Goal: Transaction & Acquisition: Book appointment/travel/reservation

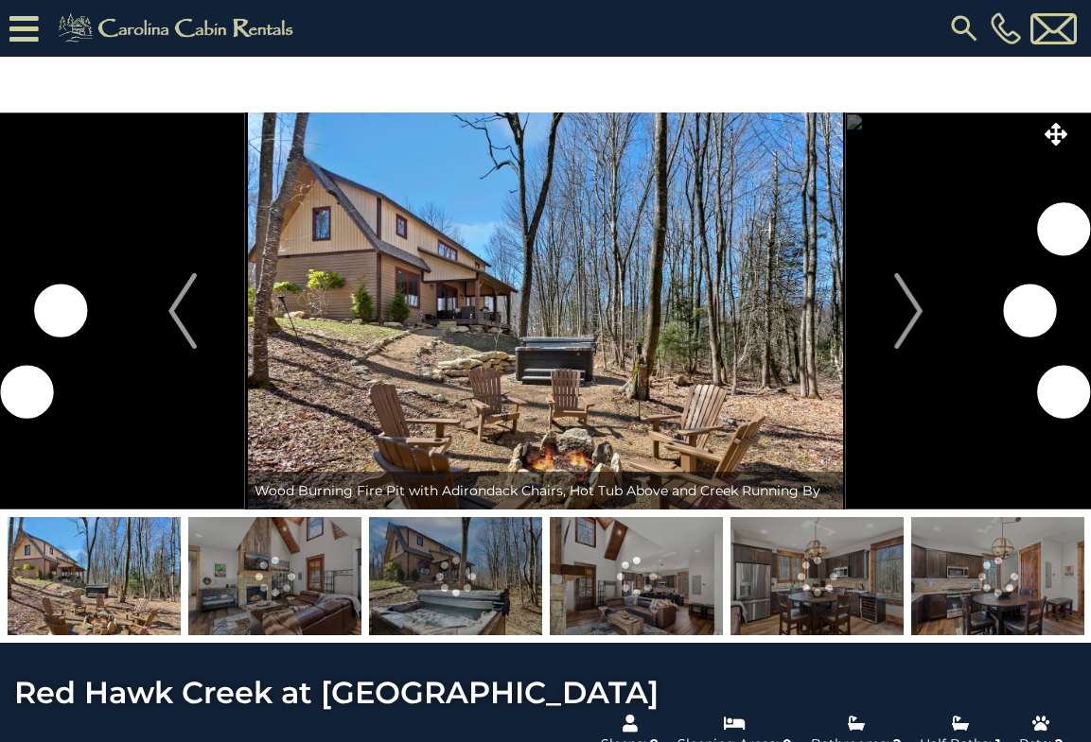
click at [910, 305] on img "Next" at bounding box center [908, 311] width 28 height 76
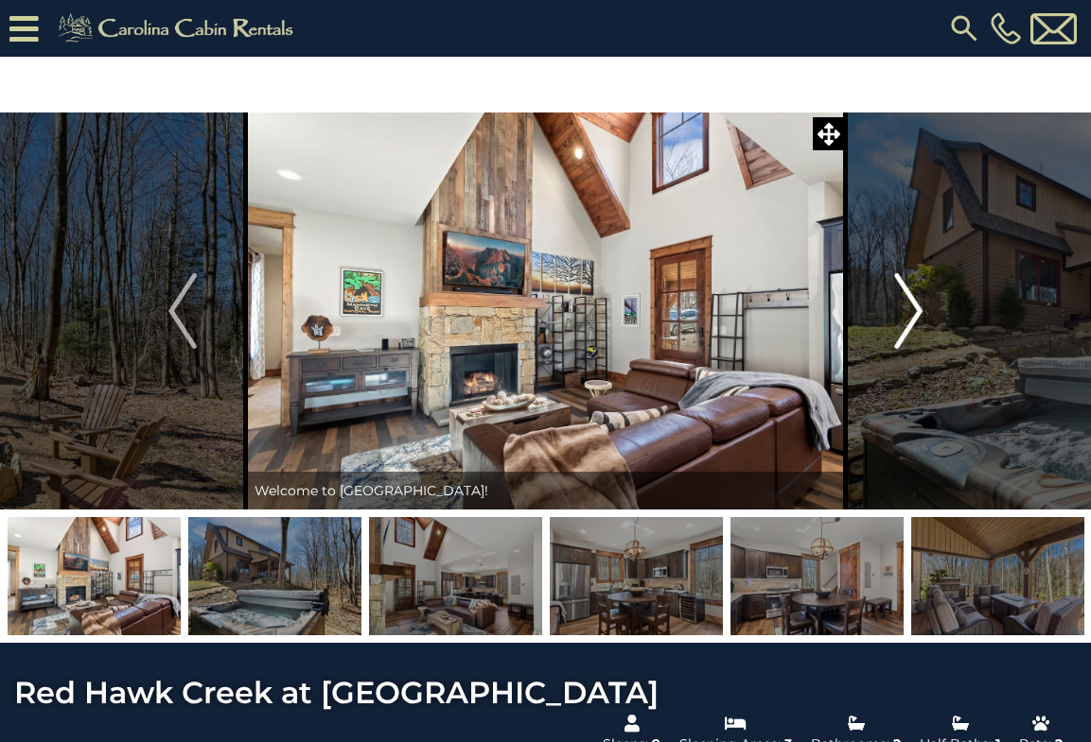
click at [910, 306] on img "Next" at bounding box center [908, 311] width 28 height 76
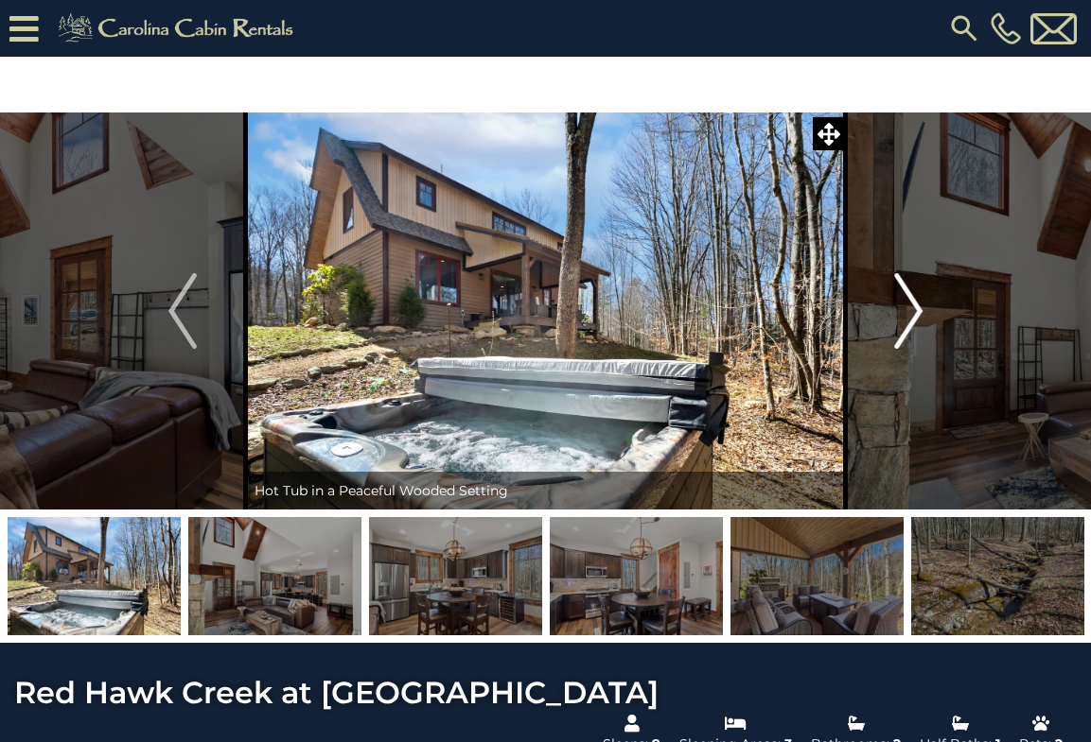
click at [910, 307] on img "Next" at bounding box center [908, 311] width 28 height 76
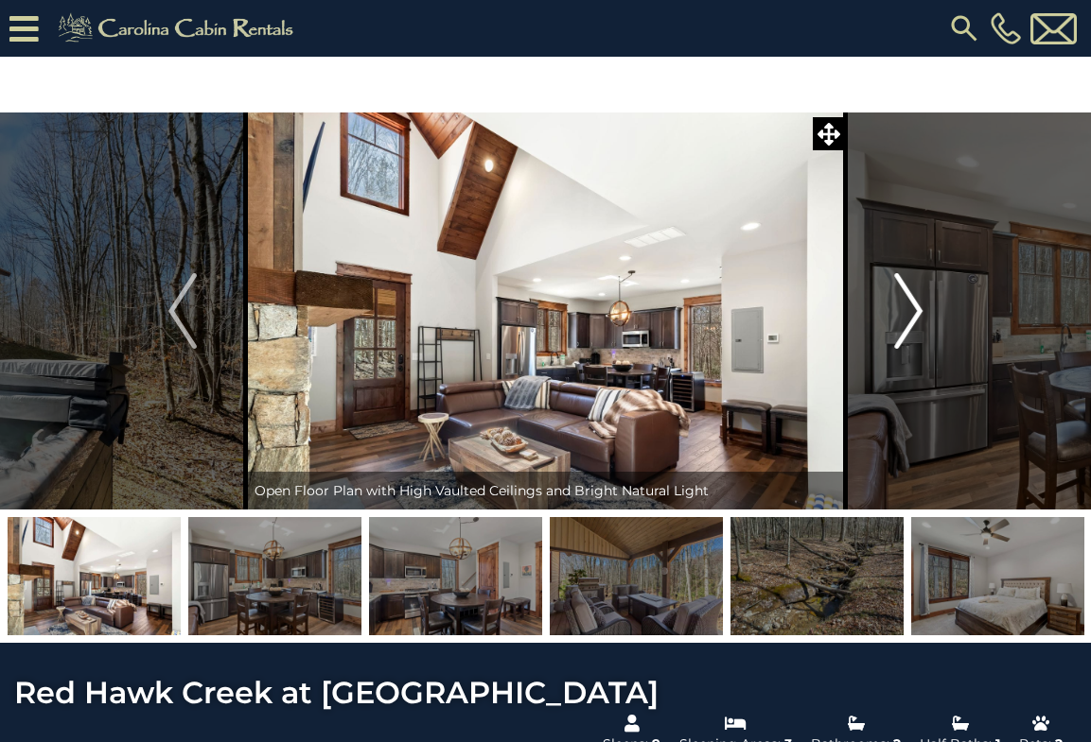
click at [911, 308] on img "Next" at bounding box center [908, 311] width 28 height 76
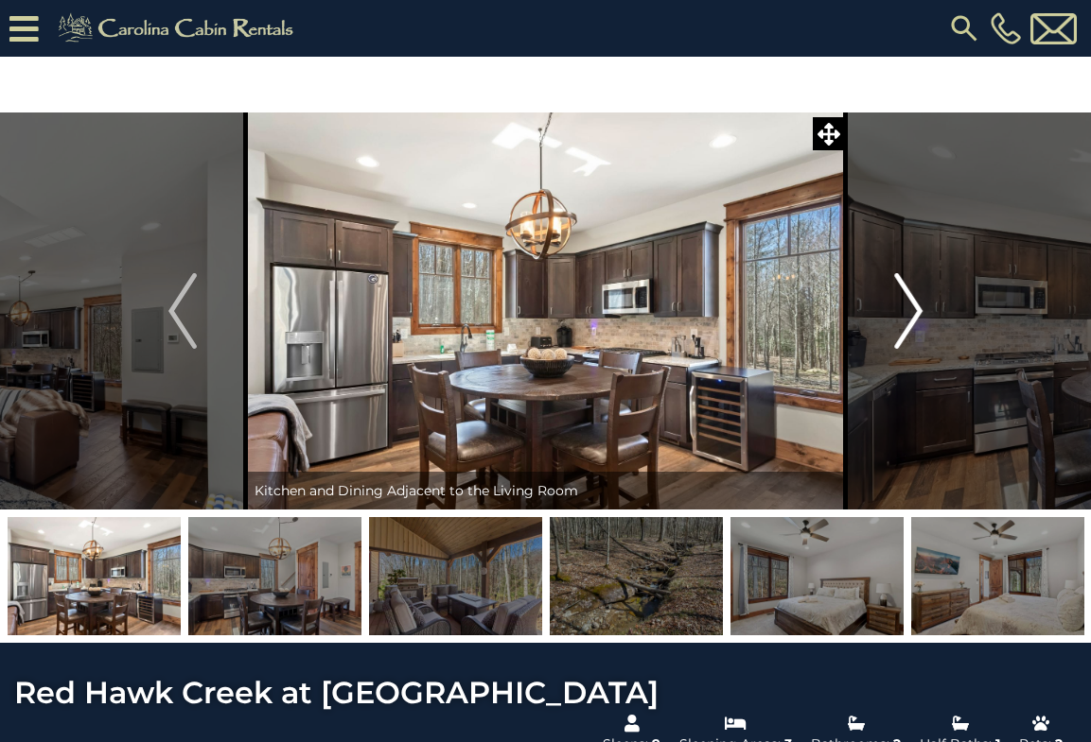
click at [911, 309] on img "Next" at bounding box center [908, 311] width 28 height 76
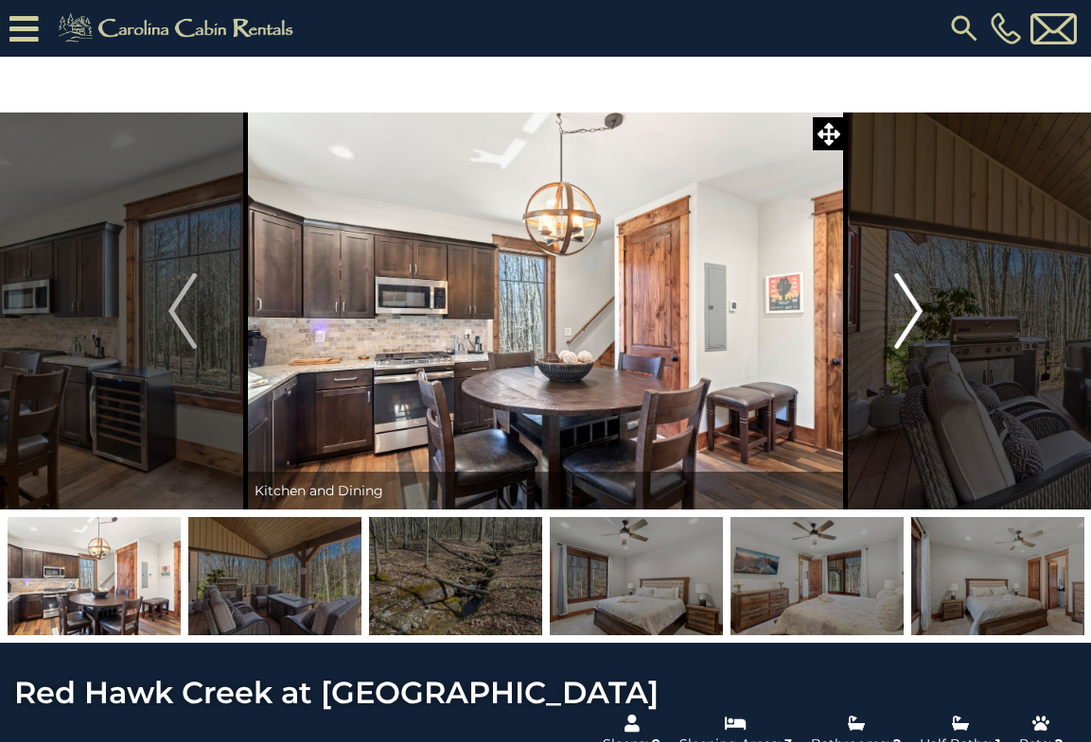
click at [911, 309] on img "Next" at bounding box center [908, 311] width 28 height 76
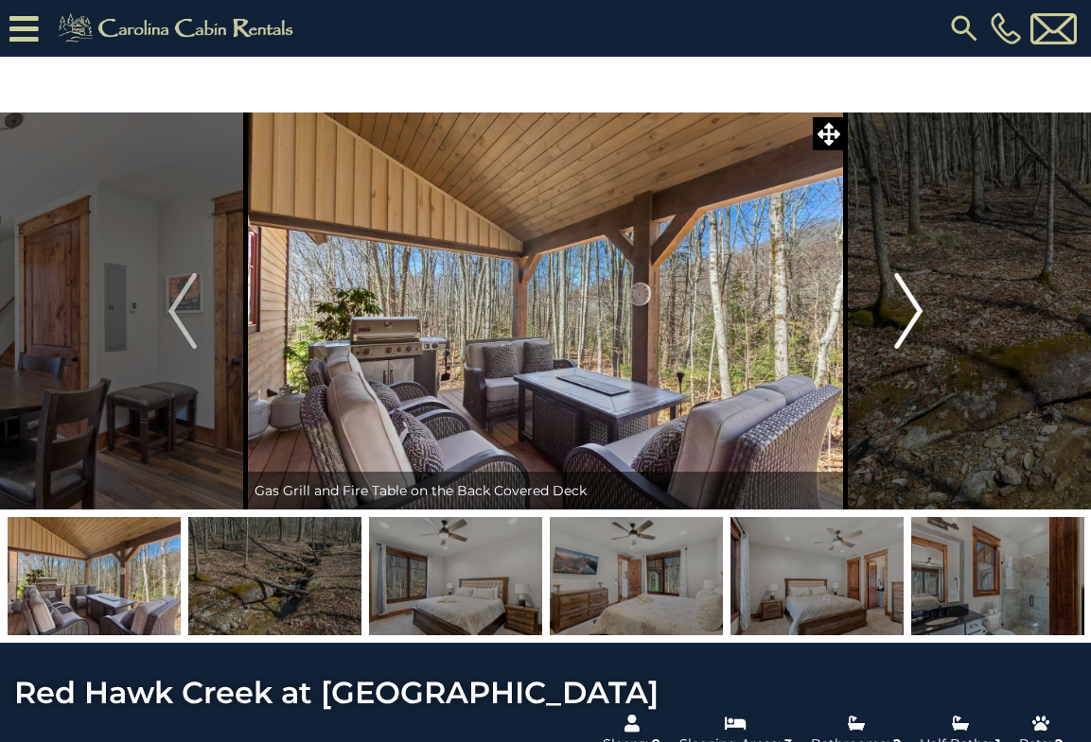
click at [912, 309] on img "Next" at bounding box center [908, 311] width 28 height 76
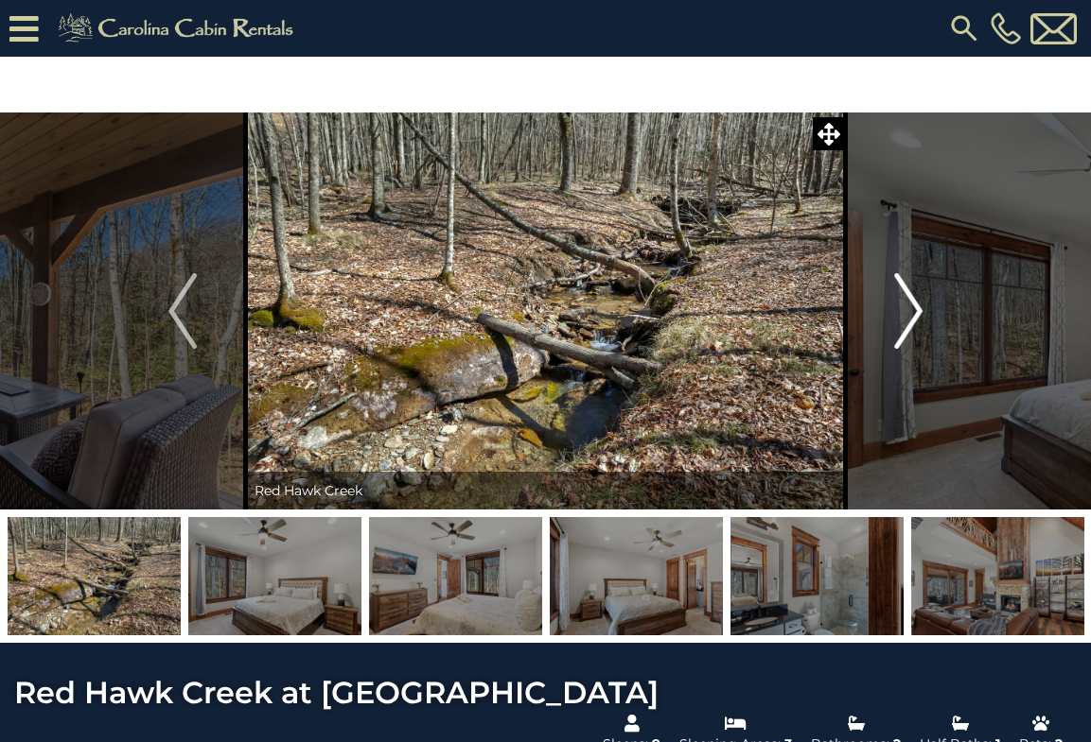
click at [912, 311] on img "Next" at bounding box center [908, 311] width 28 height 76
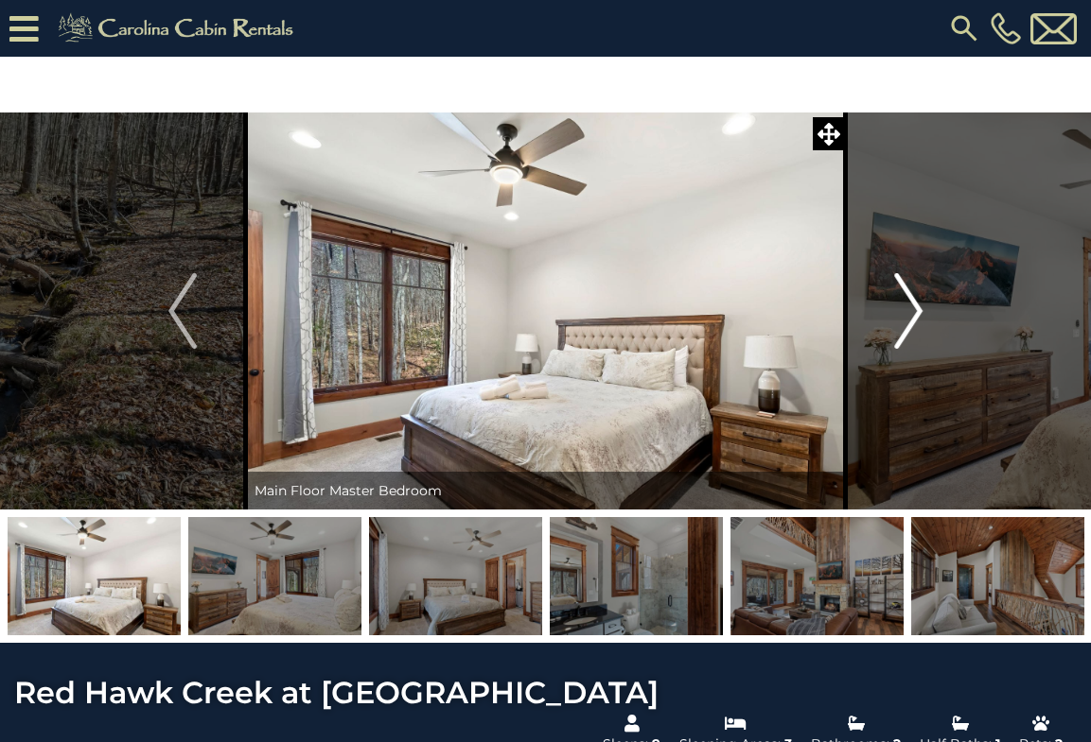
click at [912, 312] on img "Next" at bounding box center [908, 311] width 28 height 76
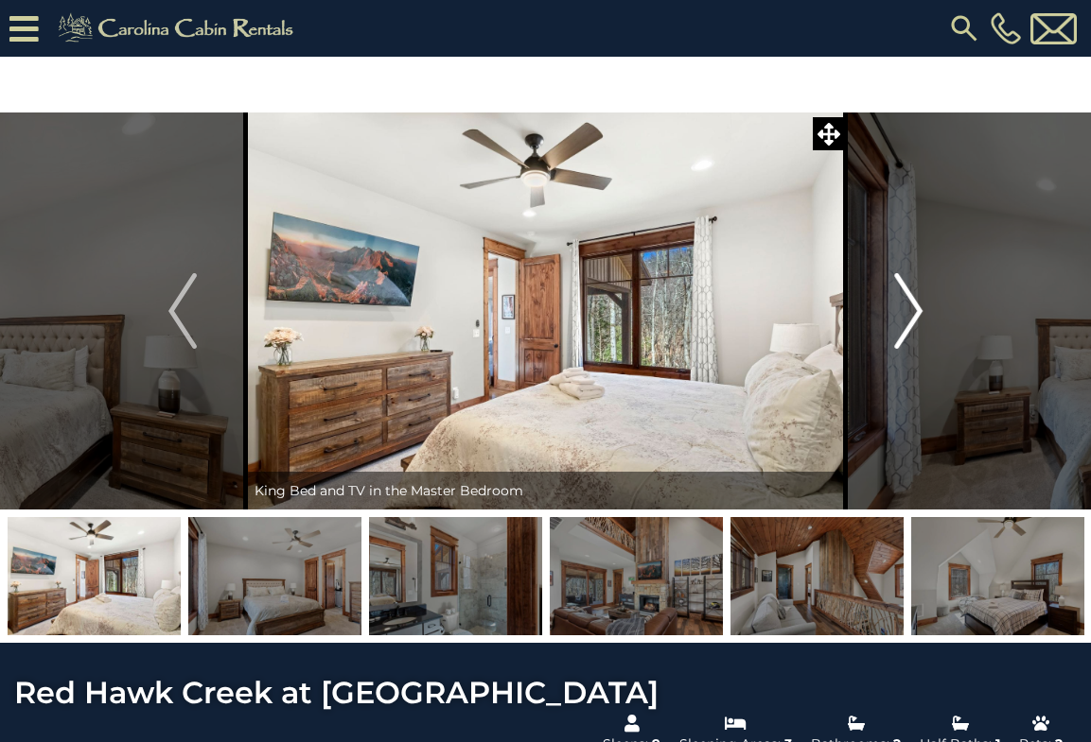
click at [912, 313] on img "Next" at bounding box center [908, 311] width 28 height 76
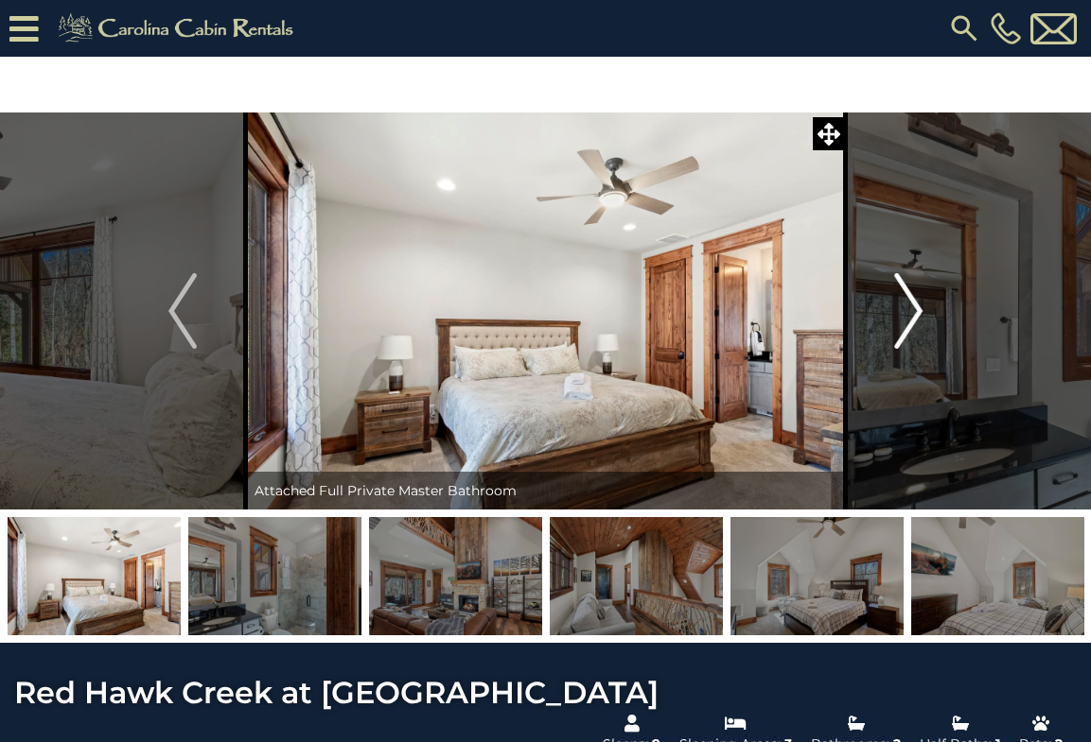
click at [912, 313] on img "Next" at bounding box center [908, 311] width 28 height 76
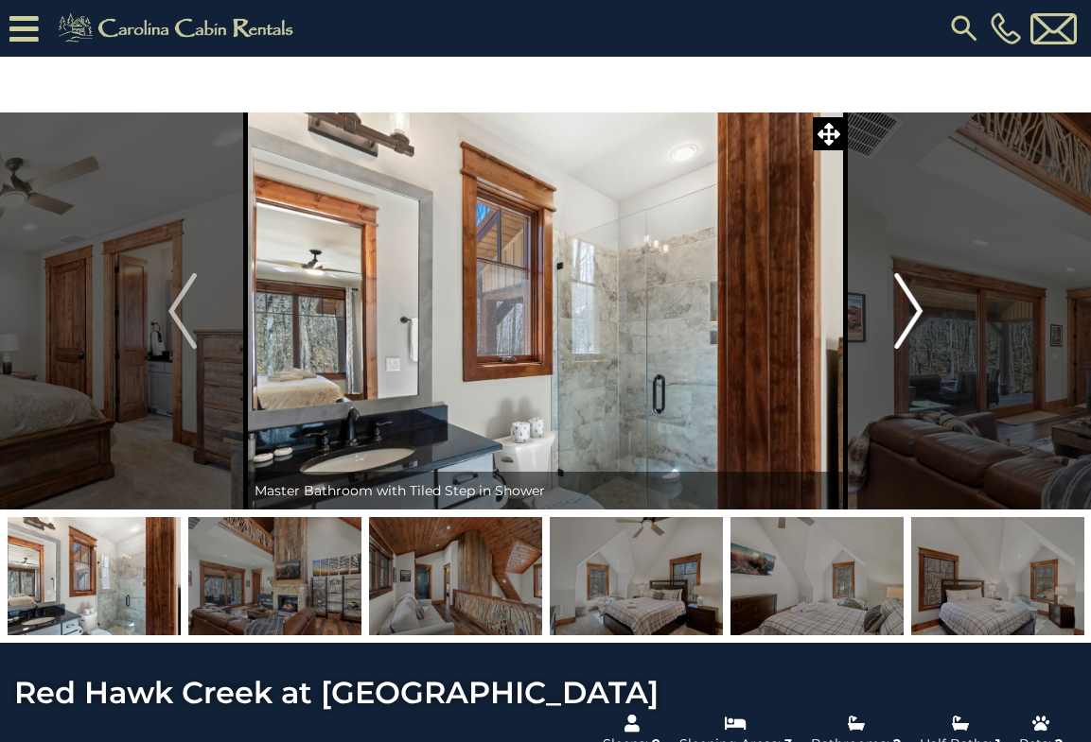
click at [912, 313] on img "Next" at bounding box center [908, 311] width 28 height 76
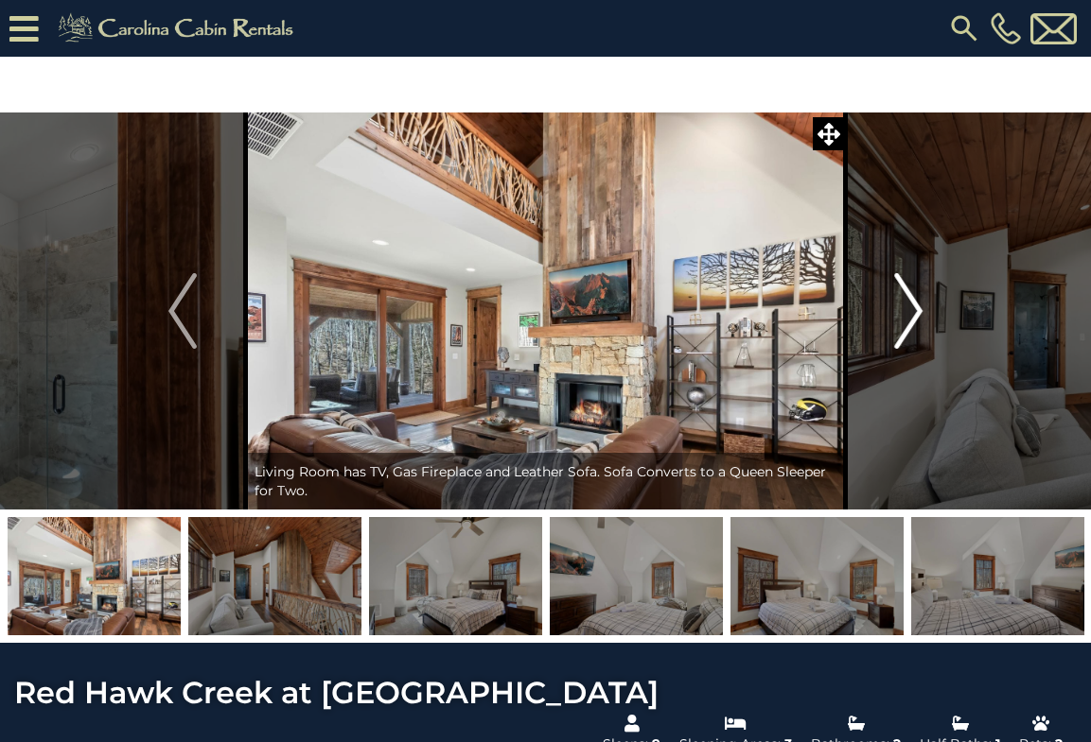
click at [912, 313] on img "Next" at bounding box center [908, 311] width 28 height 76
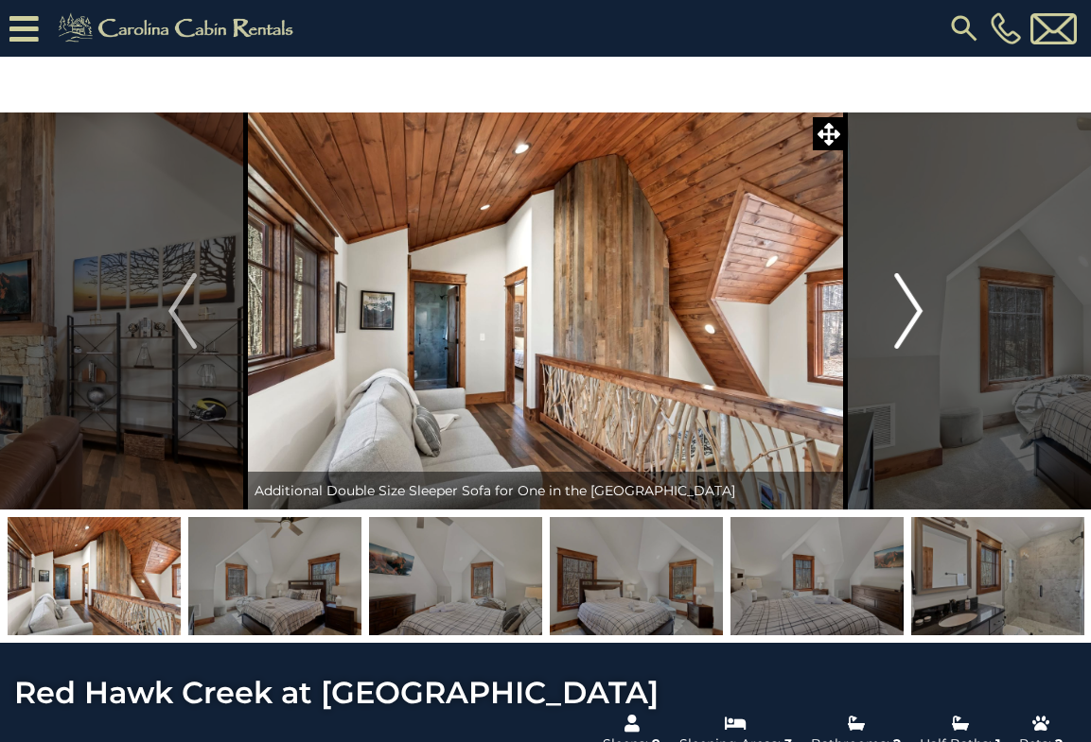
click at [912, 313] on img "Next" at bounding box center [908, 311] width 28 height 76
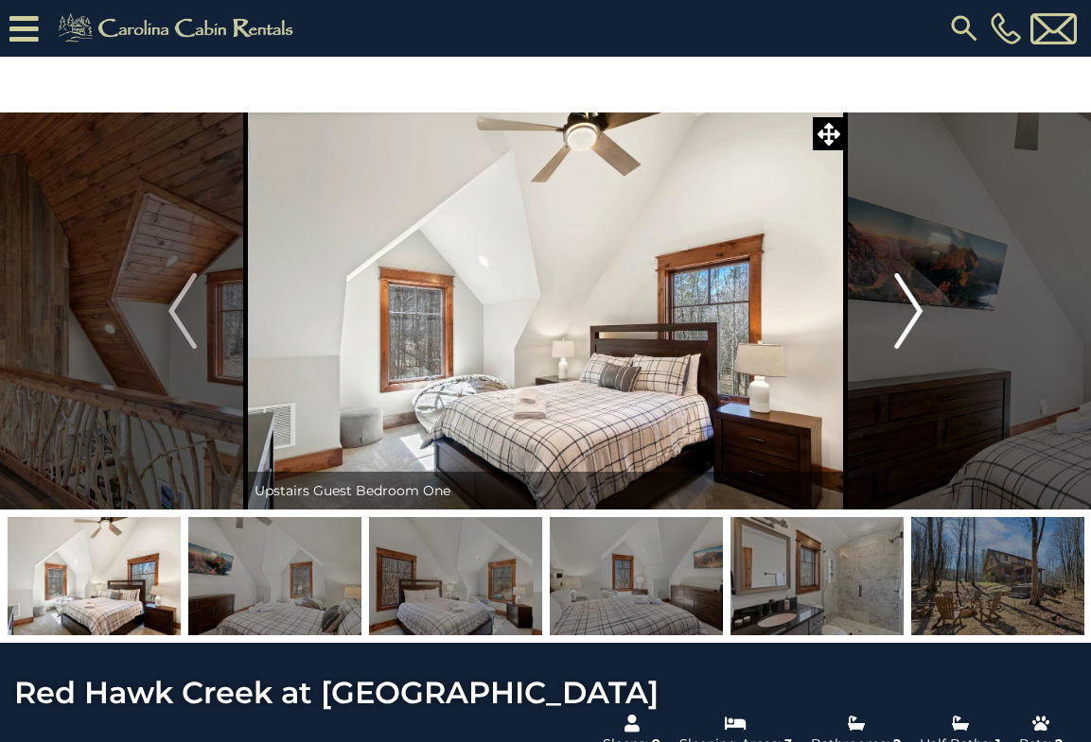
click at [912, 313] on img "Next" at bounding box center [908, 311] width 28 height 76
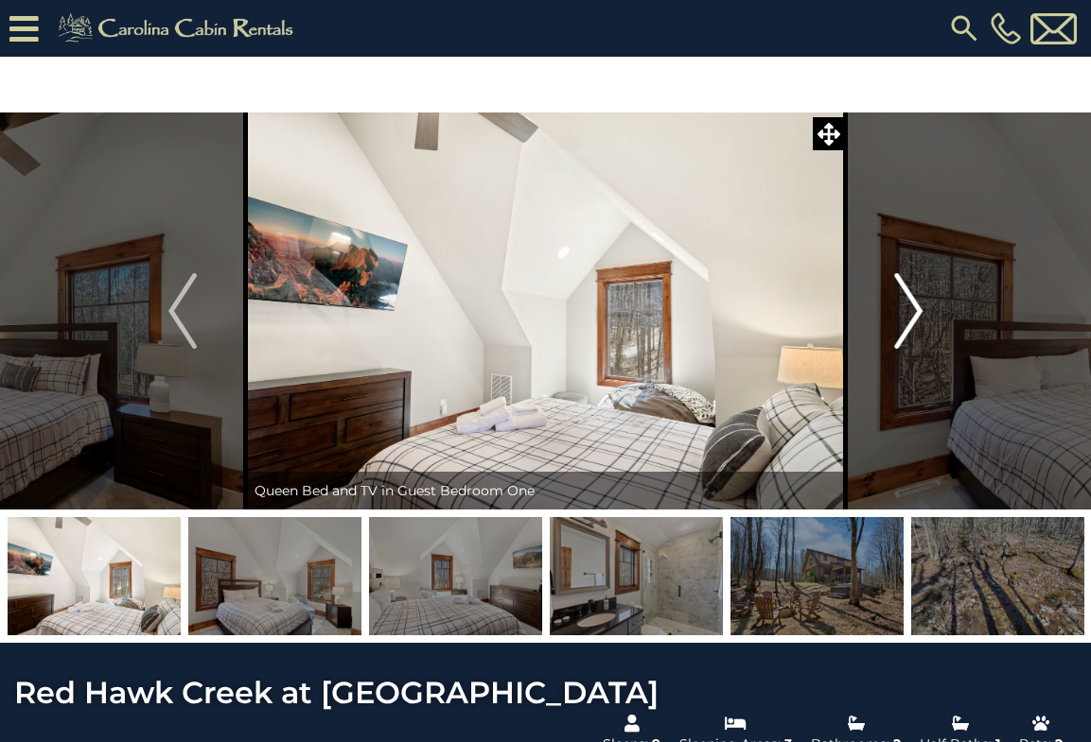
click at [912, 313] on img "Next" at bounding box center [908, 311] width 28 height 76
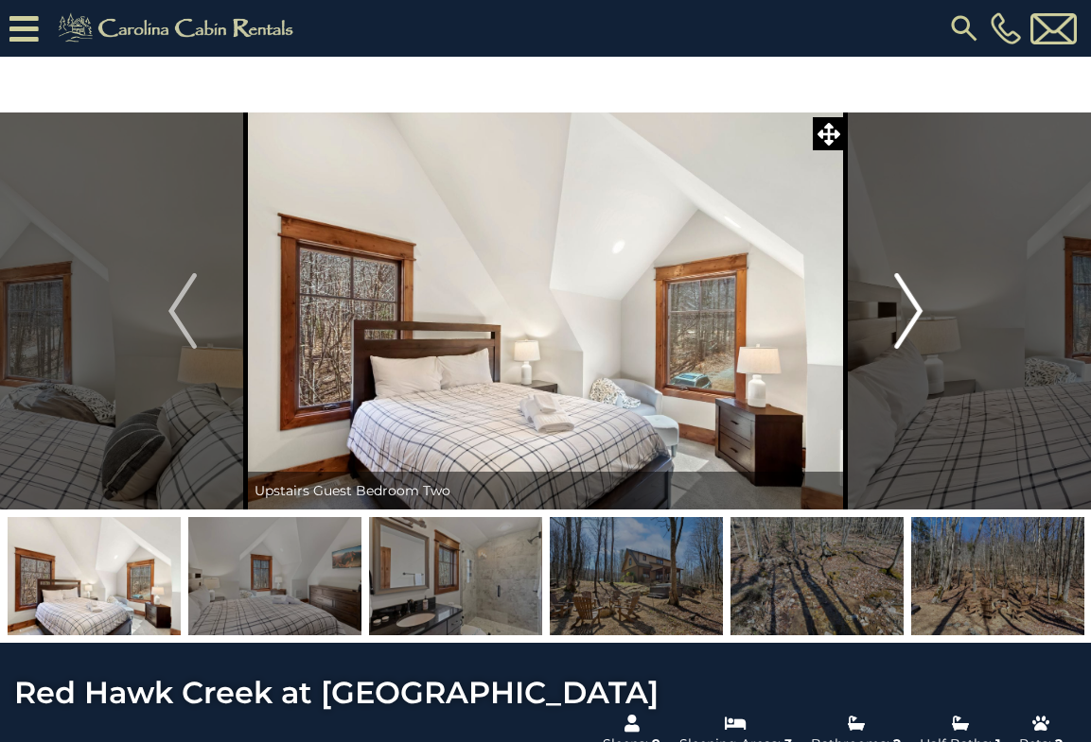
click at [912, 313] on img "Next" at bounding box center [908, 311] width 28 height 76
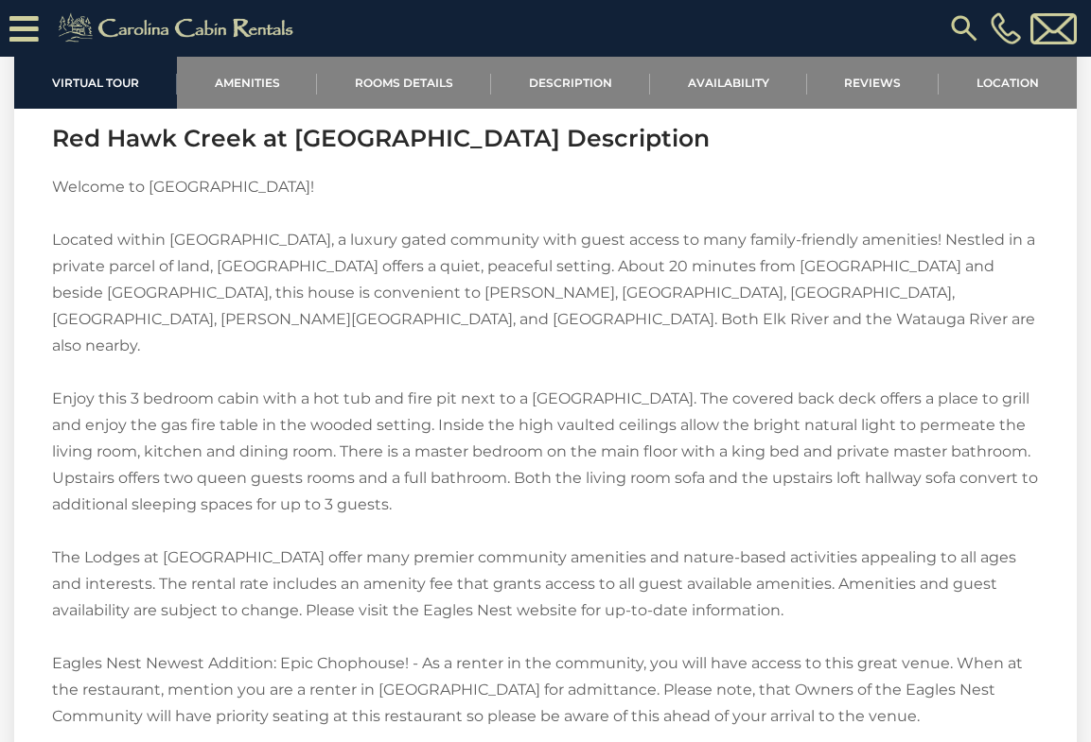
scroll to position [2361, 1]
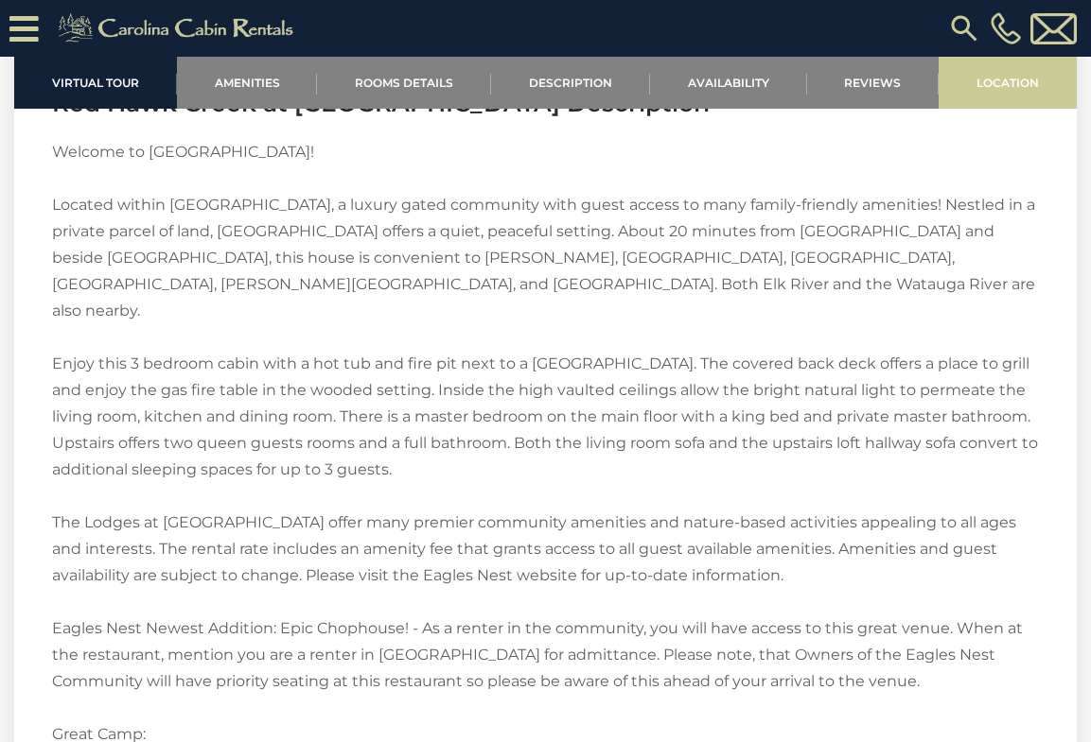
click at [995, 76] on link "Location" at bounding box center [1007, 83] width 138 height 52
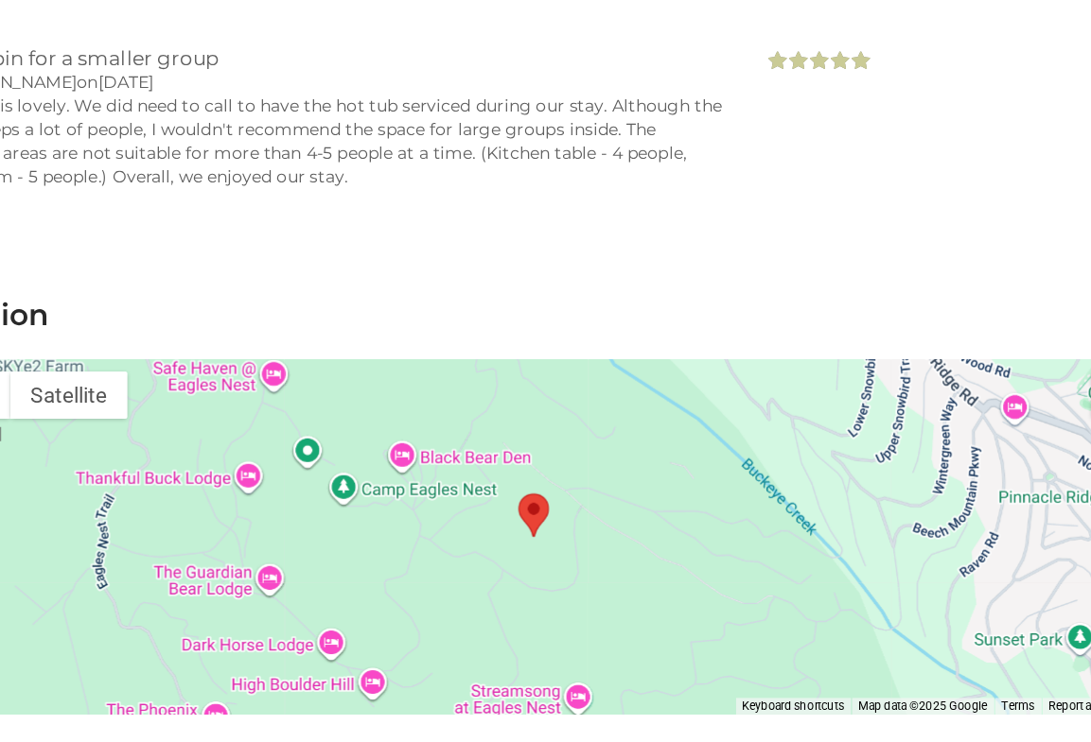
scroll to position [5012, 0]
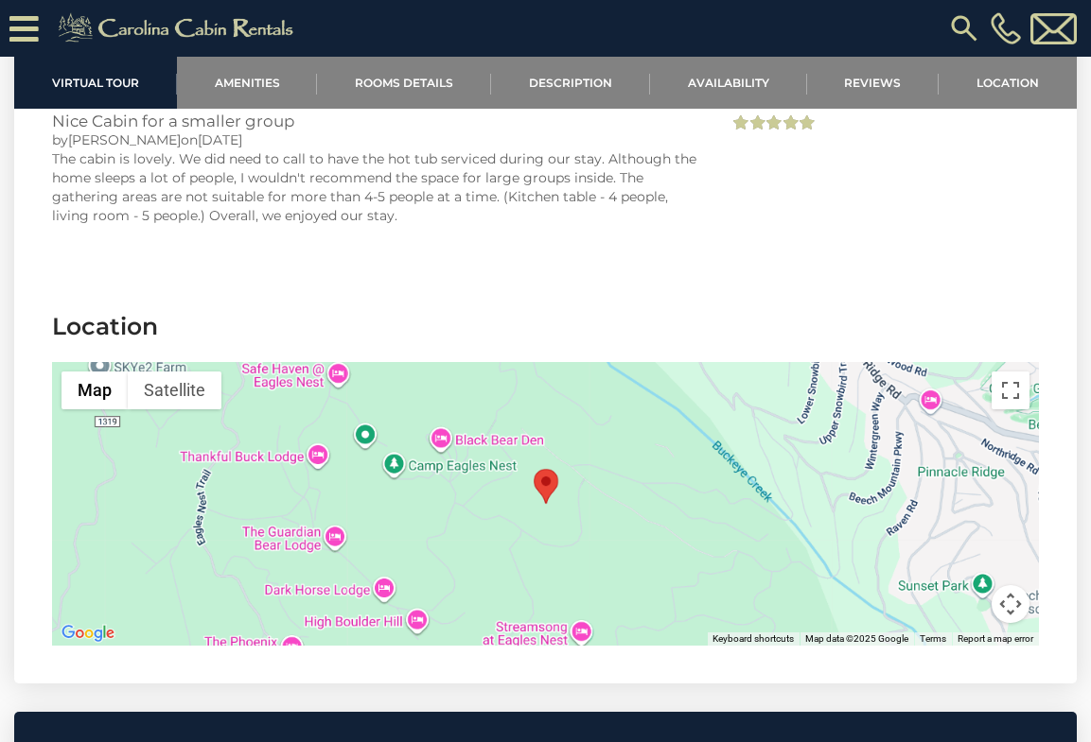
click at [580, 393] on div at bounding box center [545, 504] width 987 height 284
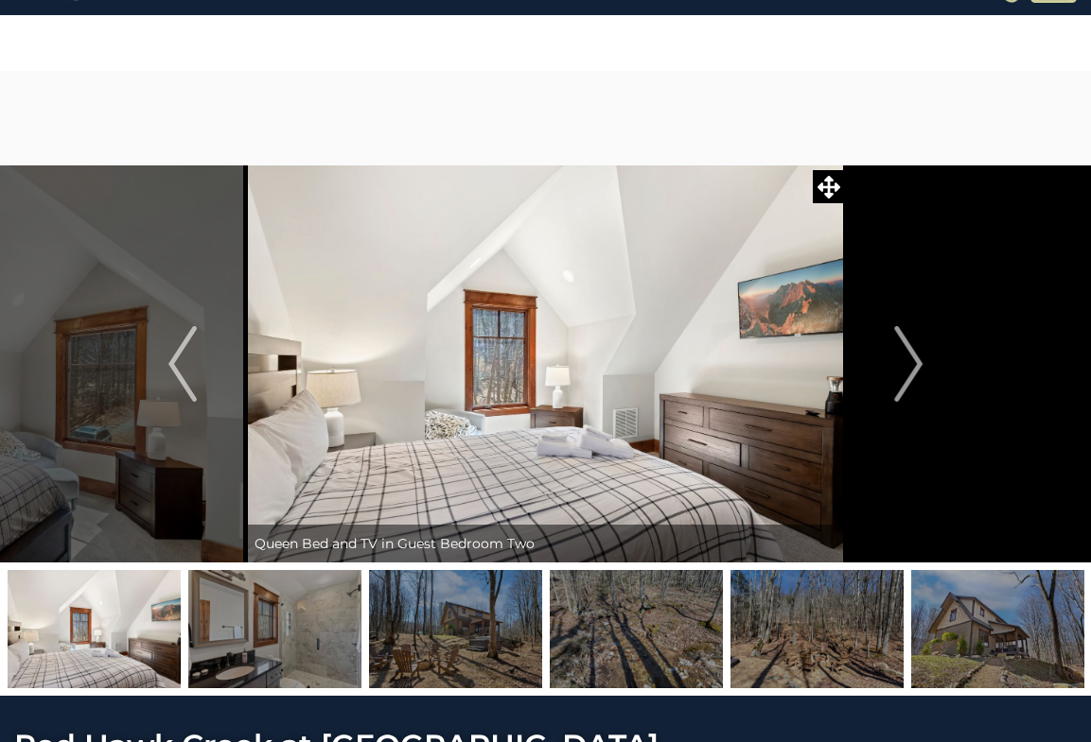
scroll to position [63, 0]
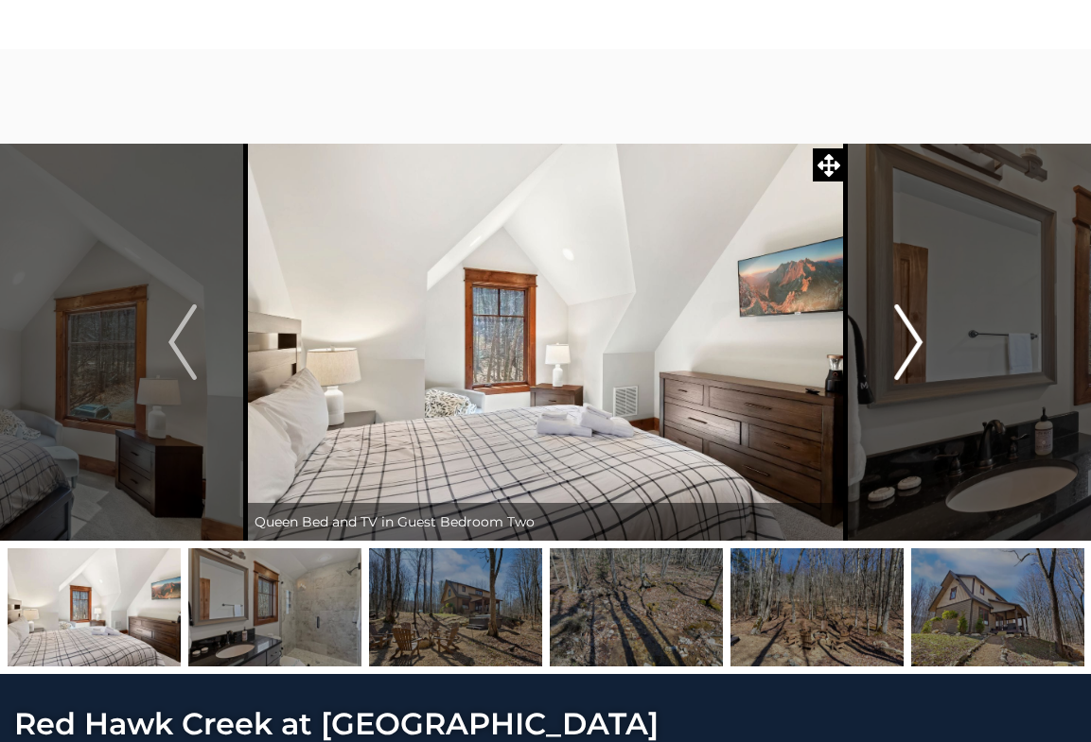
click at [902, 353] on img "Next" at bounding box center [908, 343] width 28 height 76
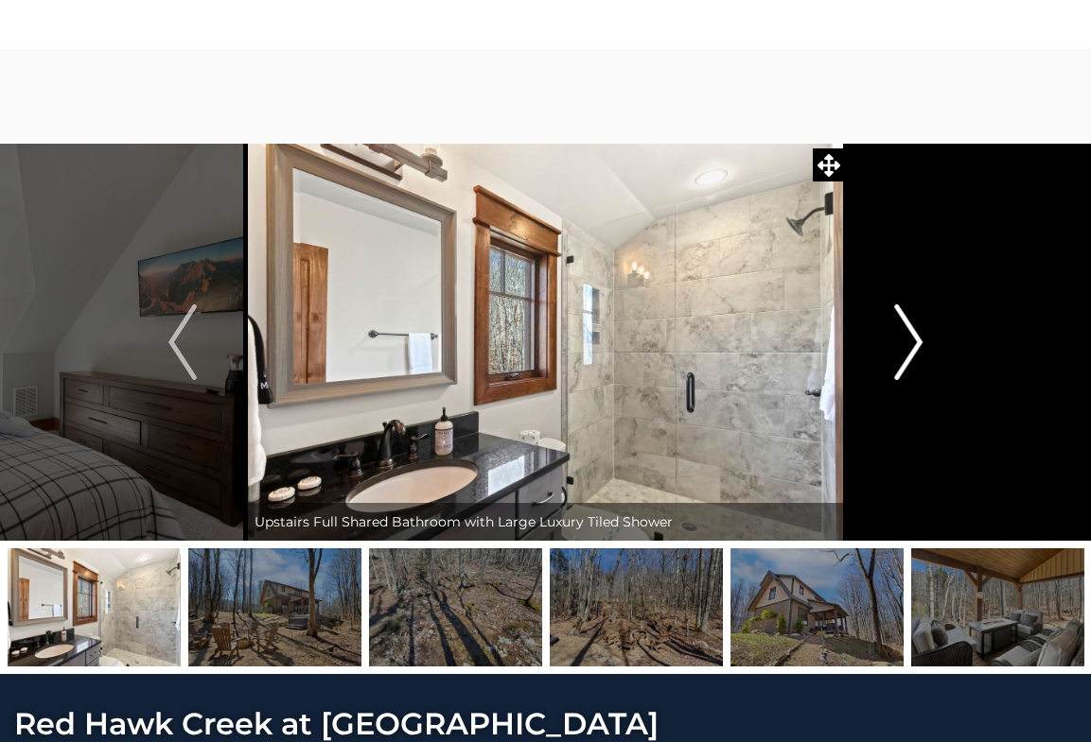
click at [902, 354] on img "Next" at bounding box center [908, 343] width 28 height 76
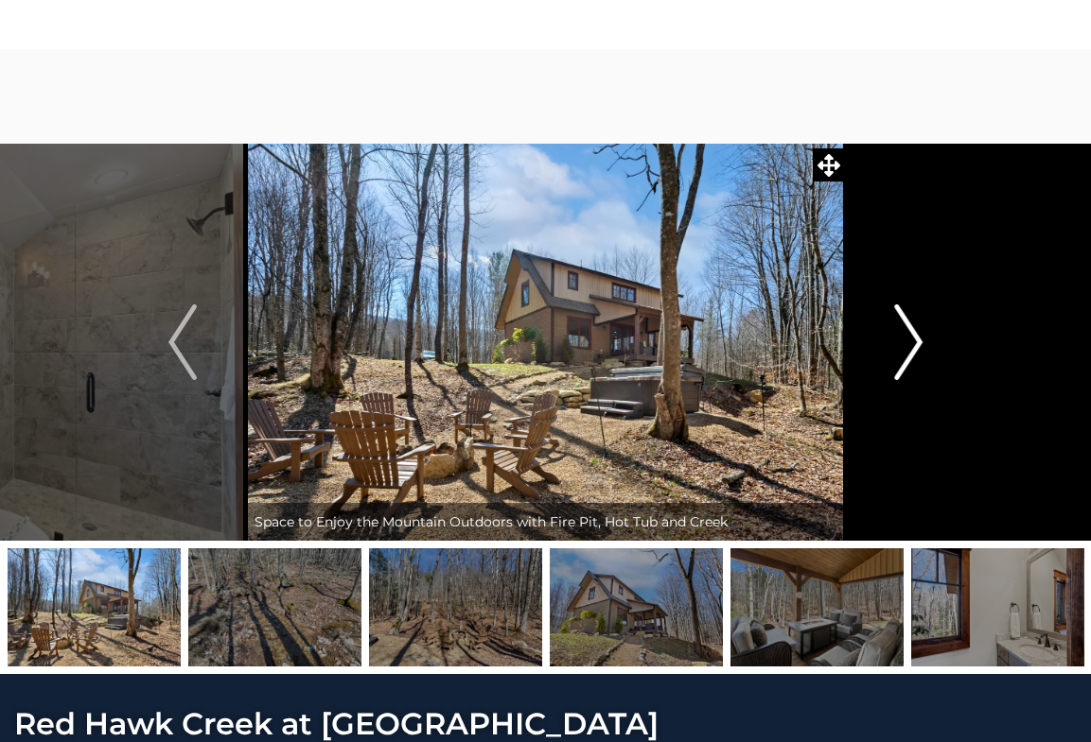
click at [902, 355] on img "Next" at bounding box center [908, 343] width 28 height 76
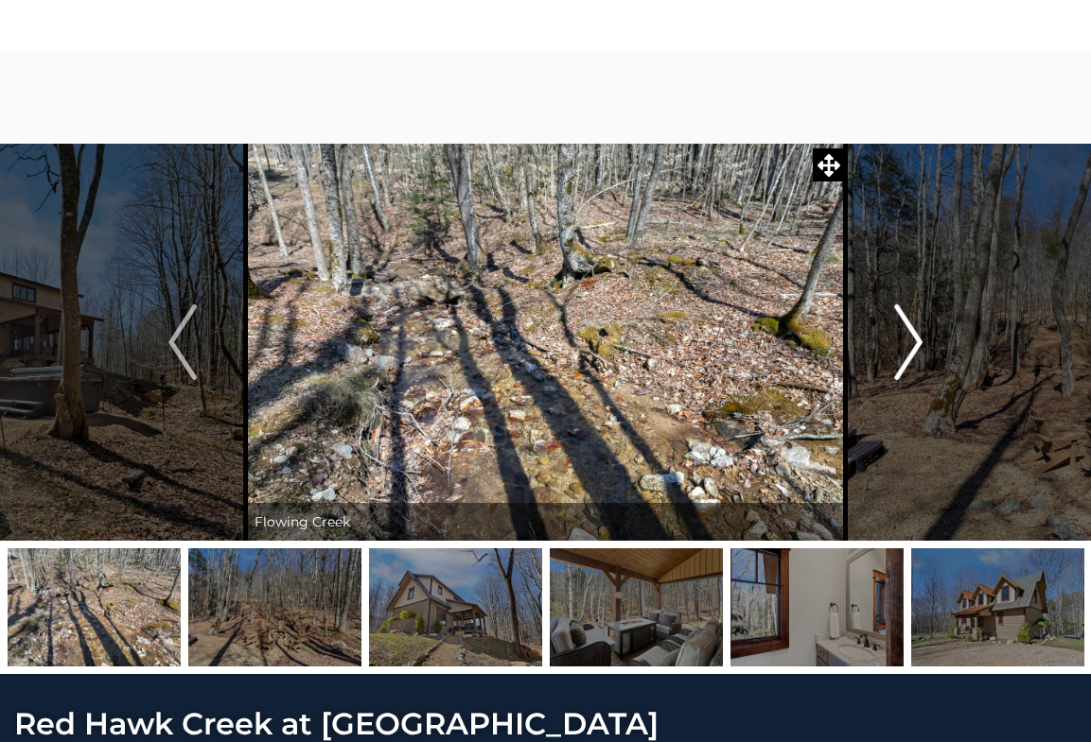
click at [902, 355] on img "Next" at bounding box center [908, 343] width 28 height 76
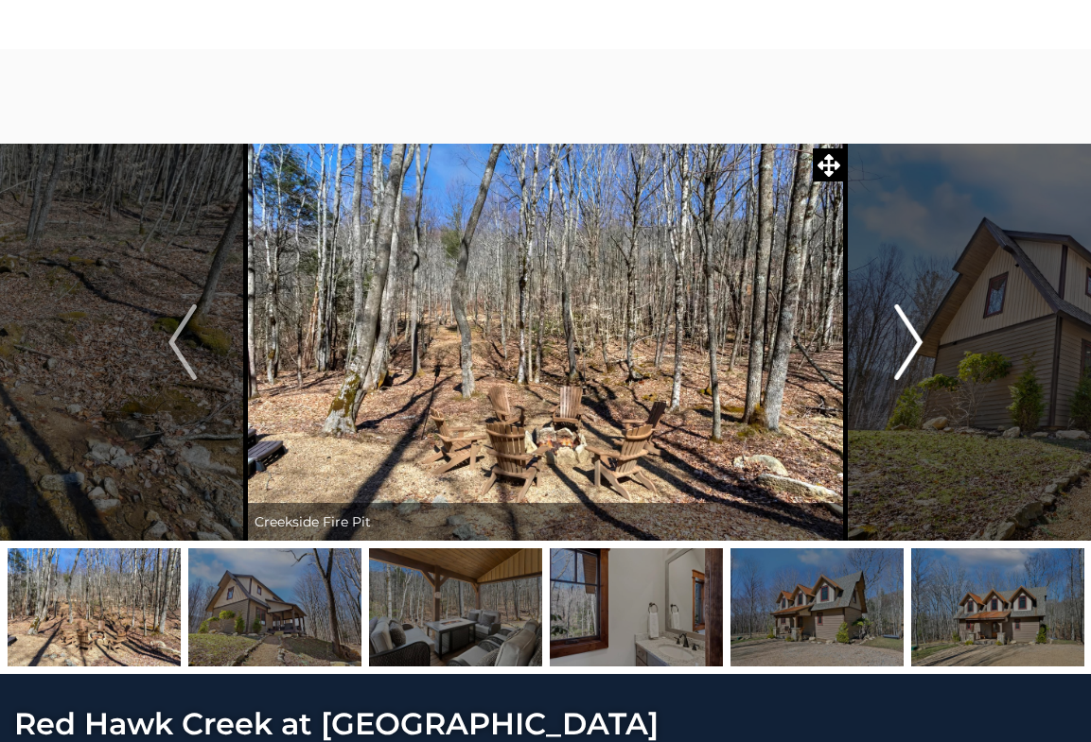
click at [902, 355] on img "Next" at bounding box center [908, 343] width 28 height 76
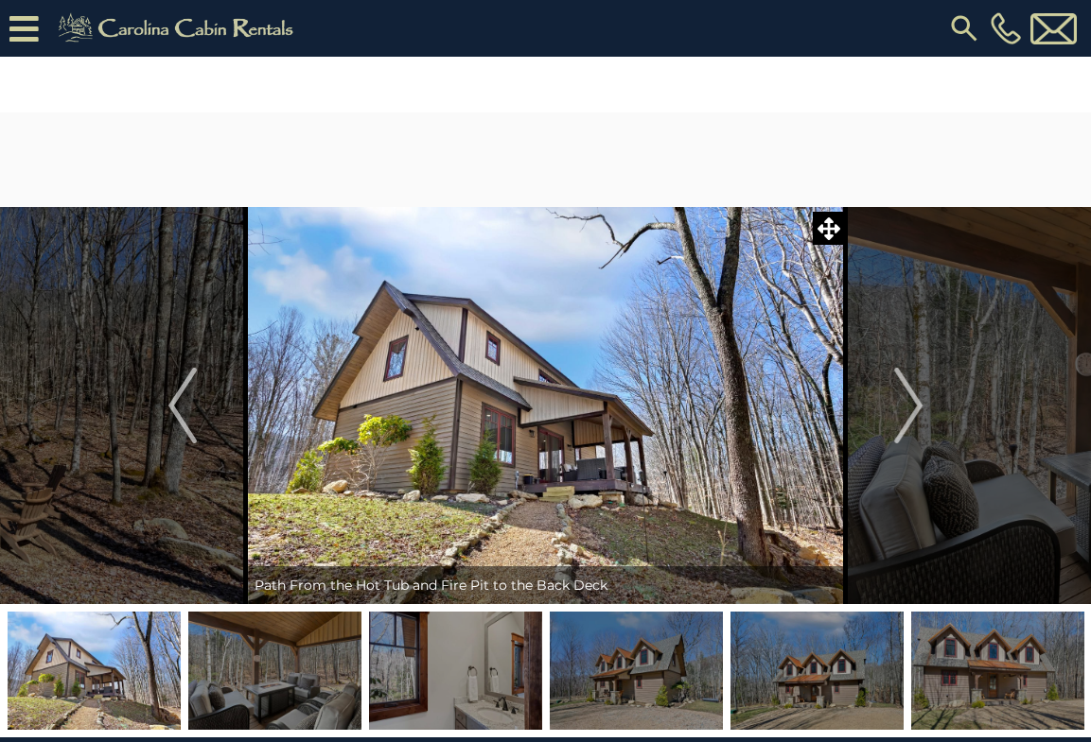
scroll to position [0, 0]
click at [171, 412] on img "Previous" at bounding box center [182, 406] width 28 height 76
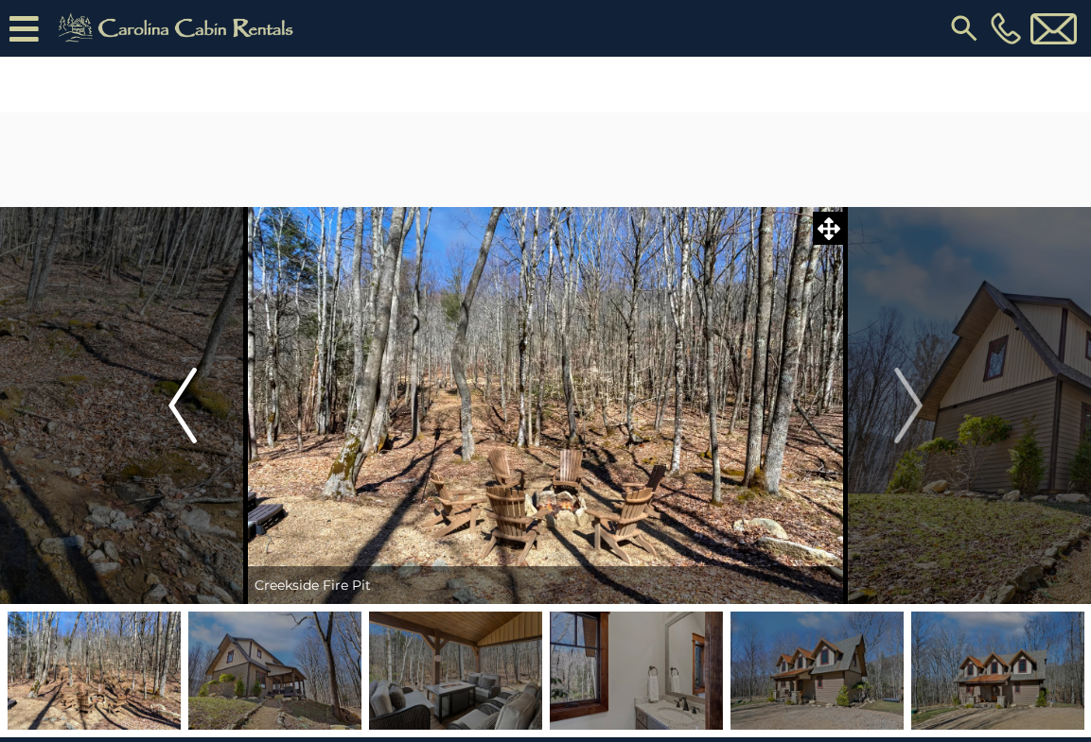
click at [171, 412] on img "Previous" at bounding box center [182, 406] width 28 height 76
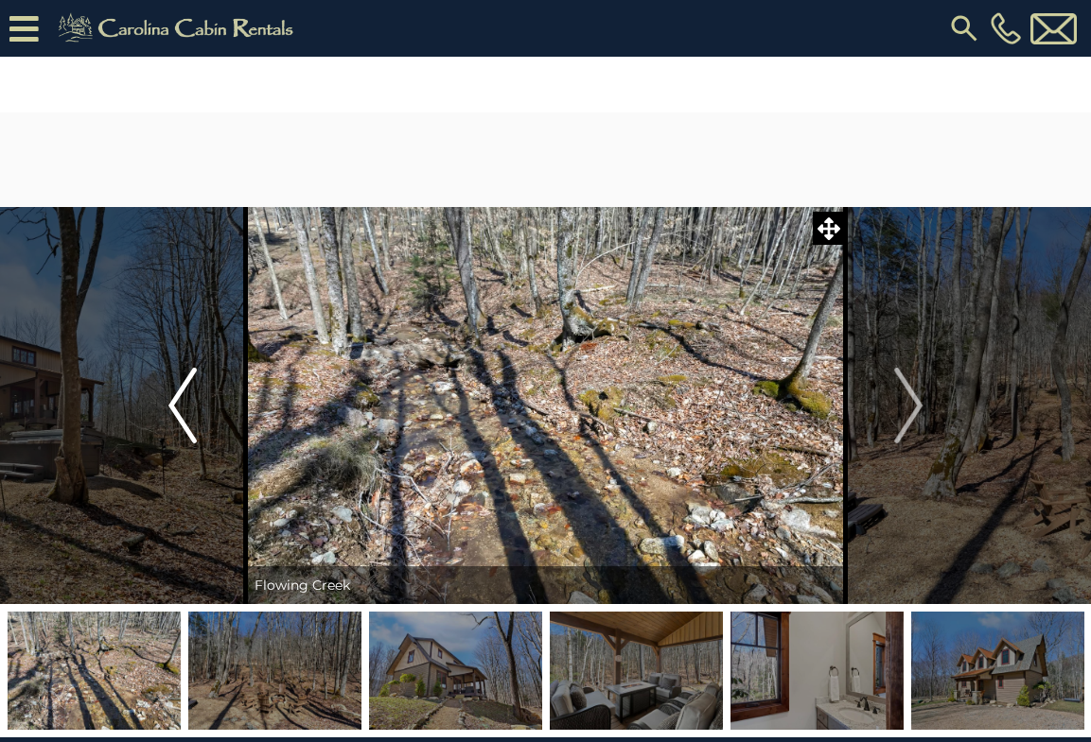
click at [171, 412] on img "Previous" at bounding box center [182, 406] width 28 height 76
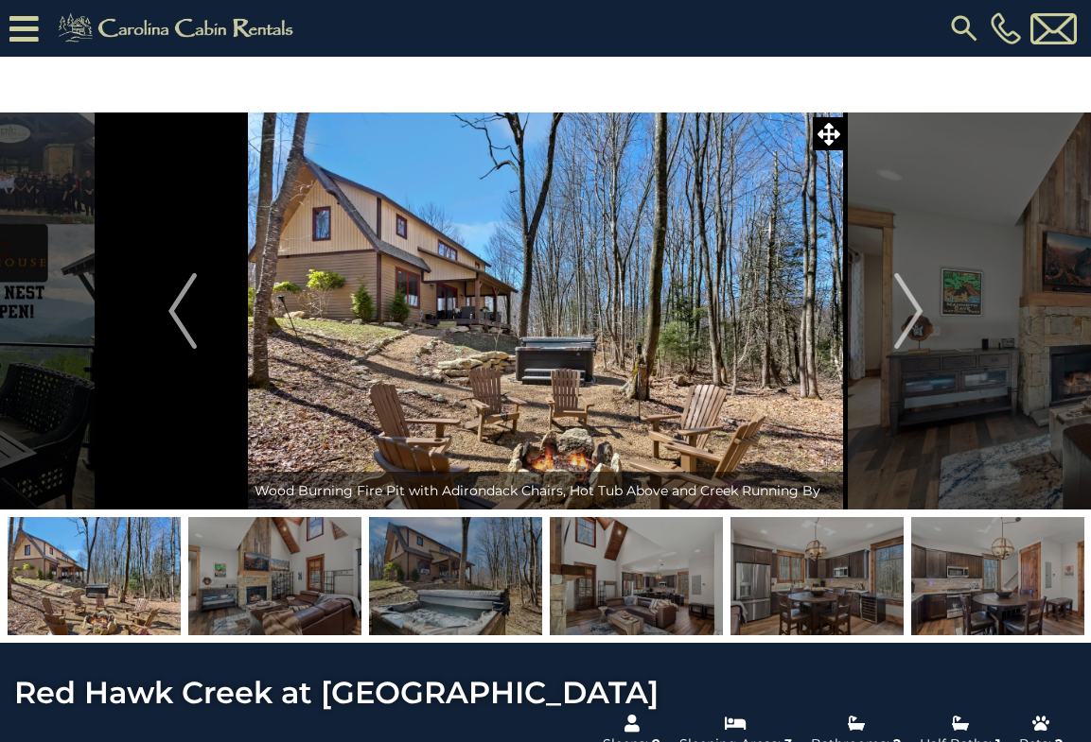
click at [305, 576] on img at bounding box center [274, 576] width 173 height 118
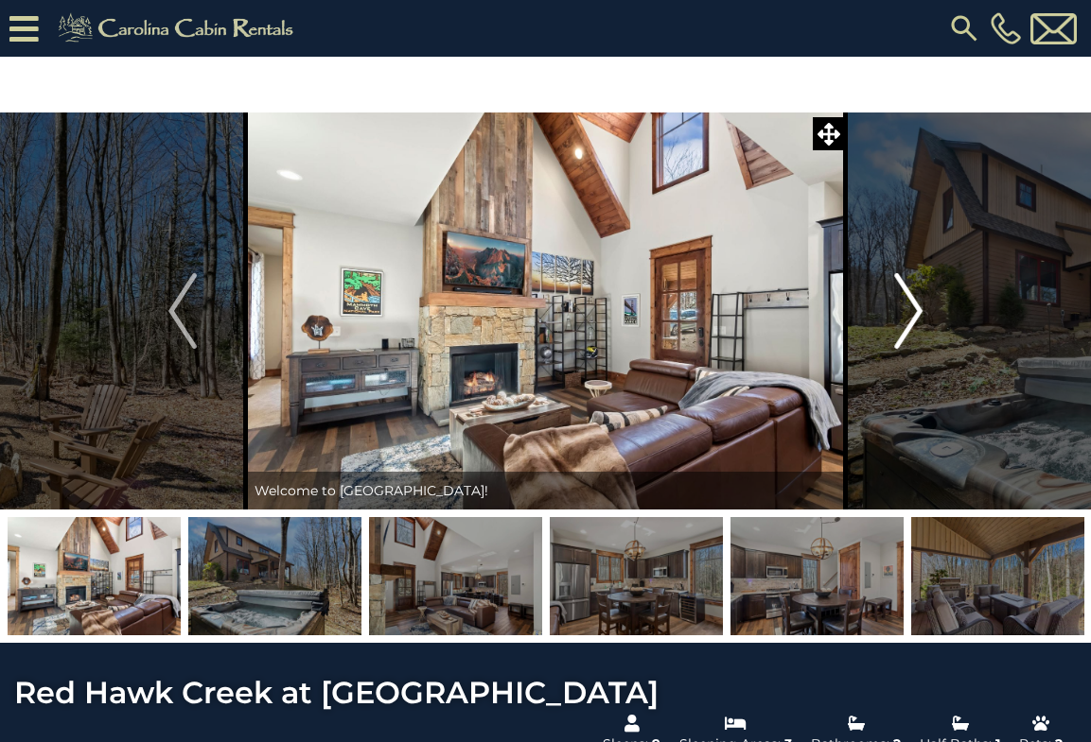
click at [916, 325] on img "Next" at bounding box center [908, 311] width 28 height 76
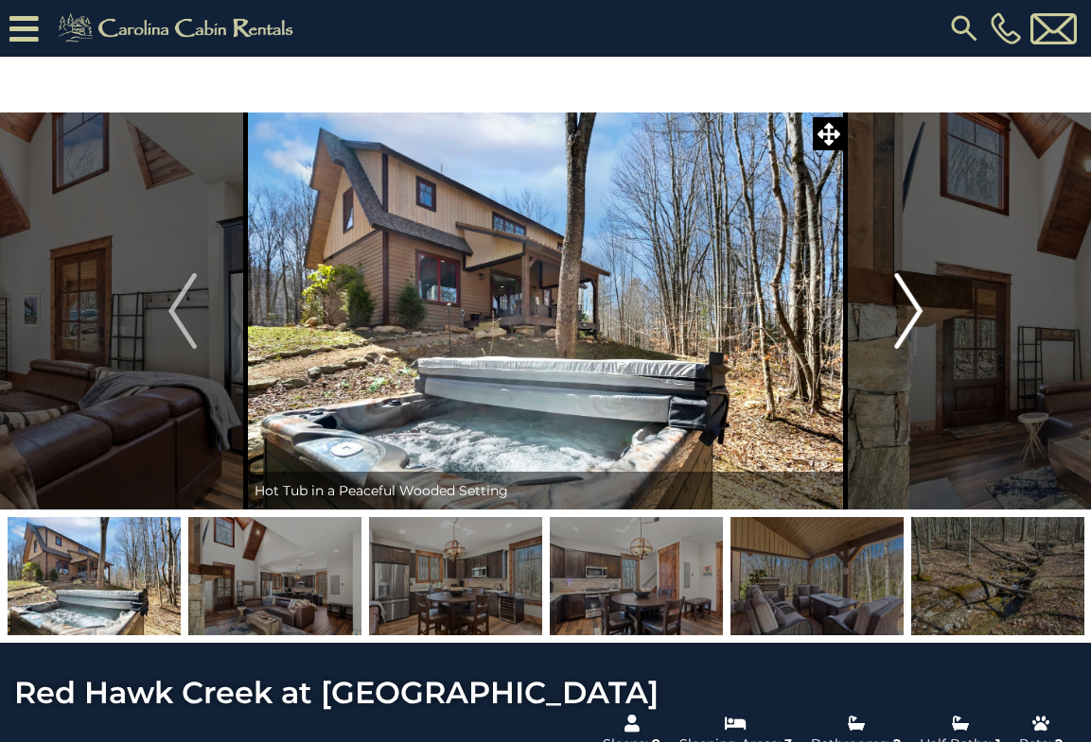
click at [916, 326] on img "Next" at bounding box center [908, 311] width 28 height 76
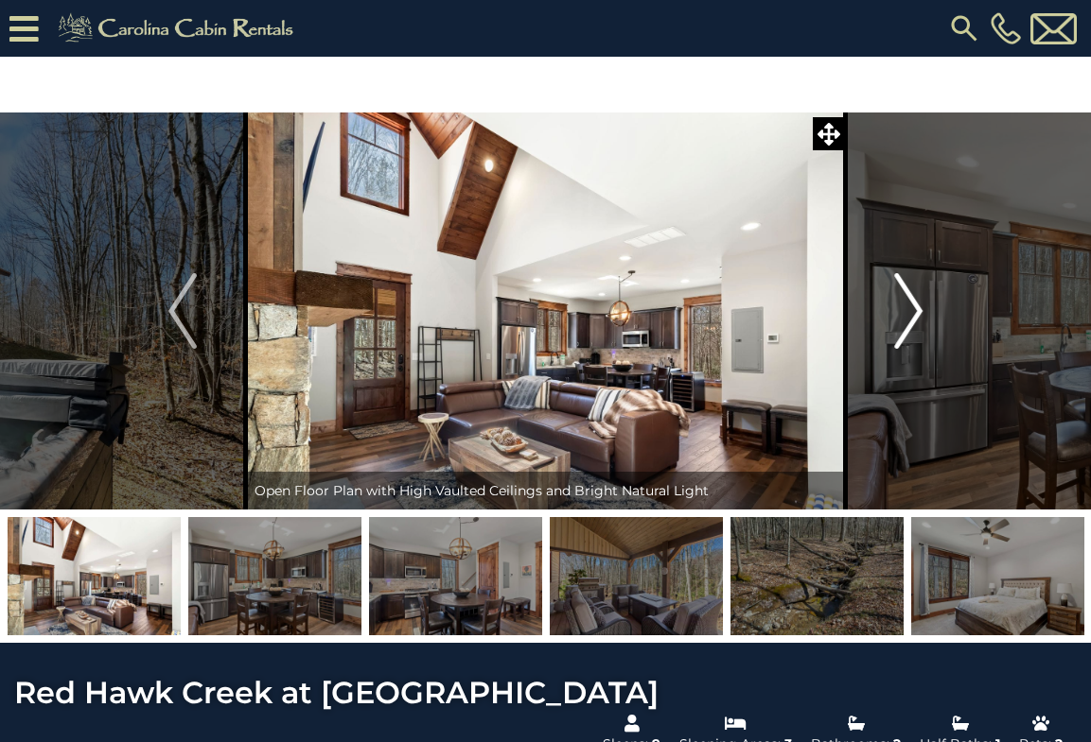
click at [916, 327] on img "Next" at bounding box center [908, 311] width 28 height 76
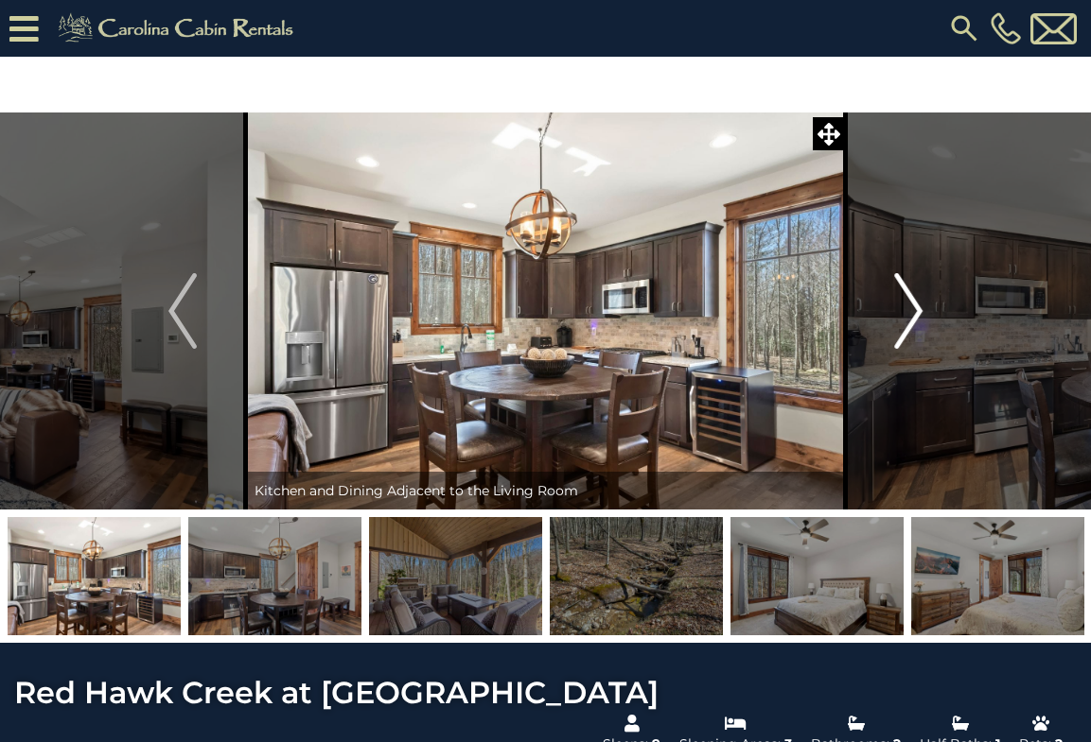
click at [916, 327] on img "Next" at bounding box center [908, 311] width 28 height 76
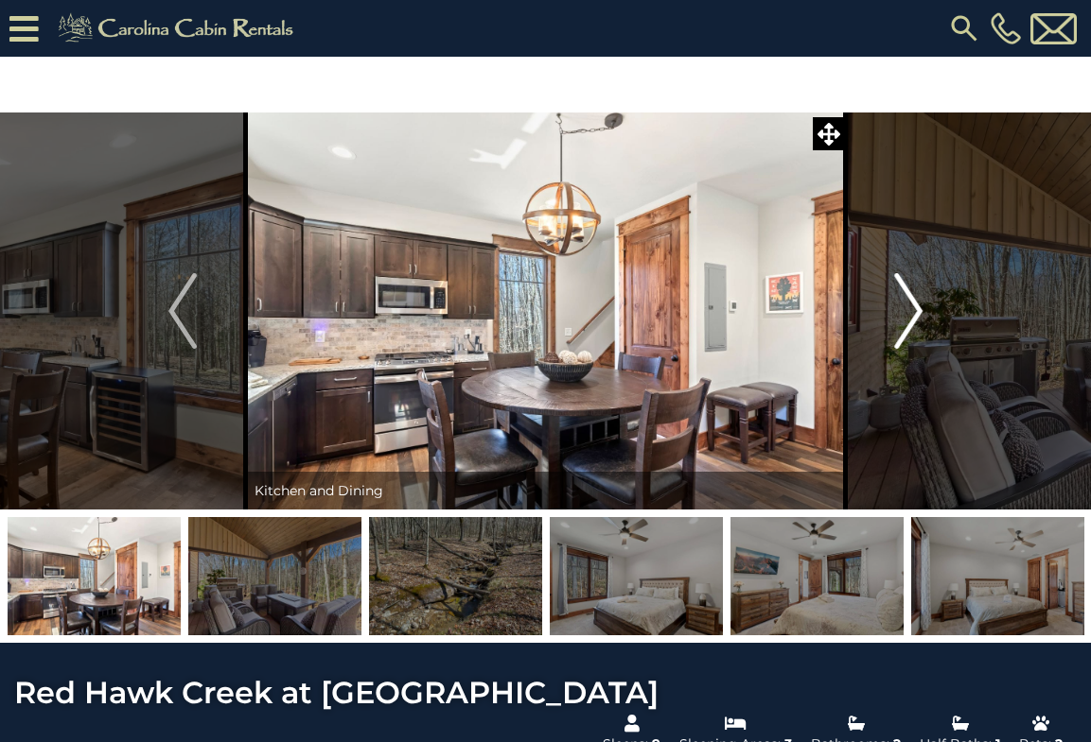
click at [916, 327] on img "Next" at bounding box center [908, 311] width 28 height 76
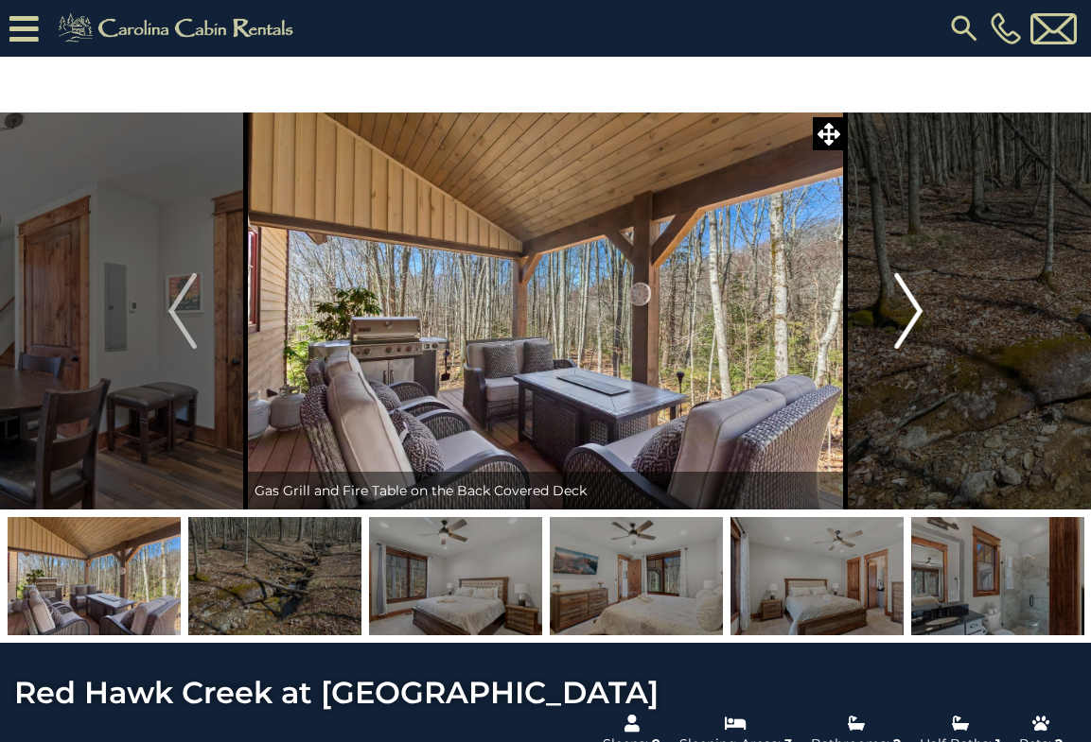
click at [916, 326] on img "Next" at bounding box center [908, 311] width 28 height 76
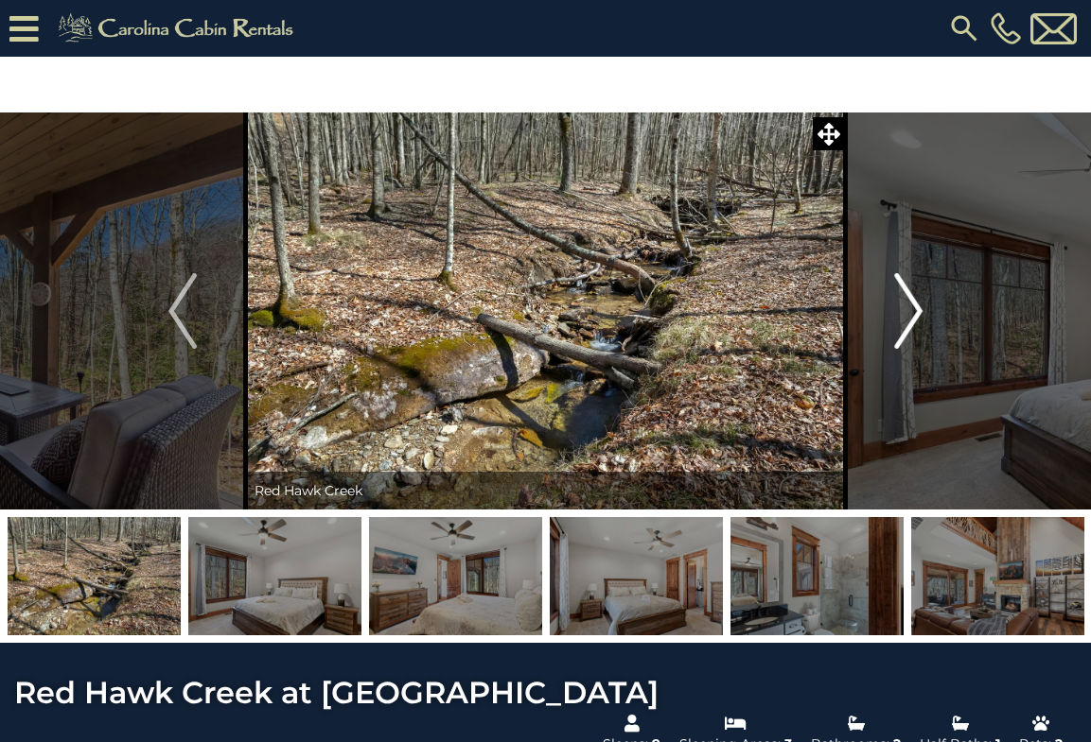
click at [916, 328] on img "Next" at bounding box center [908, 311] width 28 height 76
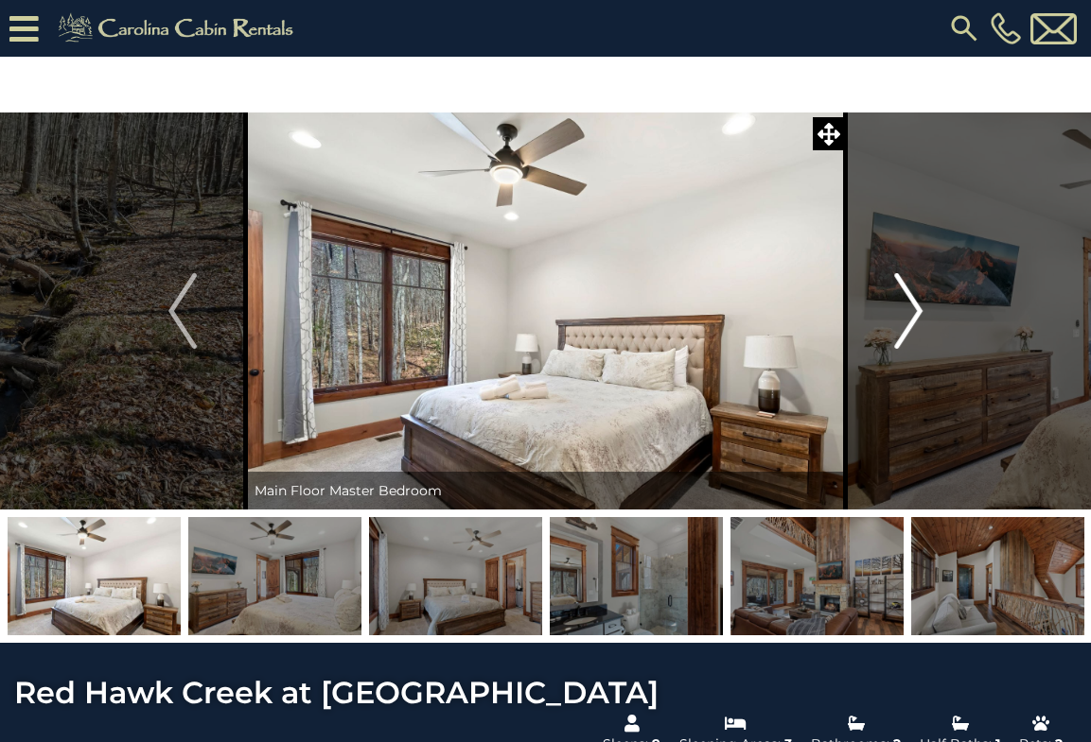
click at [916, 328] on img "Next" at bounding box center [908, 311] width 28 height 76
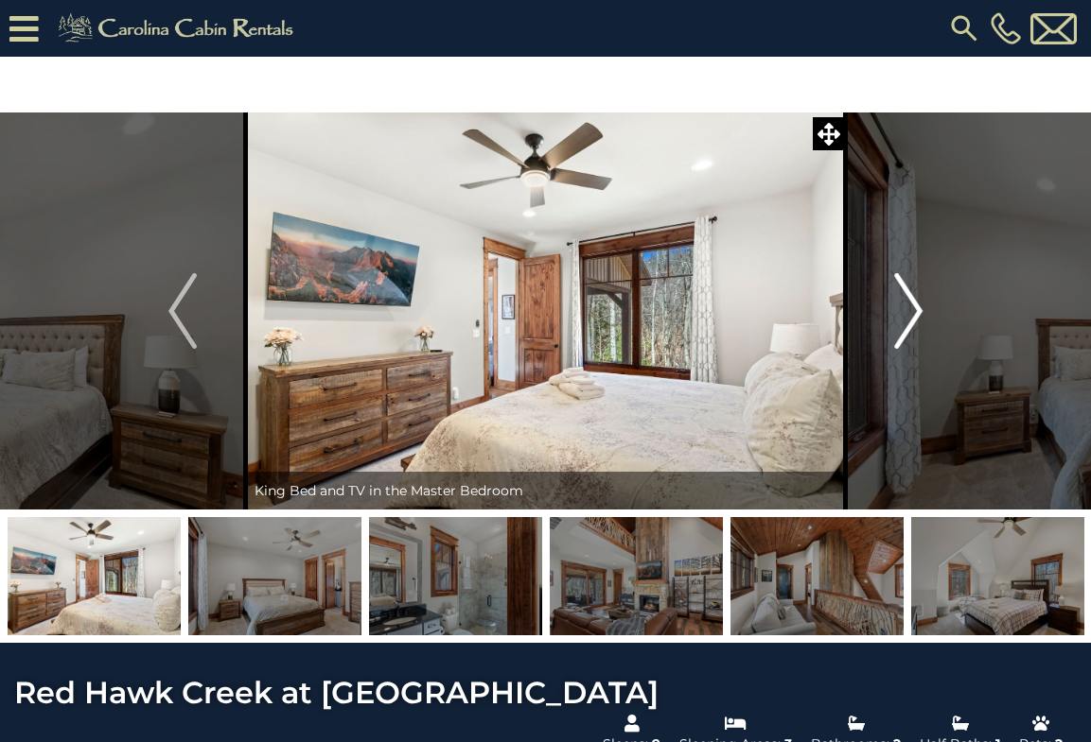
click at [915, 328] on img "Next" at bounding box center [908, 311] width 28 height 76
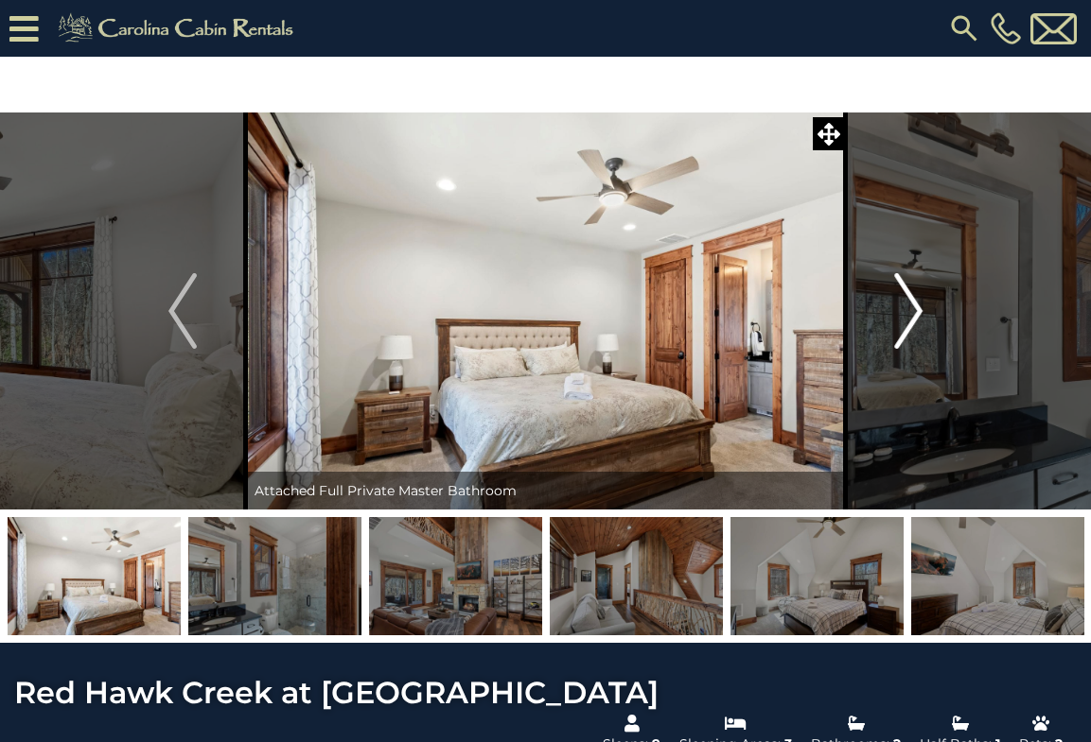
click at [915, 328] on img "Next" at bounding box center [908, 311] width 28 height 76
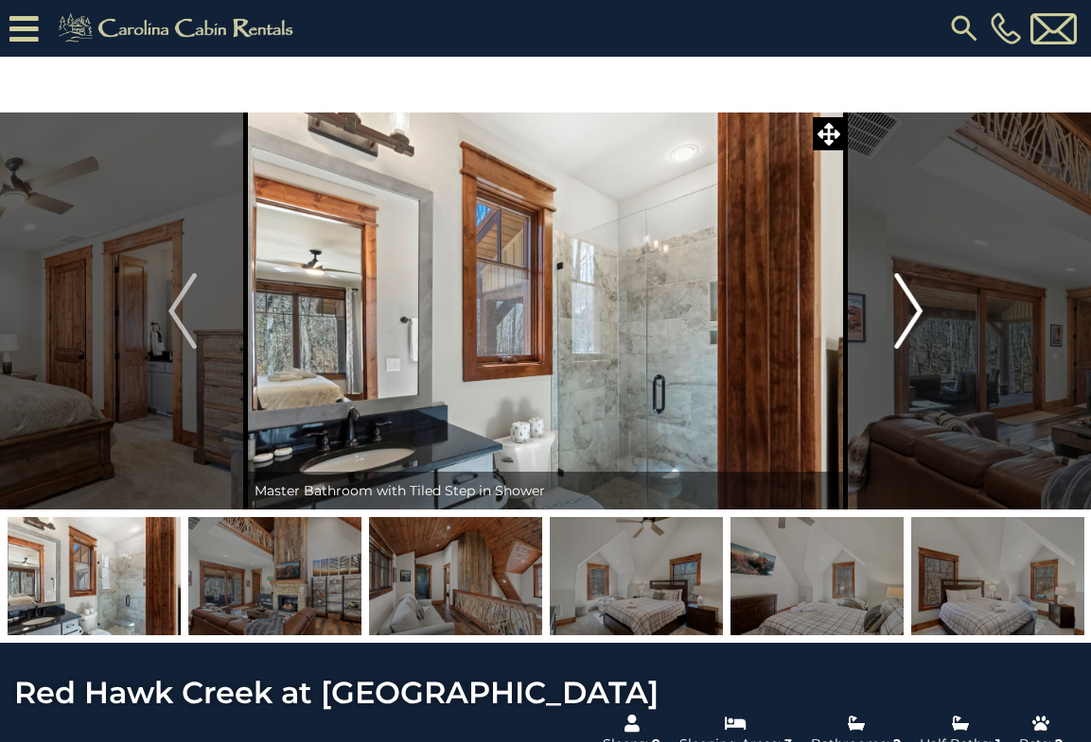
click at [915, 328] on img "Next" at bounding box center [908, 311] width 28 height 76
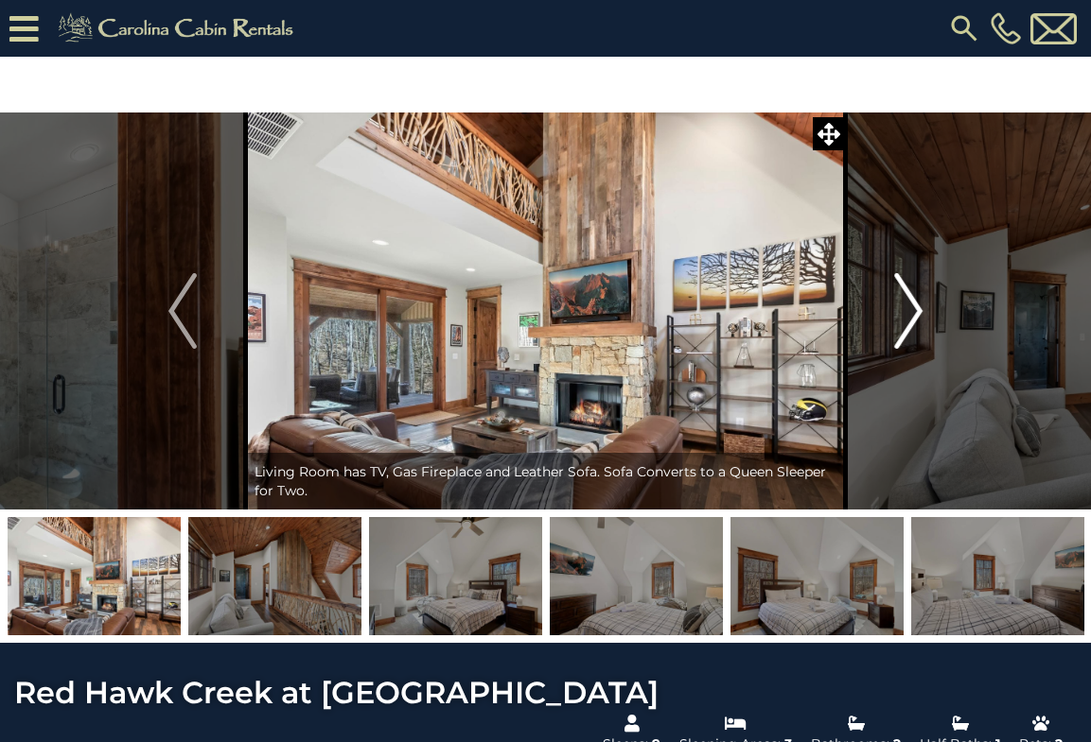
click at [915, 328] on img "Next" at bounding box center [908, 311] width 28 height 76
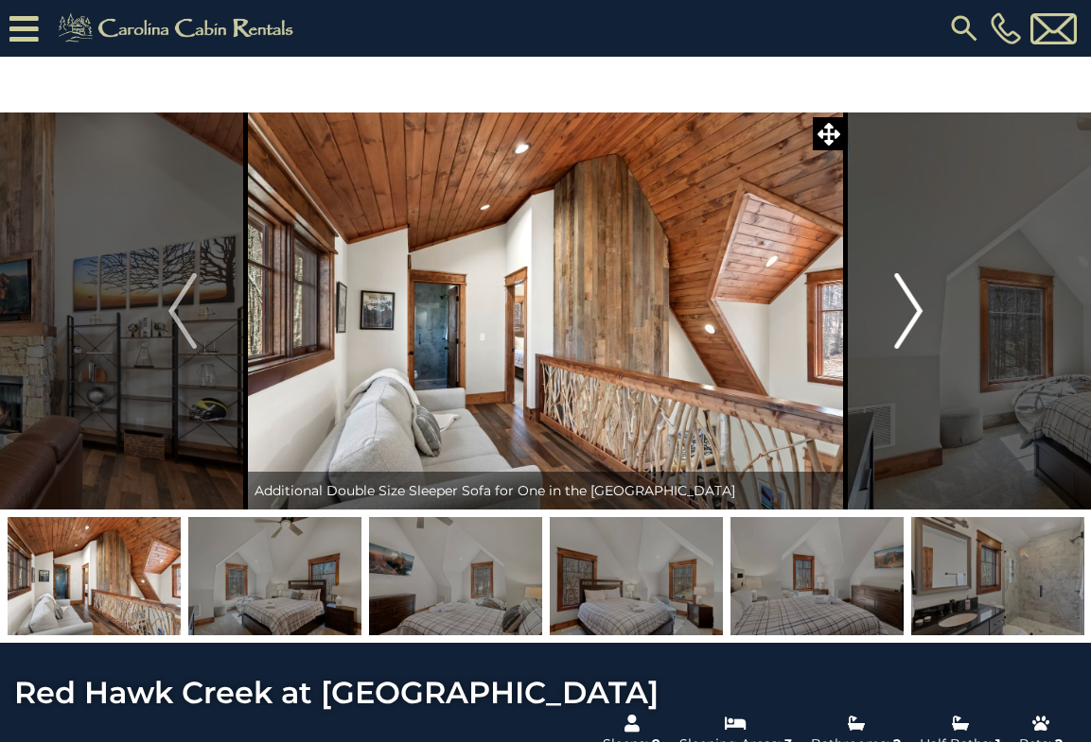
click at [915, 328] on img "Next" at bounding box center [908, 311] width 28 height 76
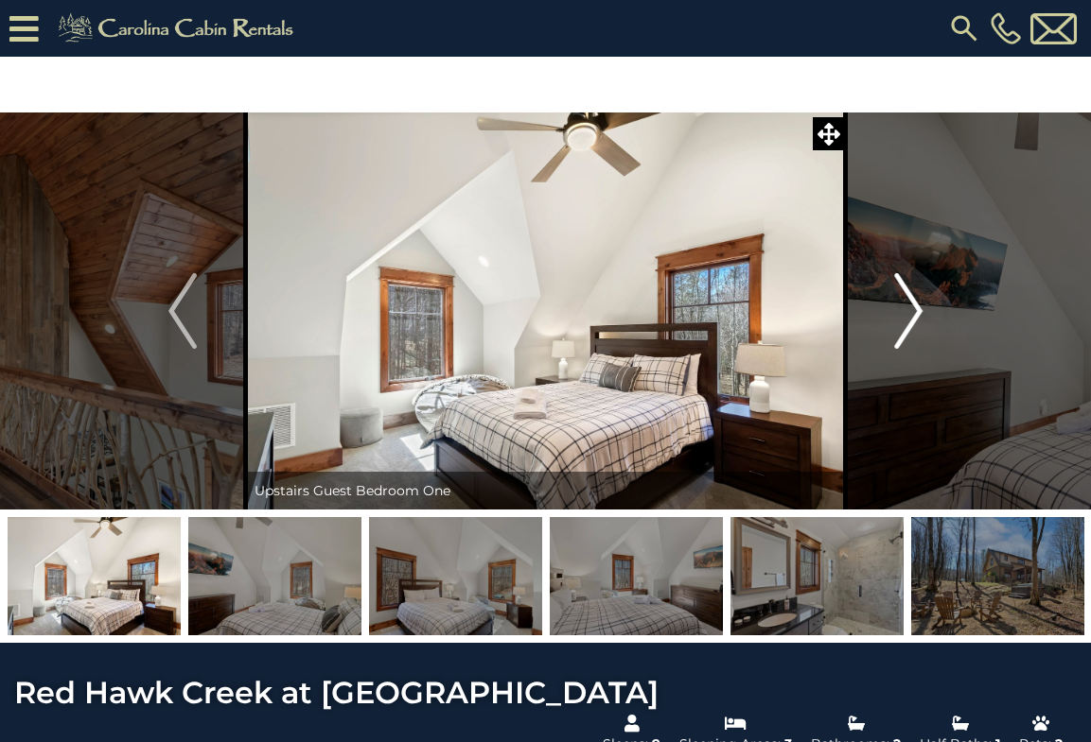
click at [915, 329] on img "Next" at bounding box center [908, 311] width 28 height 76
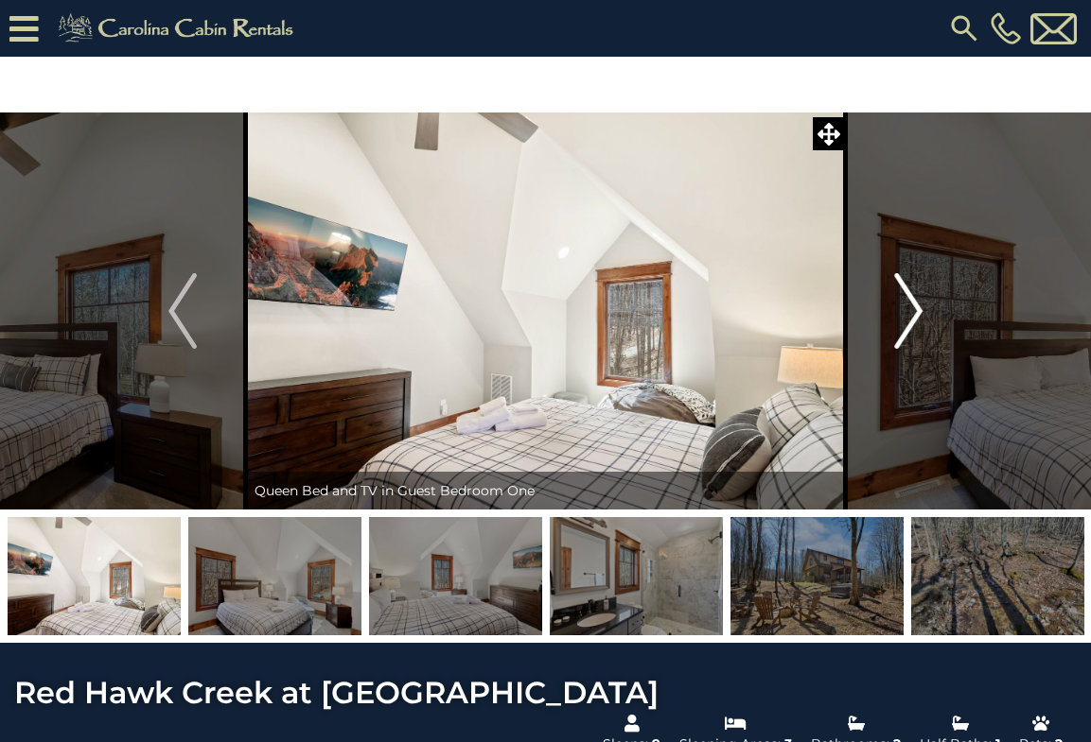
click at [915, 328] on img "Next" at bounding box center [908, 311] width 28 height 76
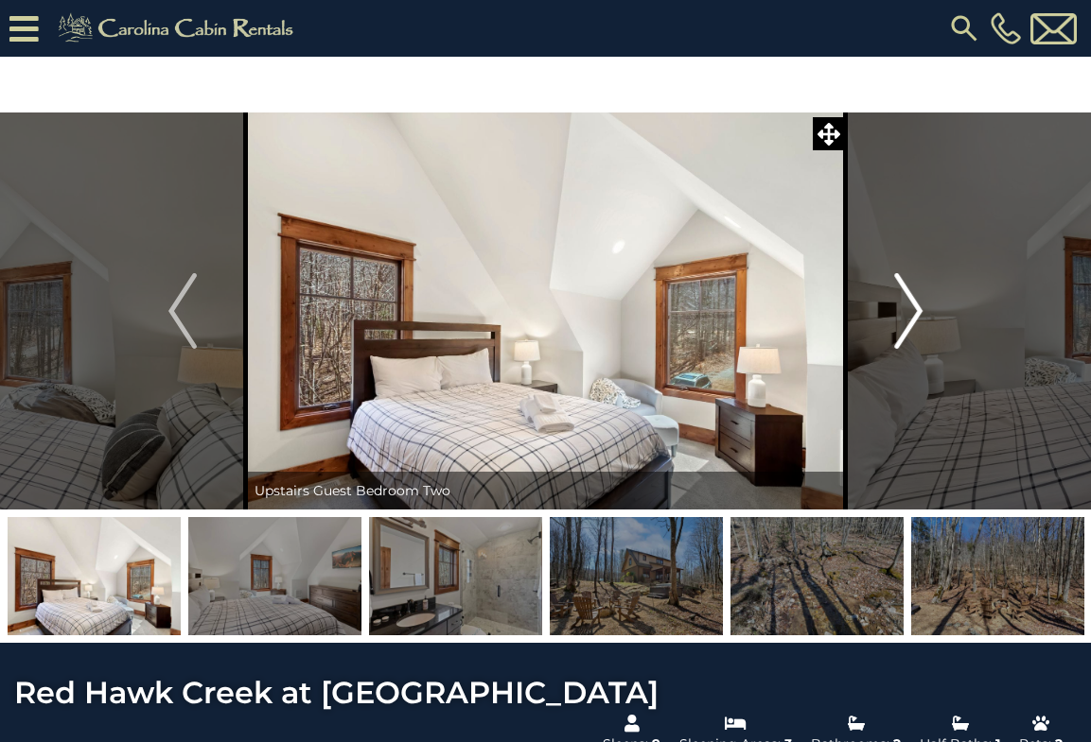
click at [915, 328] on img "Next" at bounding box center [908, 311] width 28 height 76
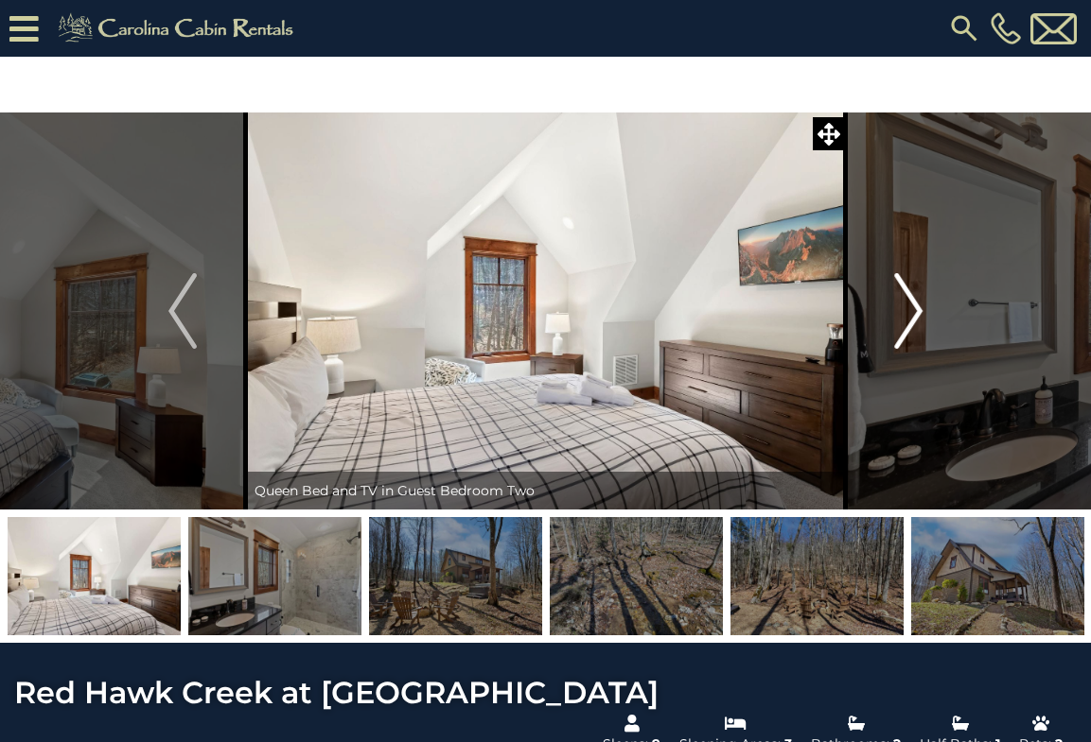
click at [915, 327] on img "Next" at bounding box center [908, 311] width 28 height 76
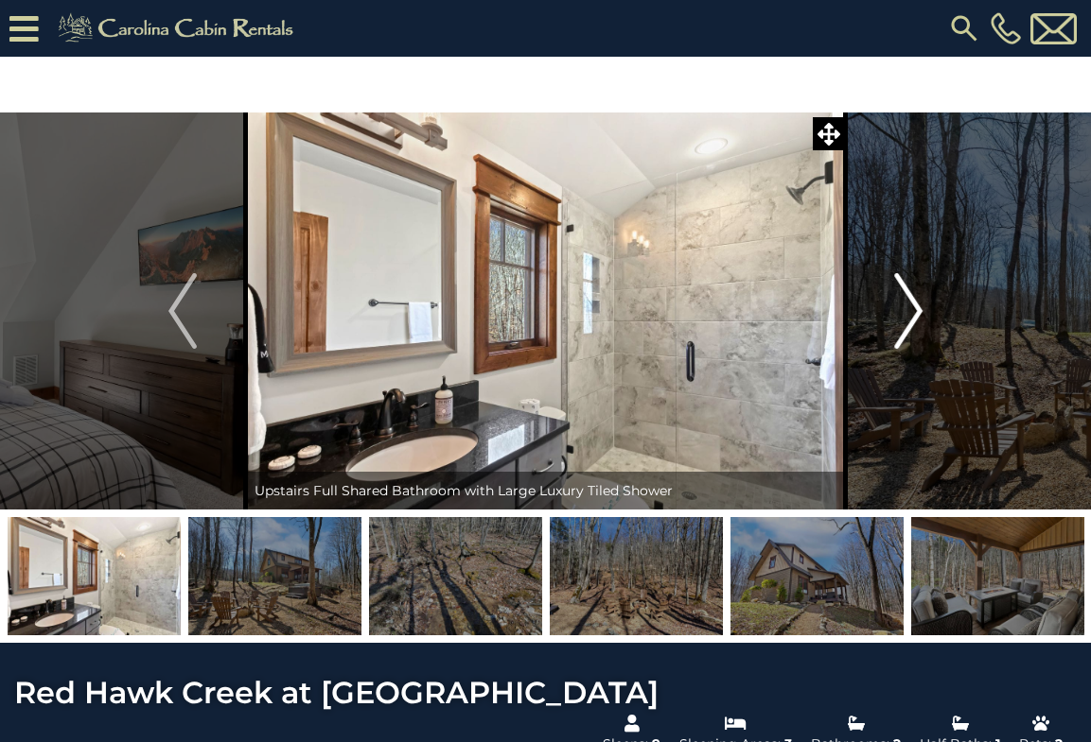
click at [915, 327] on img "Next" at bounding box center [908, 311] width 28 height 76
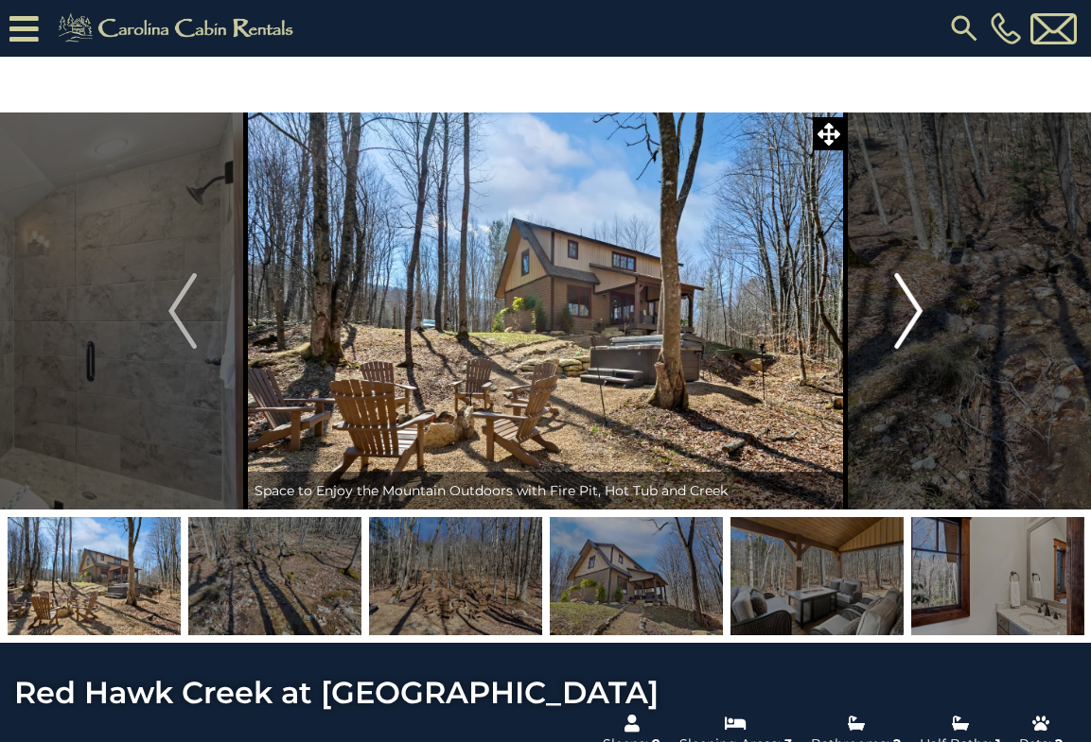
click at [915, 327] on img "Next" at bounding box center [908, 311] width 28 height 76
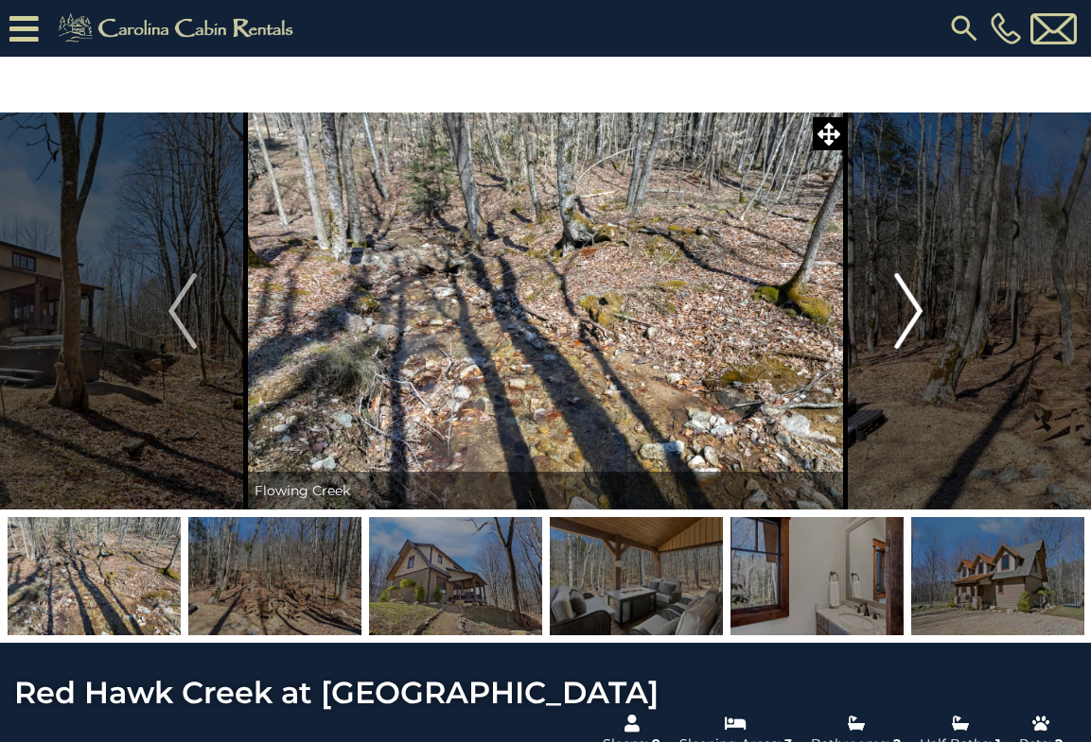
click at [916, 326] on img "Next" at bounding box center [908, 311] width 28 height 76
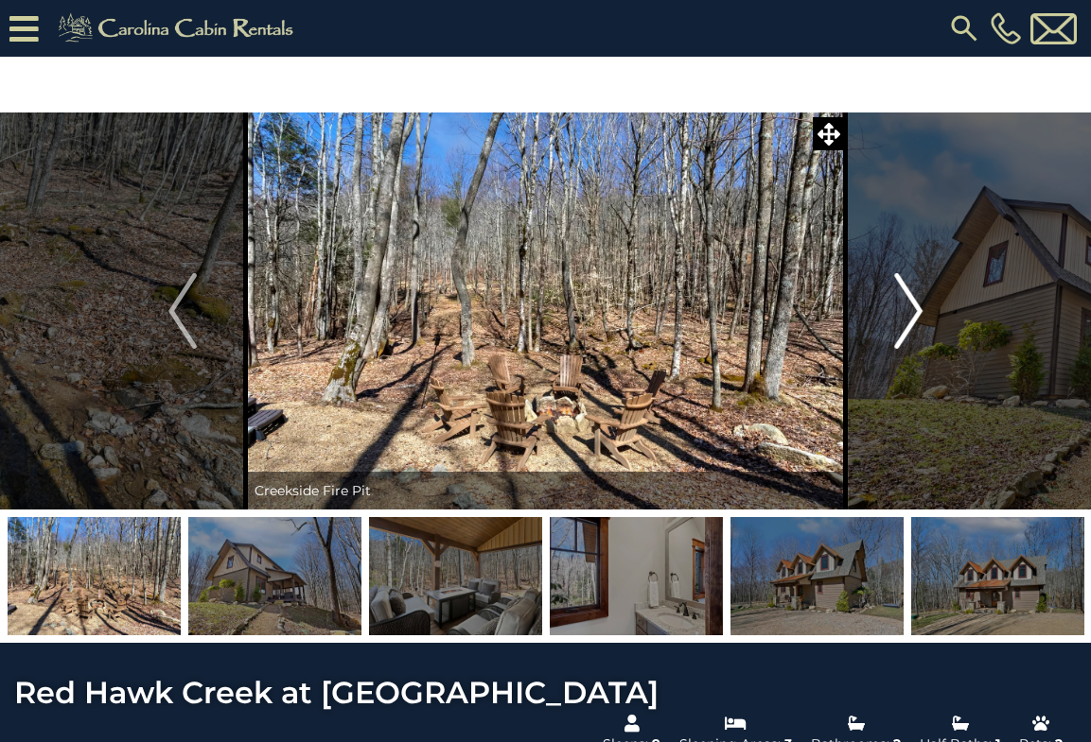
click at [915, 327] on img "Next" at bounding box center [908, 311] width 28 height 76
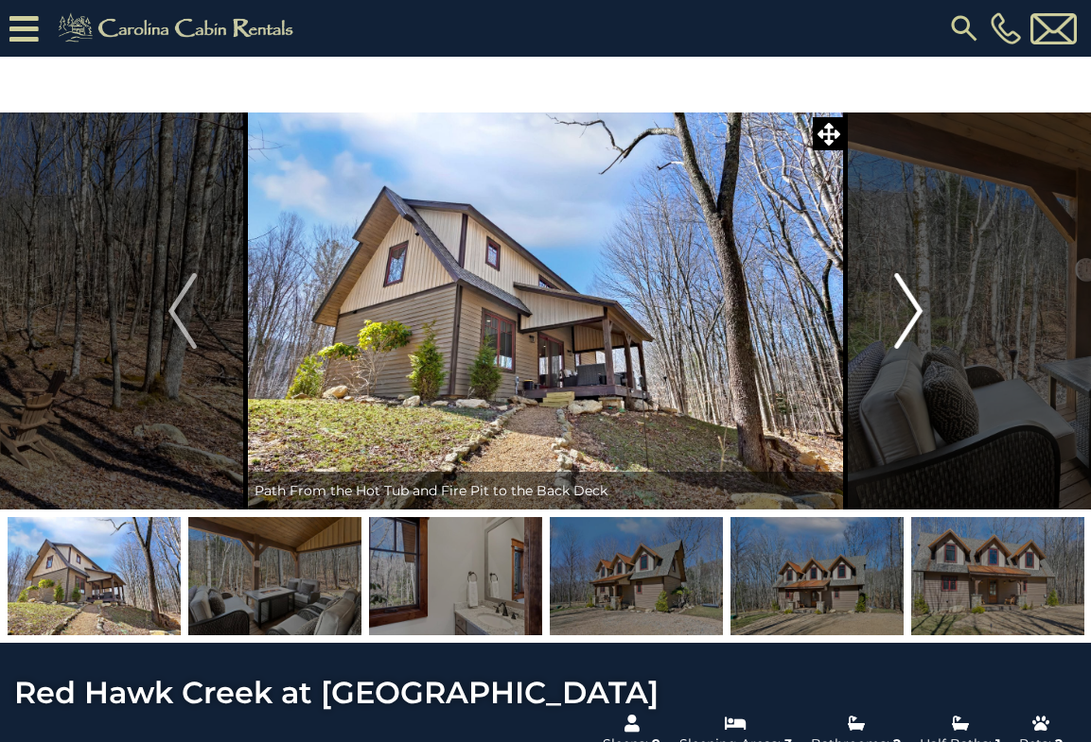
click at [915, 327] on img "Next" at bounding box center [908, 311] width 28 height 76
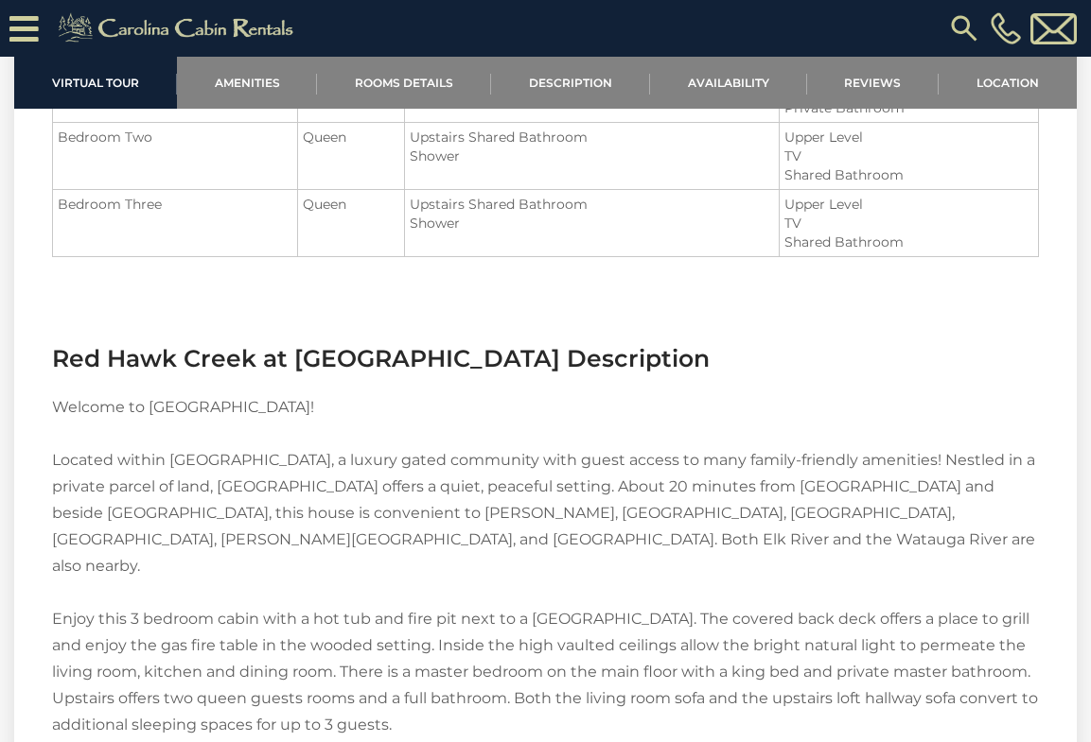
scroll to position [2115, 0]
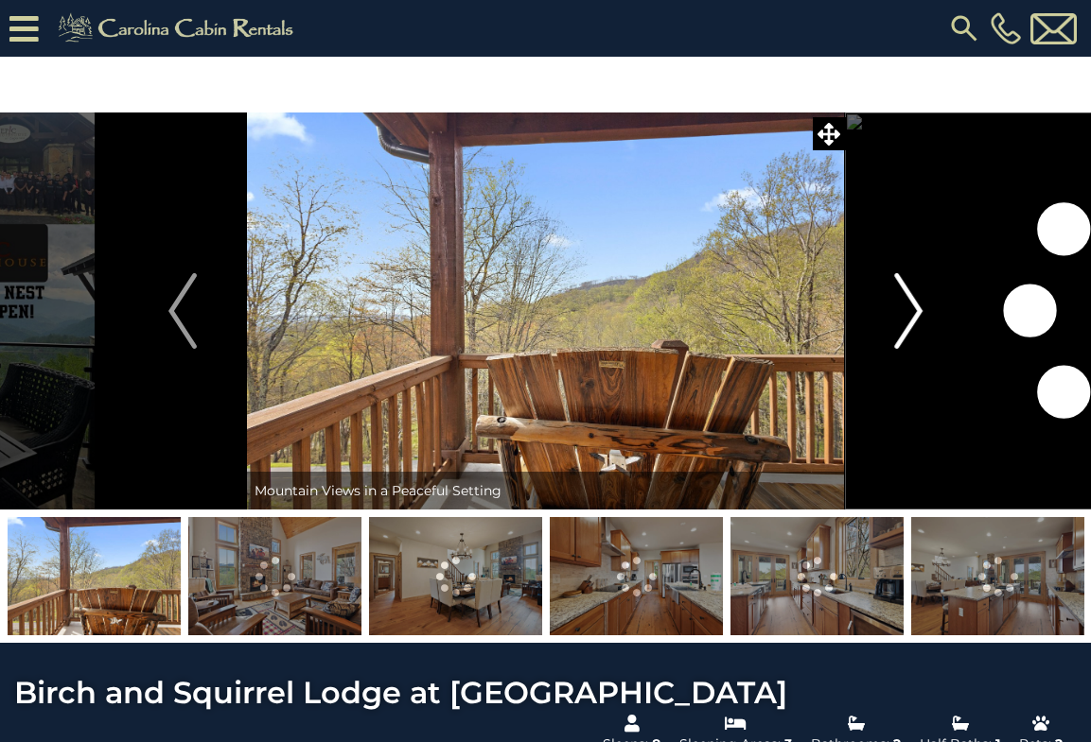
click at [905, 319] on img "Next" at bounding box center [908, 311] width 28 height 76
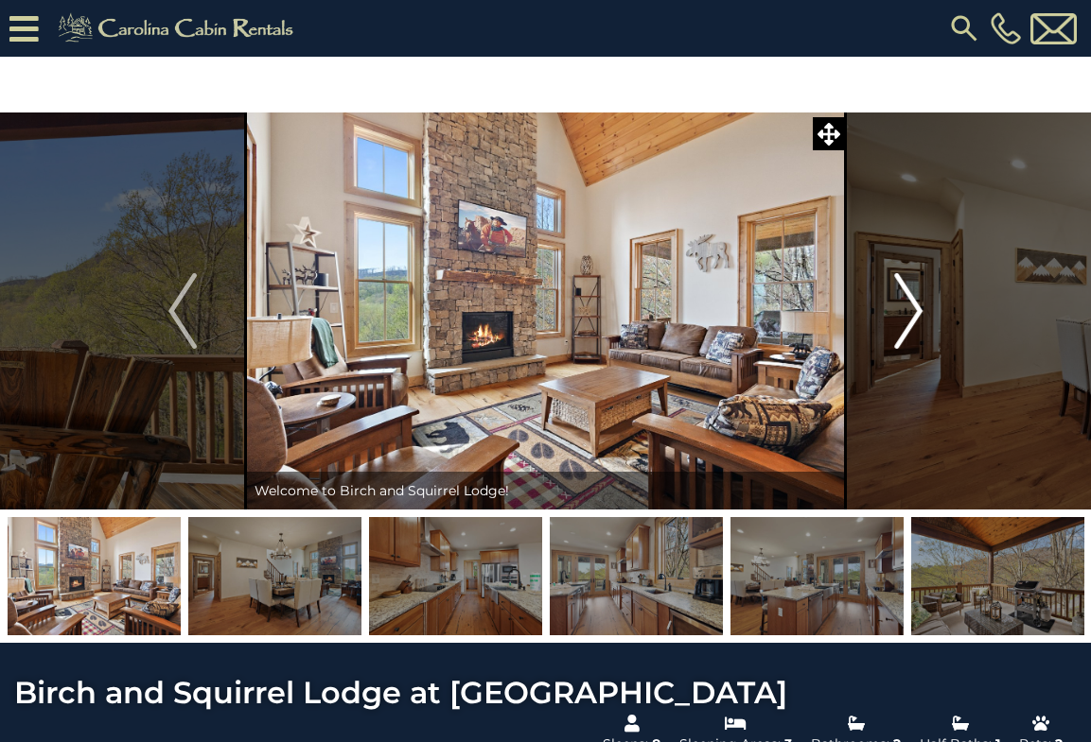
click at [889, 320] on button "Next" at bounding box center [908, 311] width 125 height 397
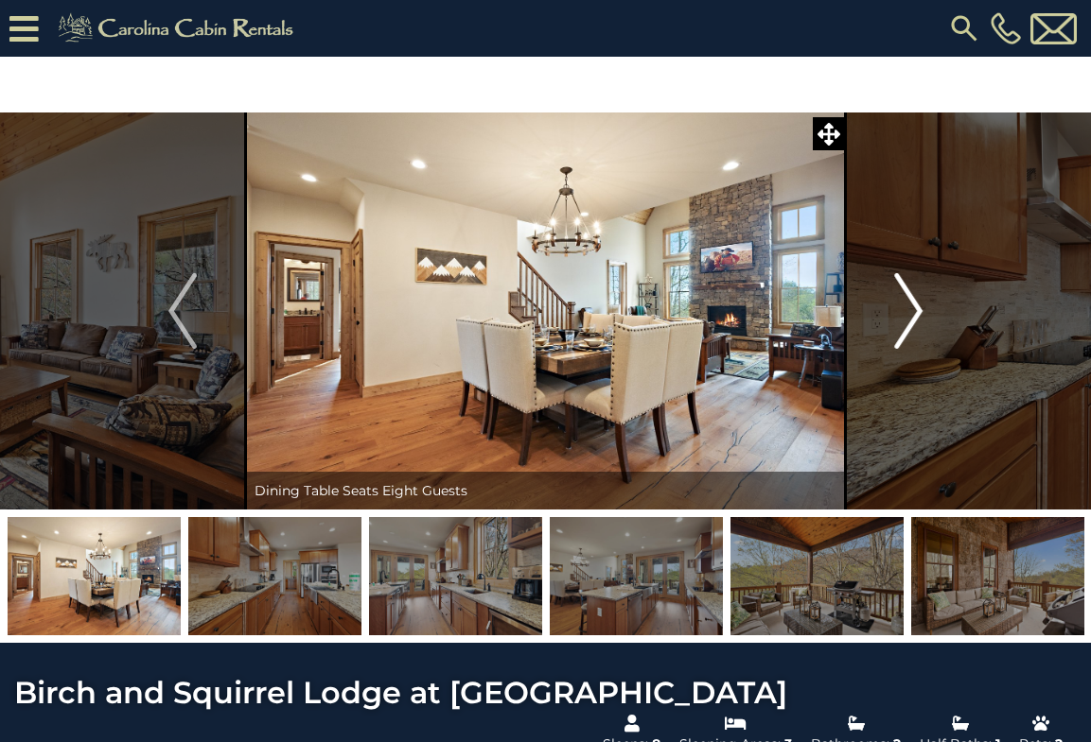
click at [888, 321] on button "Next" at bounding box center [908, 311] width 125 height 397
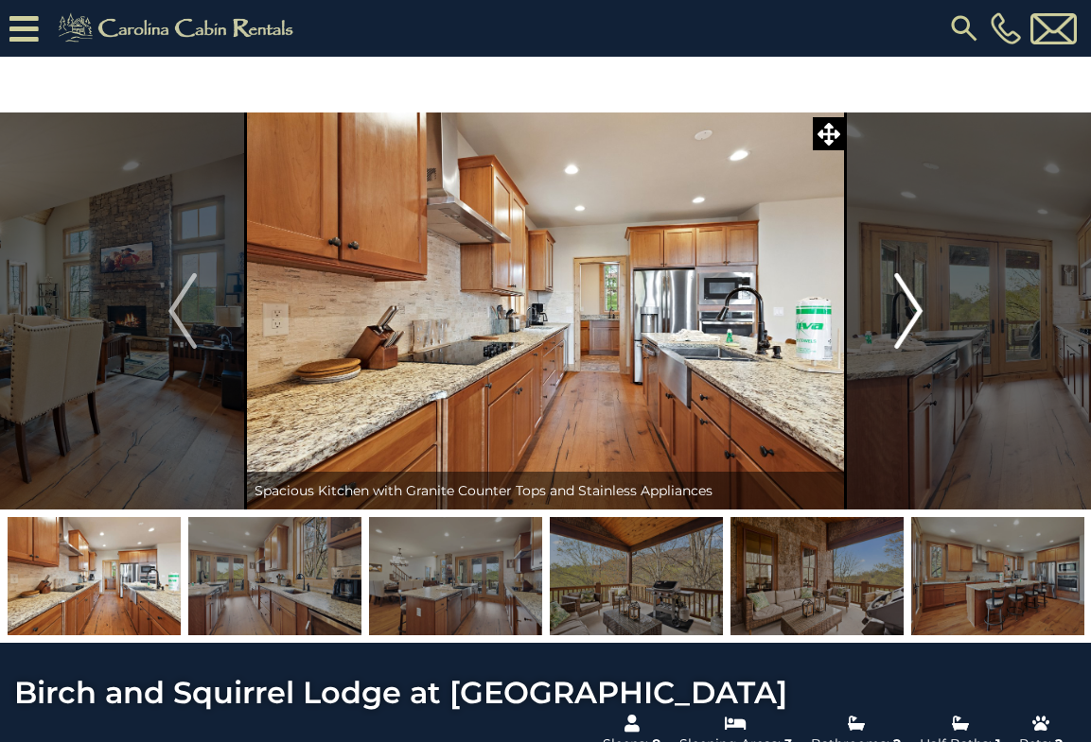
click at [888, 320] on button "Next" at bounding box center [908, 311] width 125 height 397
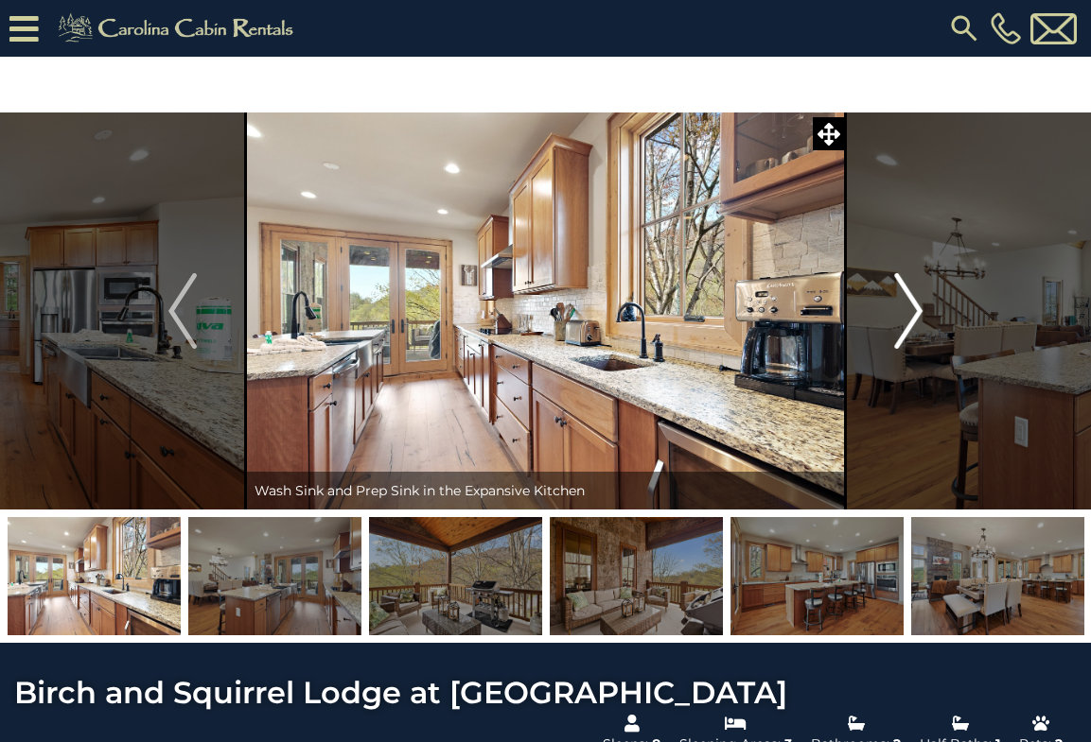
click at [898, 319] on img "Next" at bounding box center [908, 311] width 28 height 76
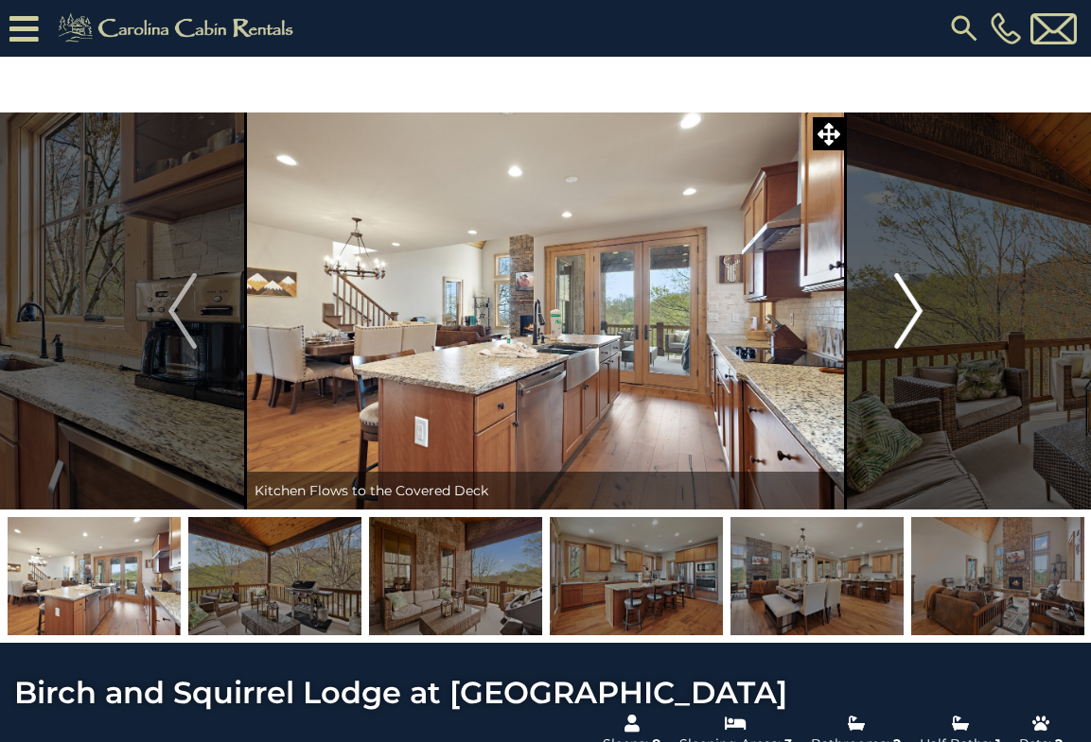
click at [897, 319] on img "Next" at bounding box center [908, 311] width 28 height 76
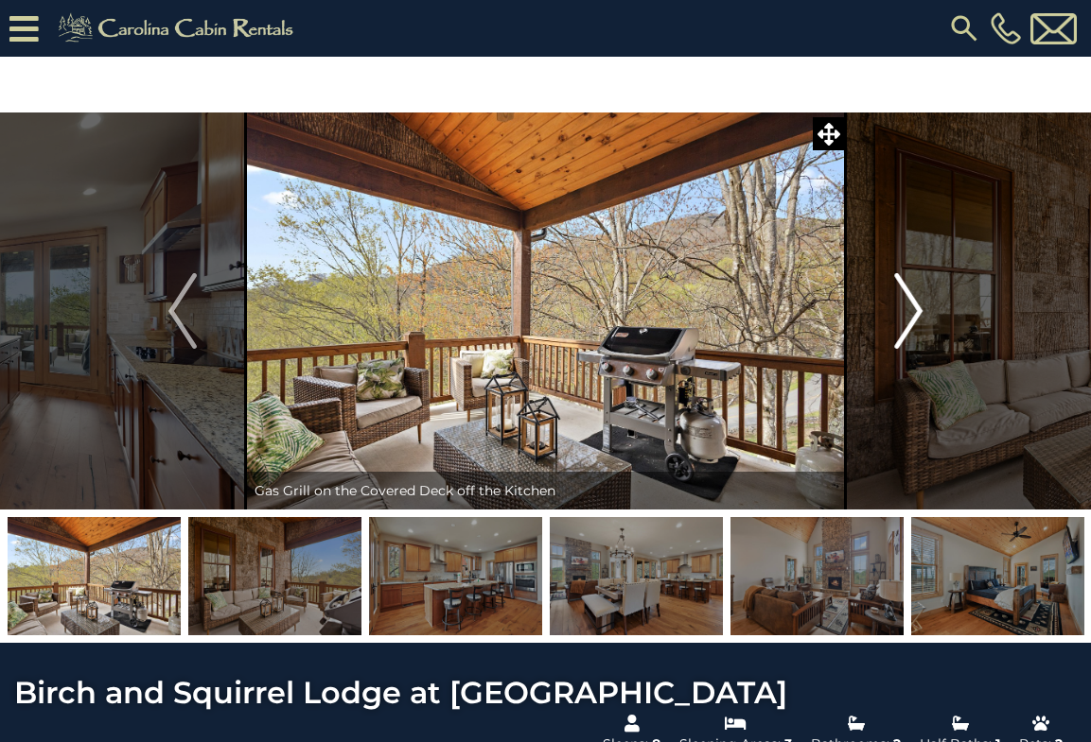
click at [897, 320] on img "Next" at bounding box center [908, 311] width 28 height 76
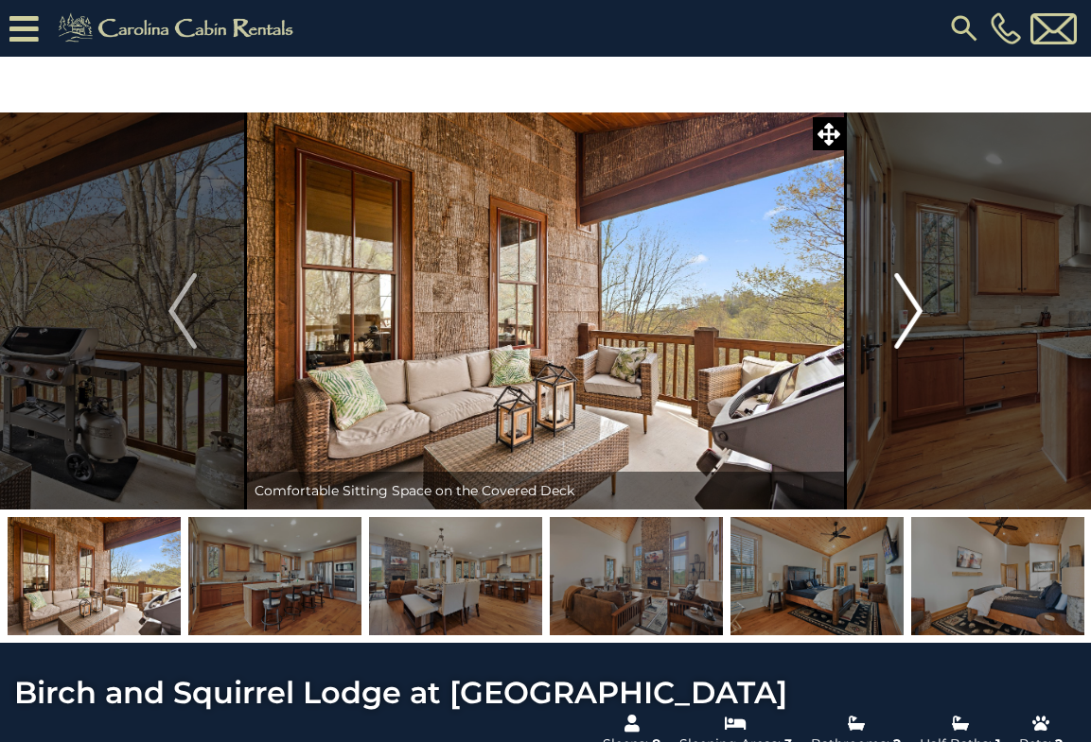
click at [897, 320] on img "Next" at bounding box center [908, 311] width 28 height 76
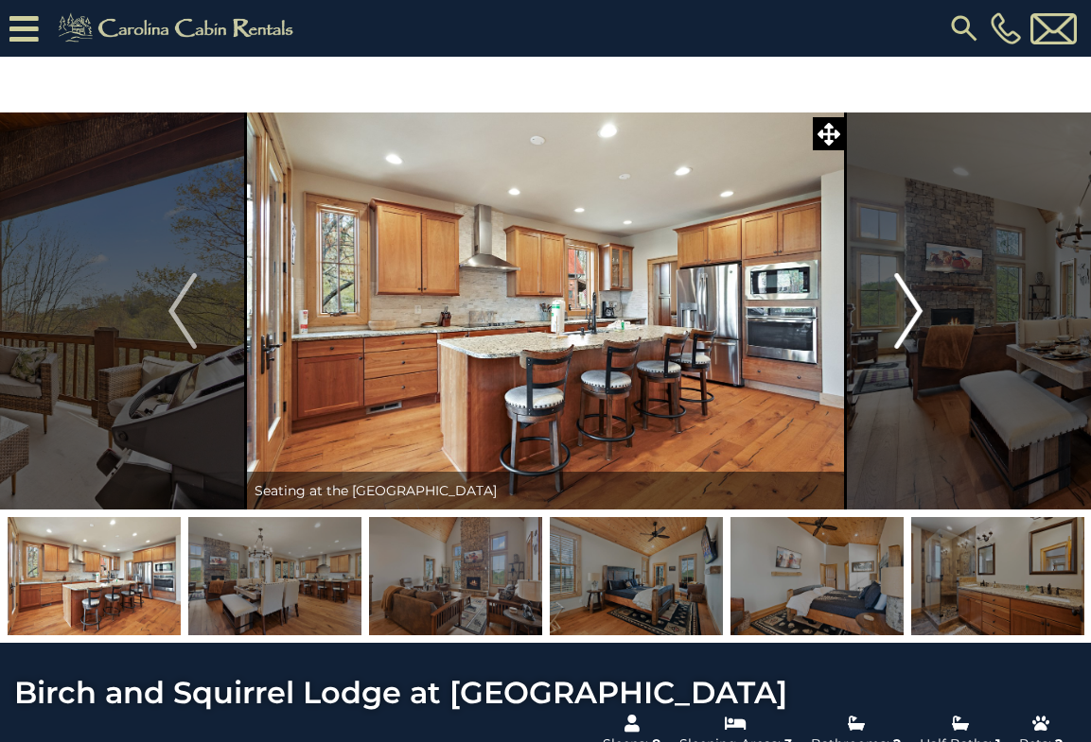
click at [897, 320] on img "Next" at bounding box center [908, 311] width 28 height 76
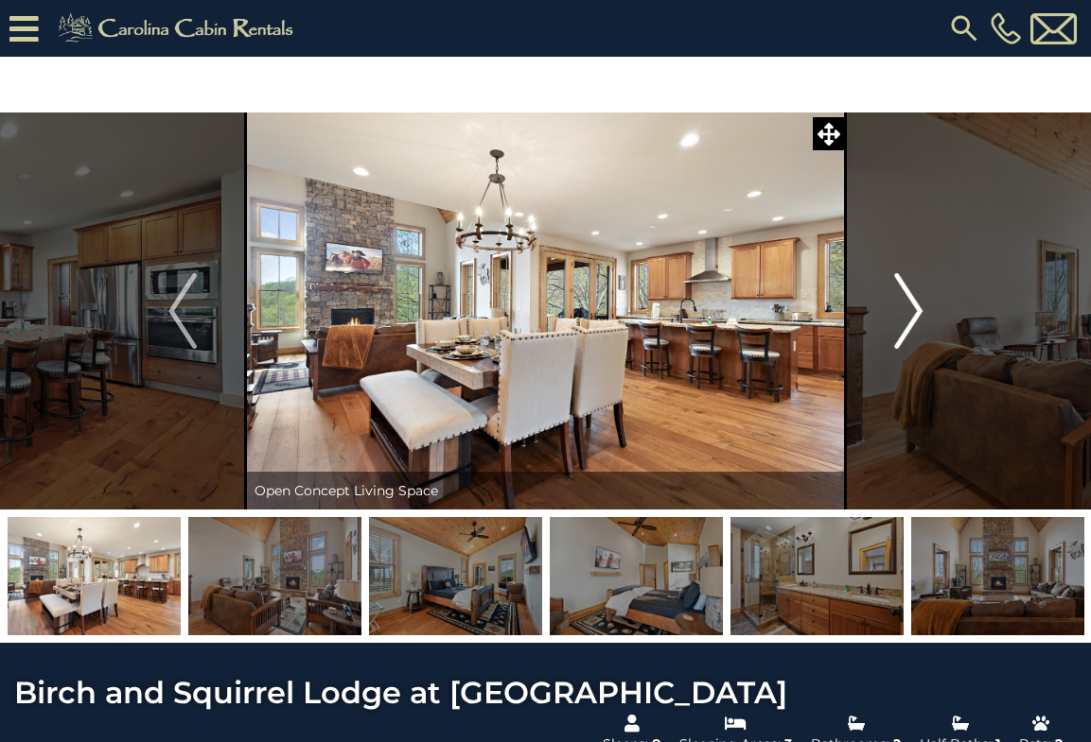
click at [896, 322] on img "Next" at bounding box center [908, 311] width 28 height 76
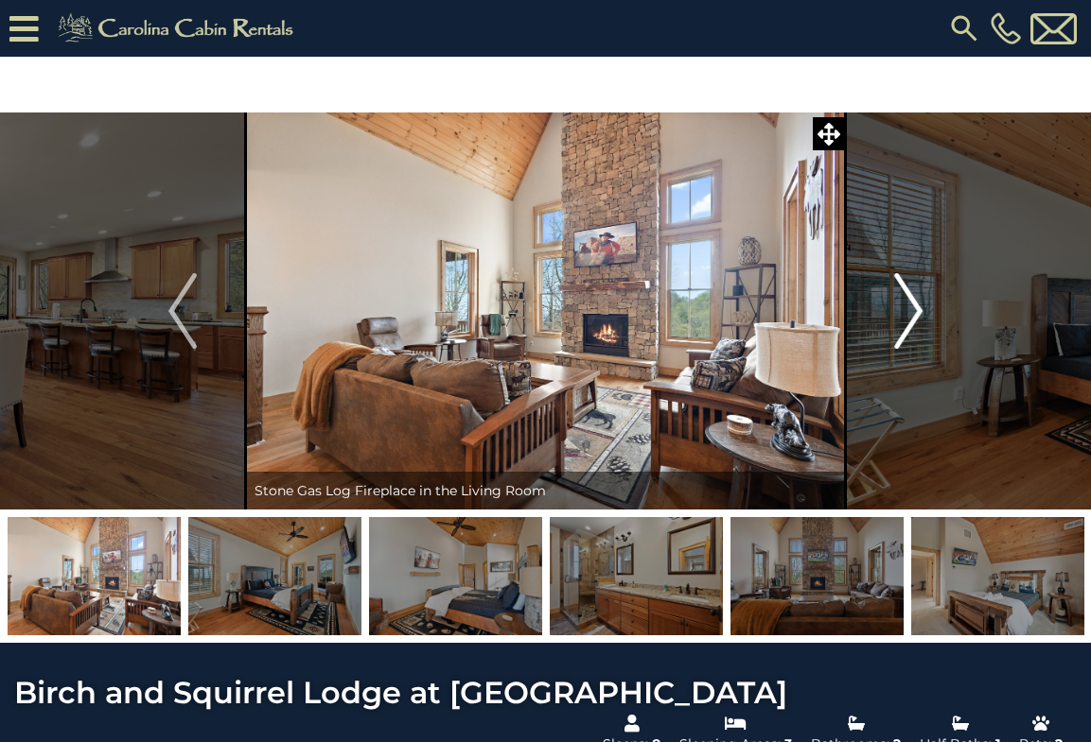
click at [896, 322] on img "Next" at bounding box center [908, 311] width 28 height 76
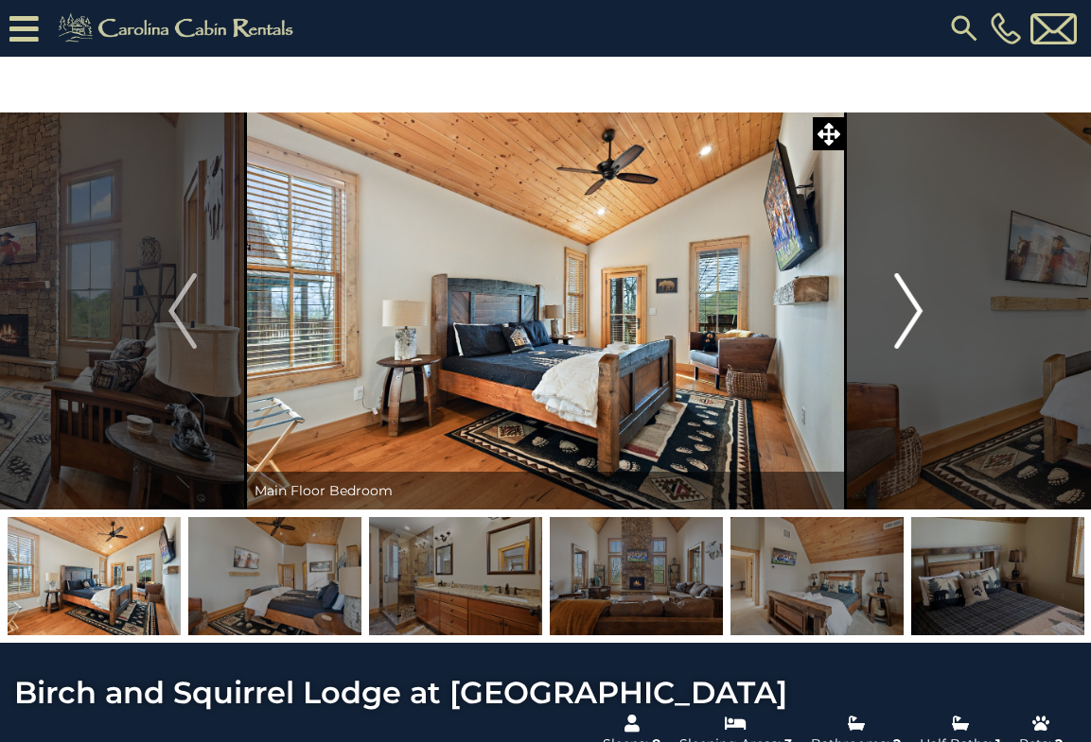
click at [896, 323] on img "Next" at bounding box center [908, 311] width 28 height 76
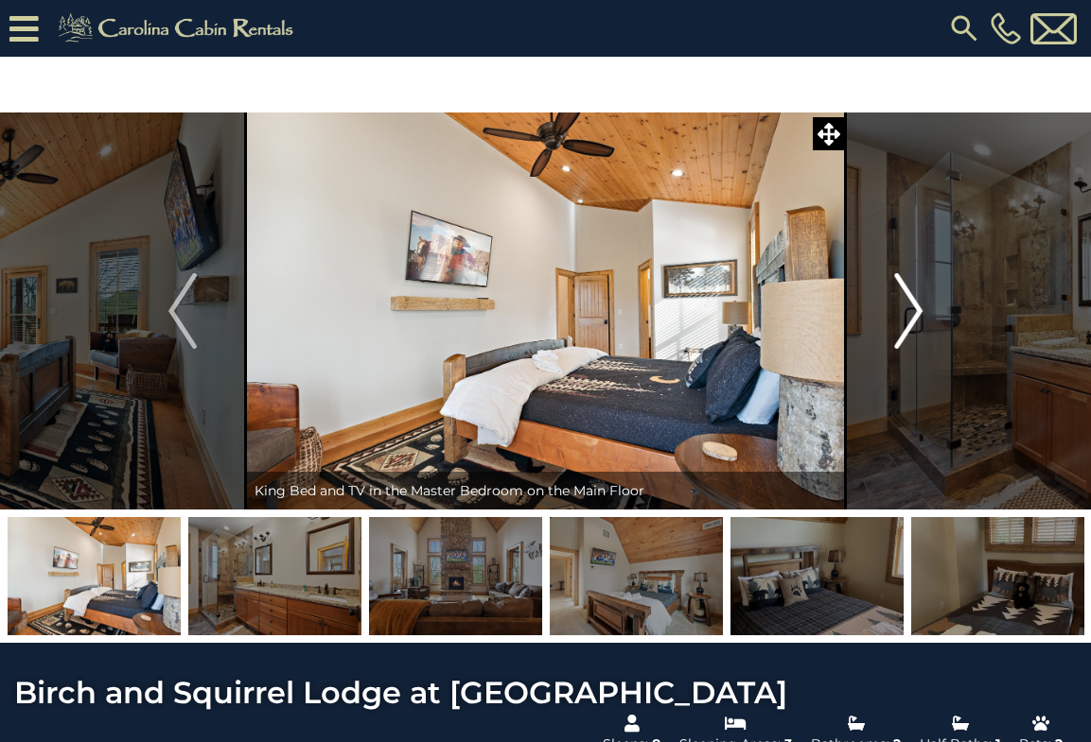
click at [895, 323] on img "Next" at bounding box center [908, 311] width 28 height 76
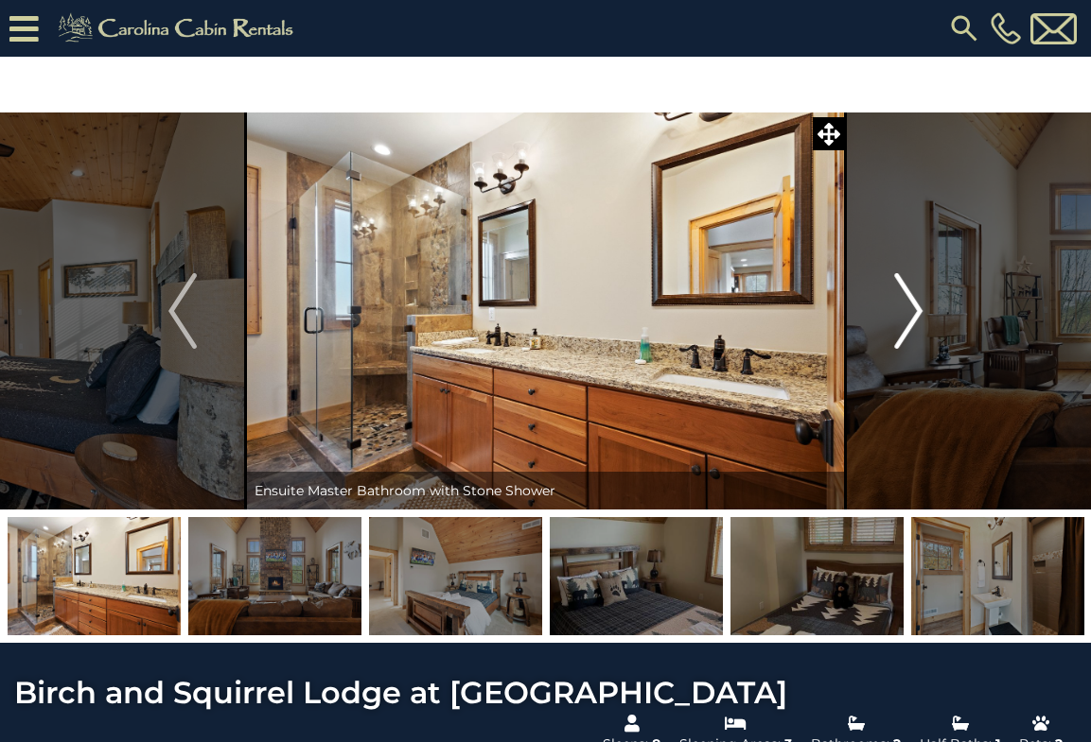
click at [895, 323] on img "Next" at bounding box center [908, 311] width 28 height 76
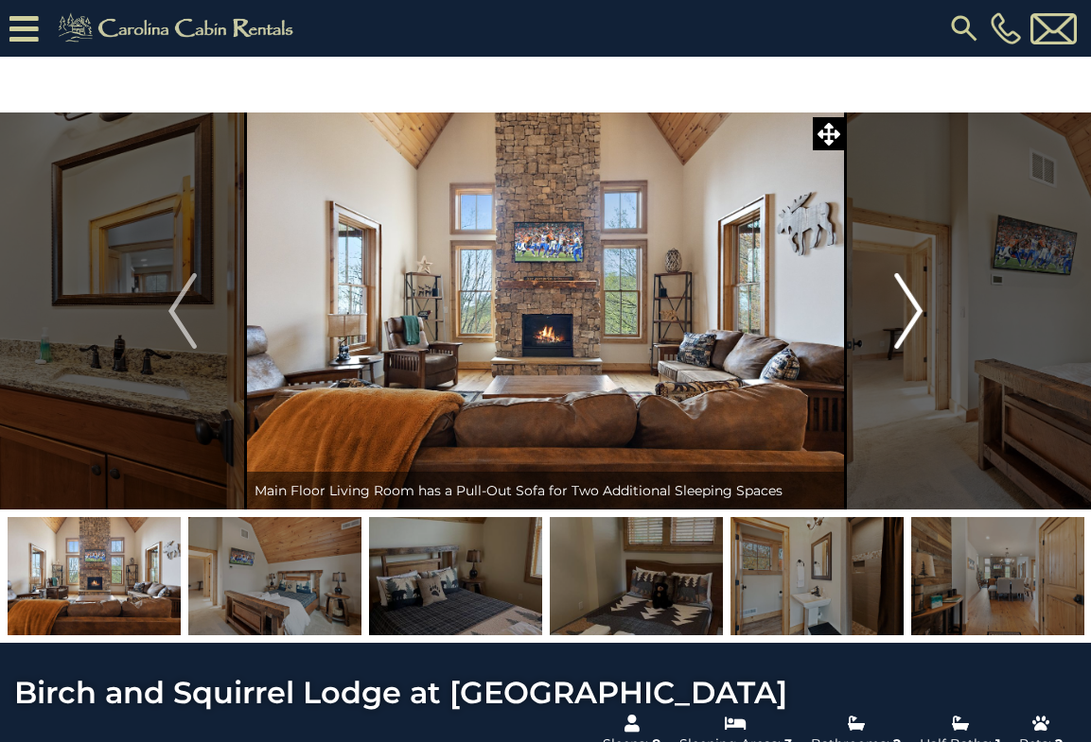
click at [895, 324] on img "Next" at bounding box center [908, 311] width 28 height 76
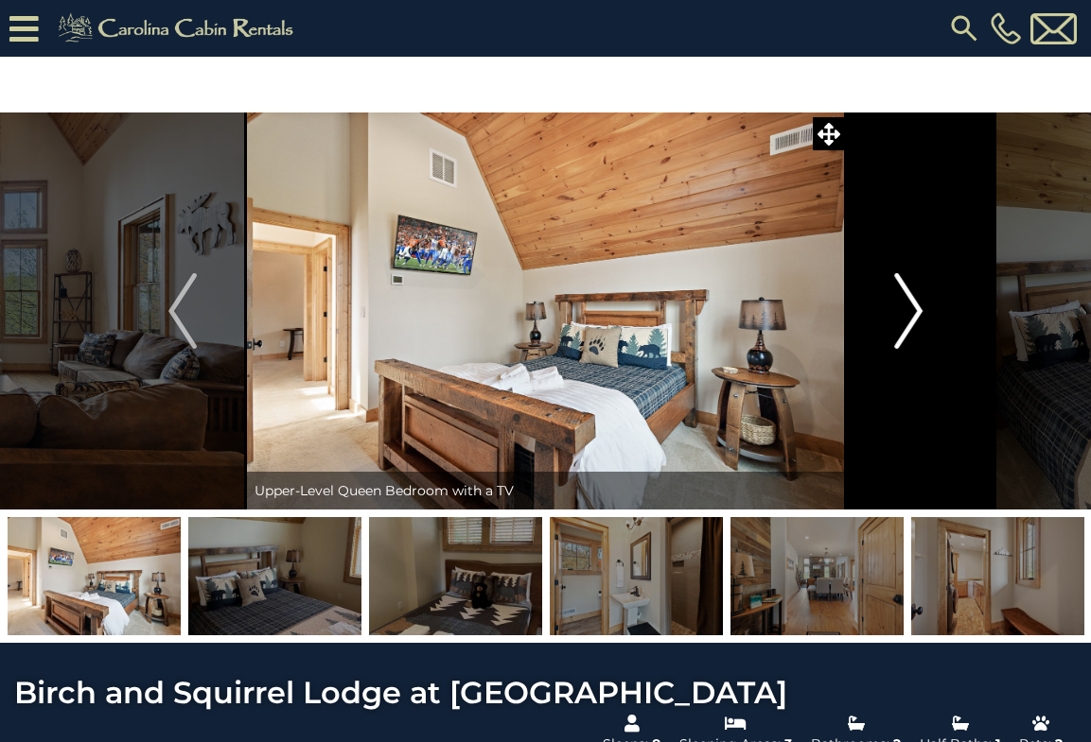
click at [896, 325] on img "Next" at bounding box center [908, 311] width 28 height 76
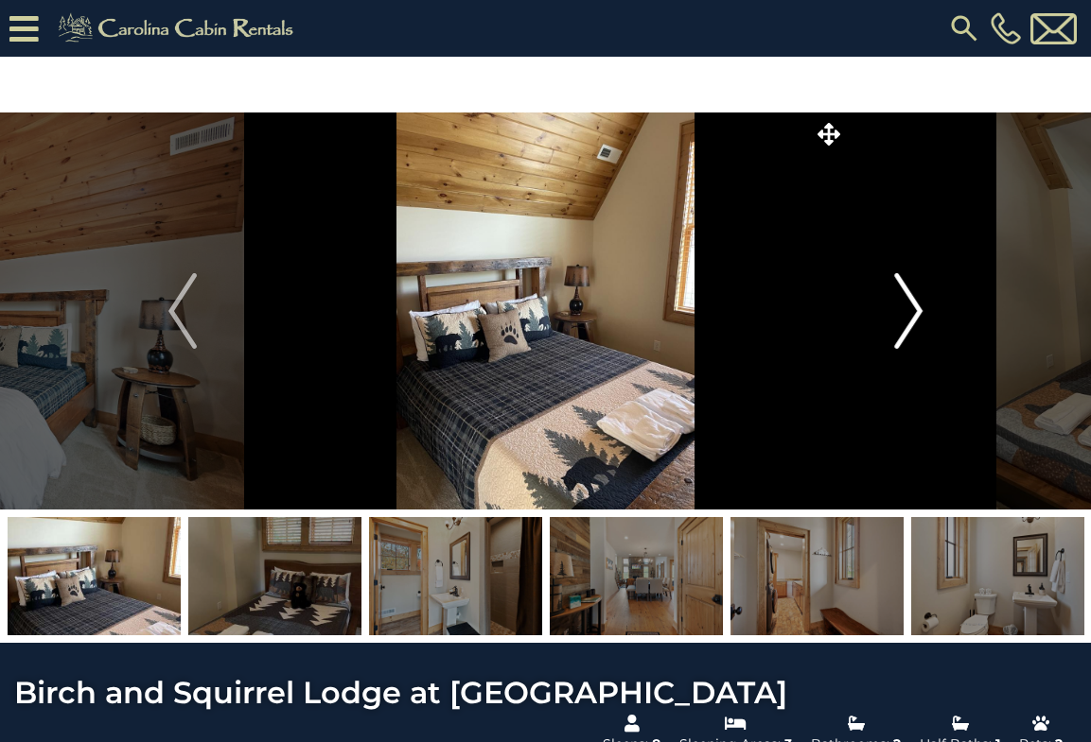
click at [896, 324] on img "Next" at bounding box center [908, 311] width 28 height 76
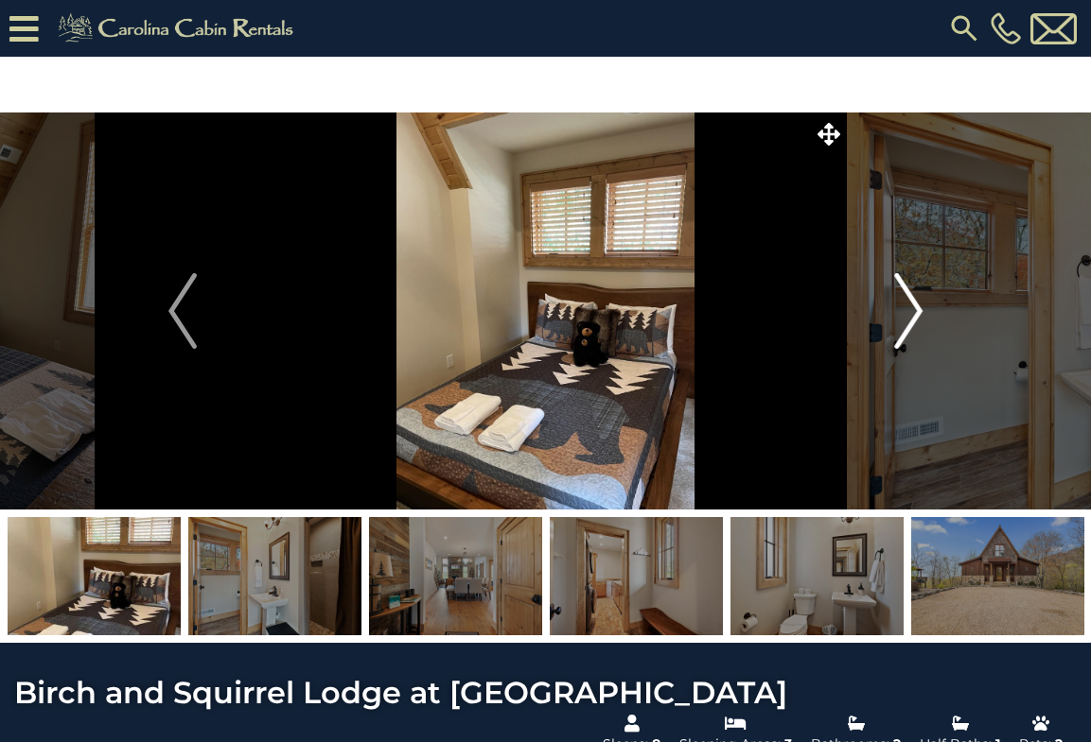
click at [896, 324] on img "Next" at bounding box center [908, 311] width 28 height 76
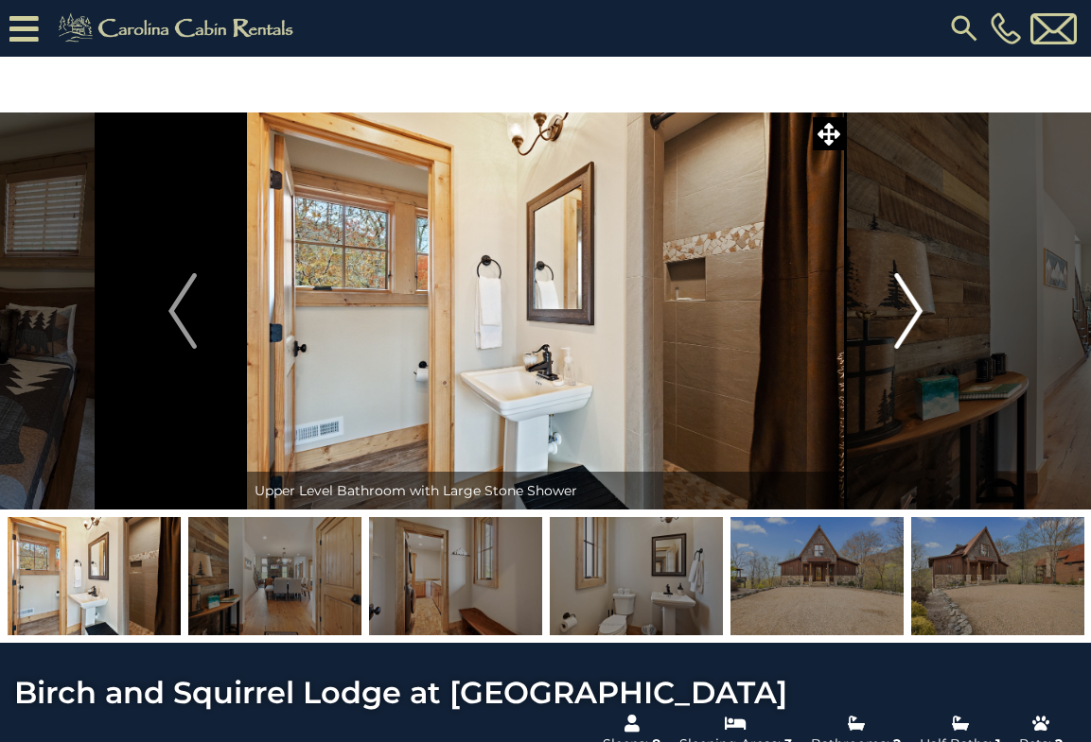
click at [896, 325] on img "Next" at bounding box center [908, 311] width 28 height 76
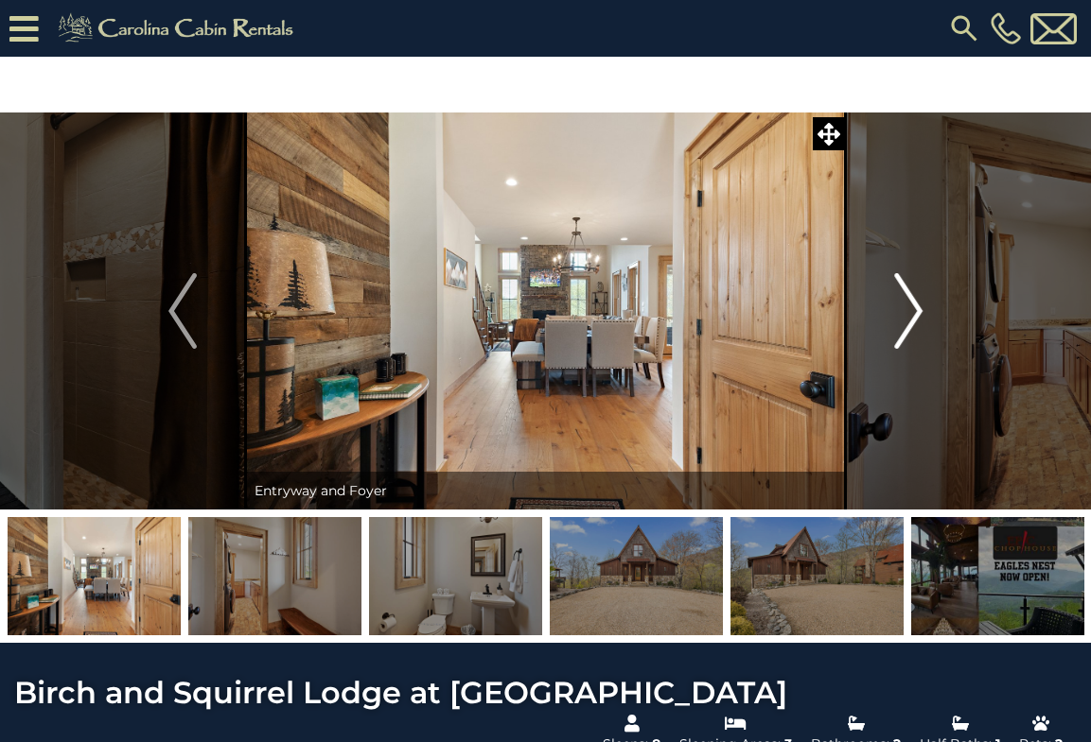
click at [896, 325] on img "Next" at bounding box center [908, 311] width 28 height 76
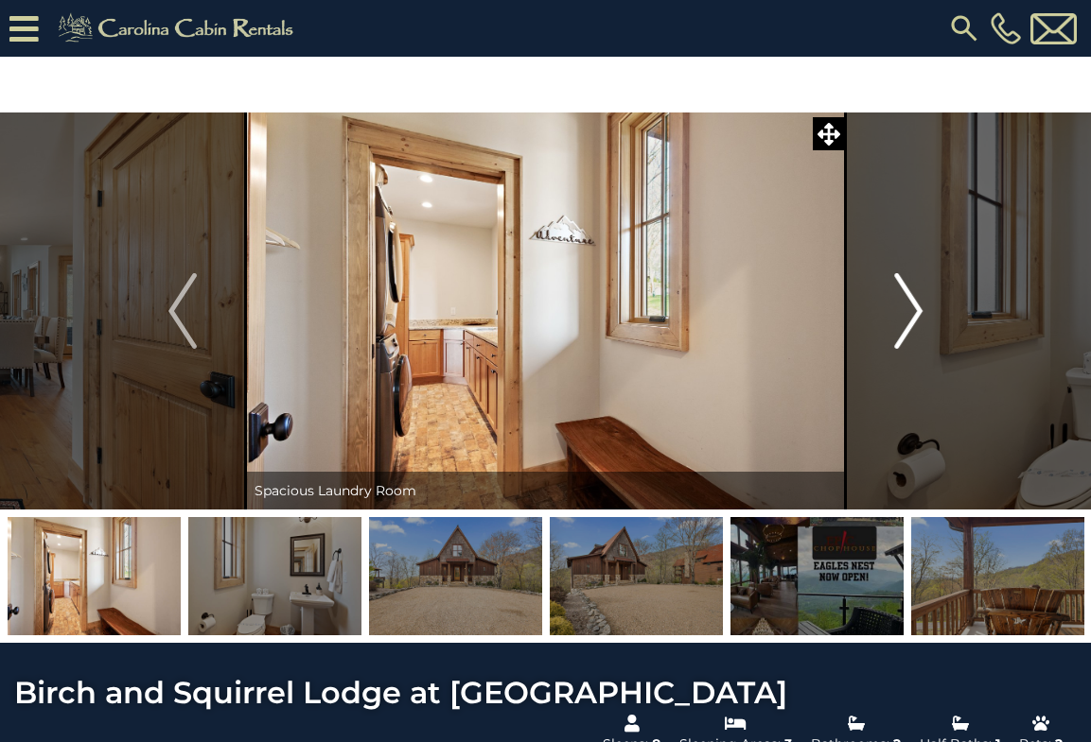
click at [896, 325] on img "Next" at bounding box center [908, 311] width 28 height 76
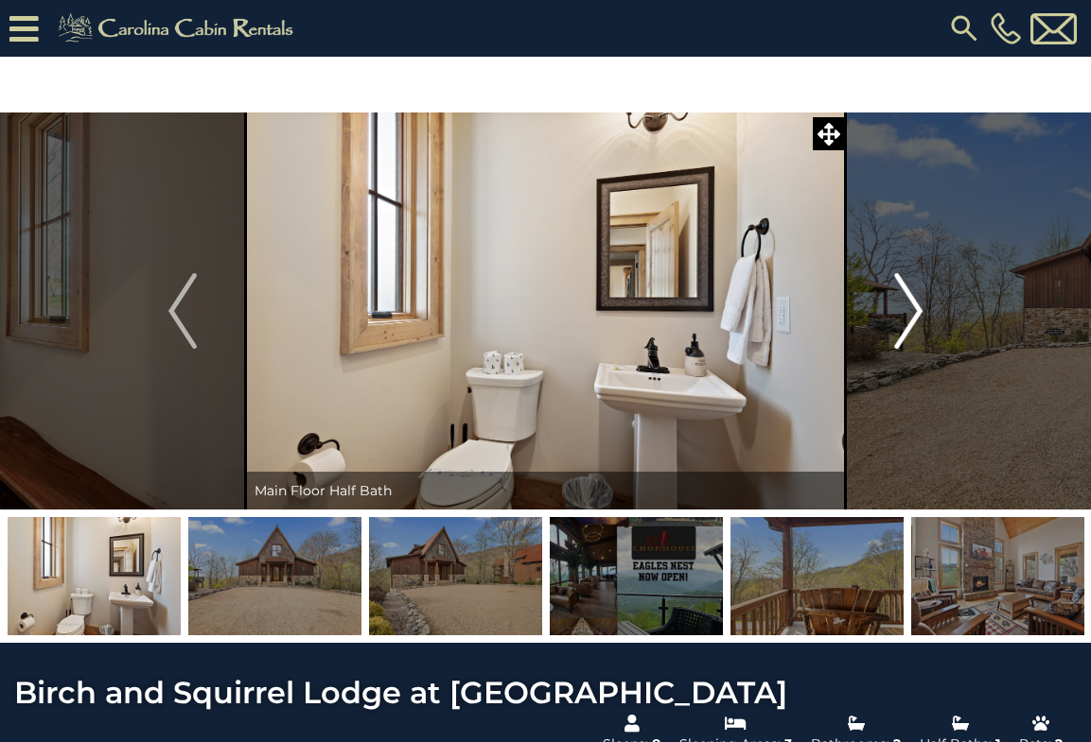
click at [896, 325] on img "Next" at bounding box center [908, 311] width 28 height 76
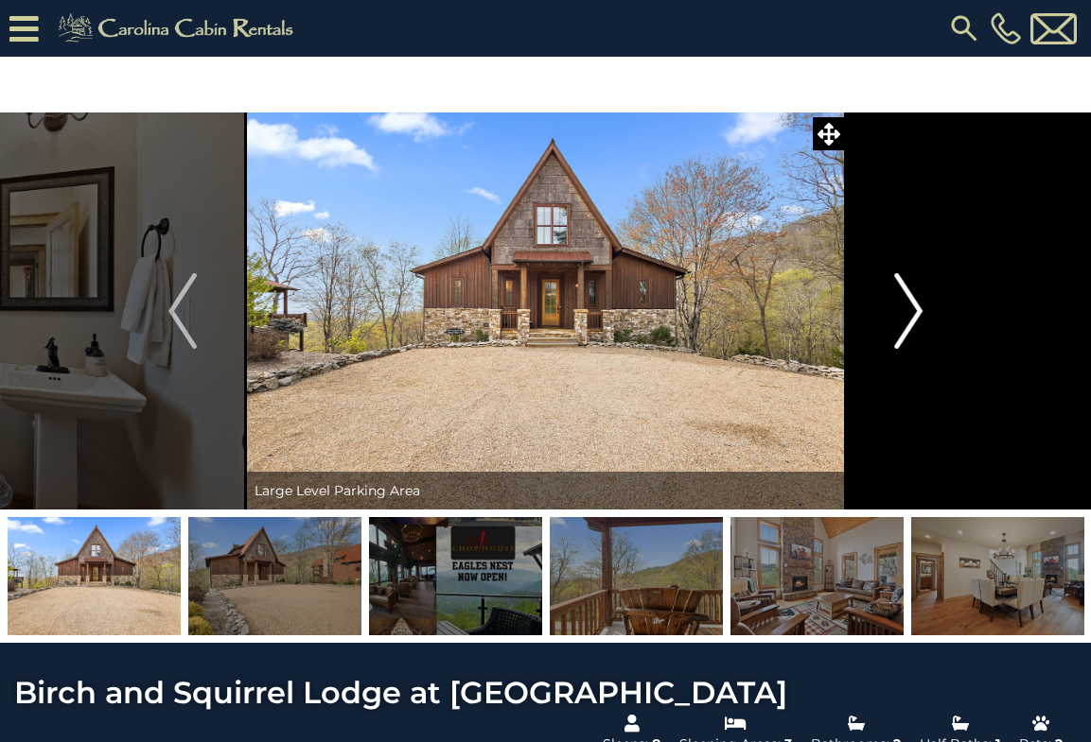
click at [896, 325] on img "Next" at bounding box center [908, 311] width 28 height 76
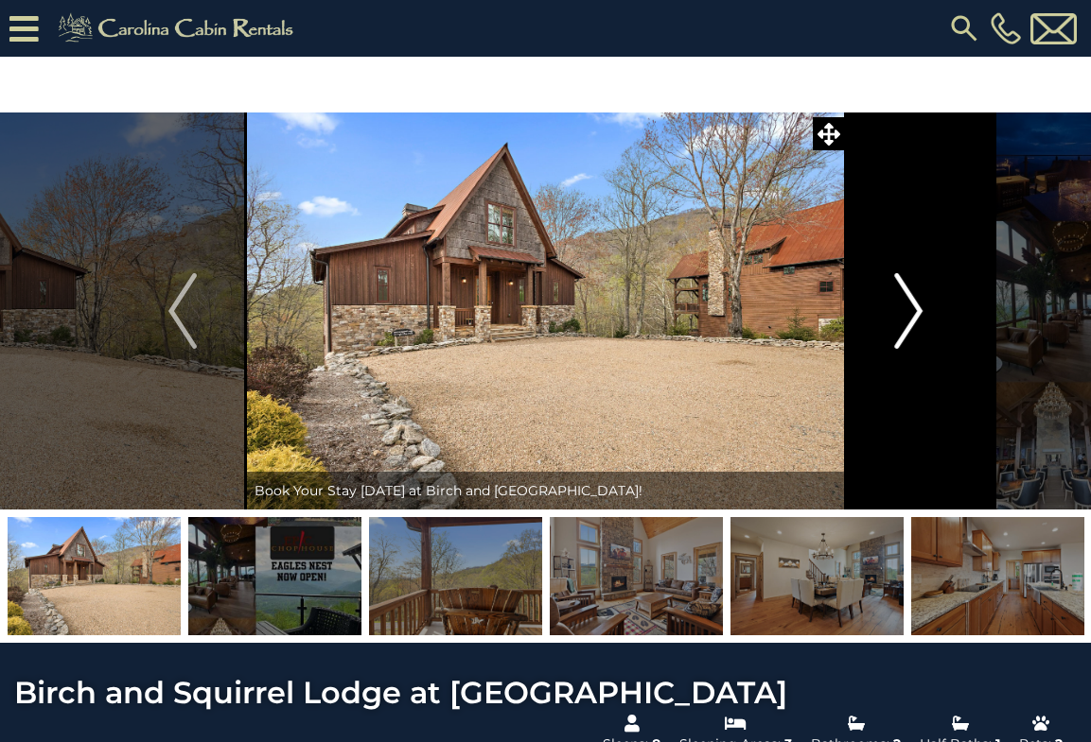
click at [897, 325] on img "Next" at bounding box center [908, 311] width 28 height 76
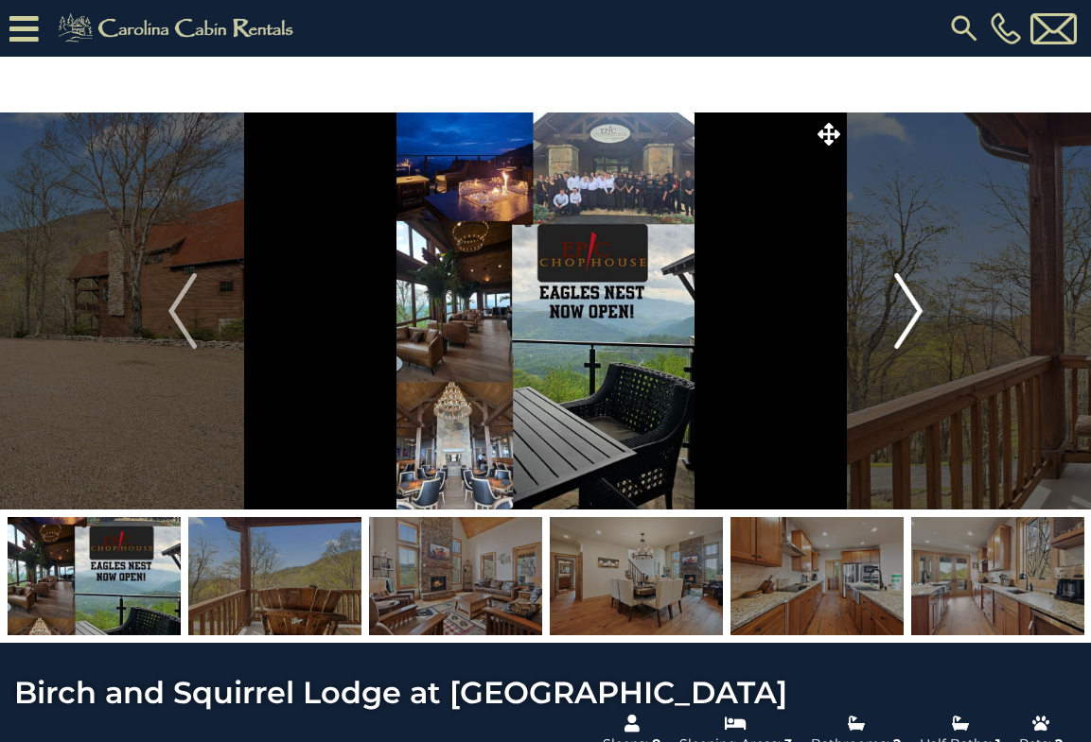
click at [897, 325] on img "Next" at bounding box center [908, 311] width 28 height 76
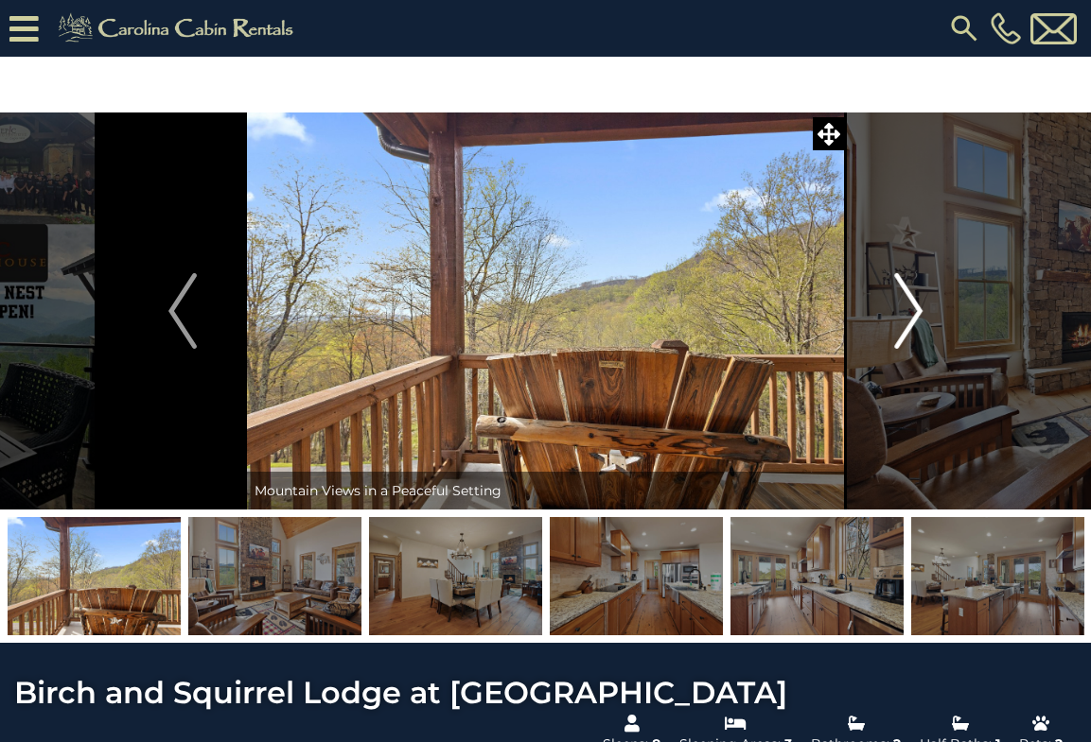
click at [908, 318] on img "Next" at bounding box center [908, 311] width 28 height 76
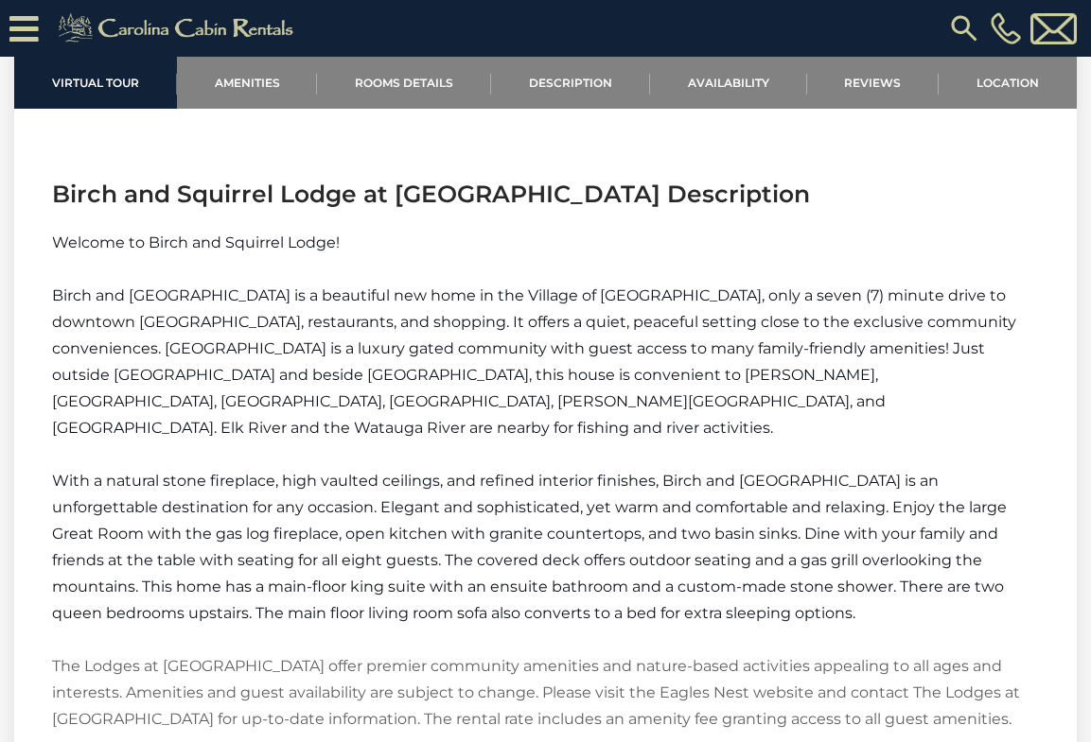
scroll to position [2256, 0]
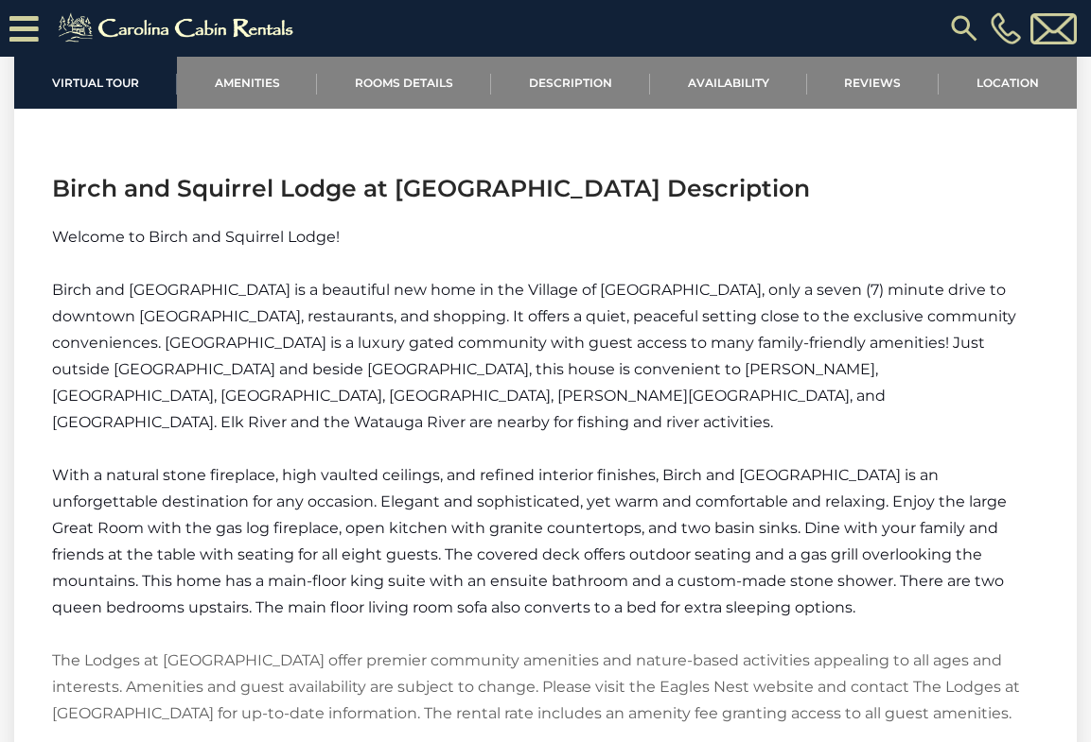
click at [218, 30] on img at bounding box center [178, 28] width 261 height 38
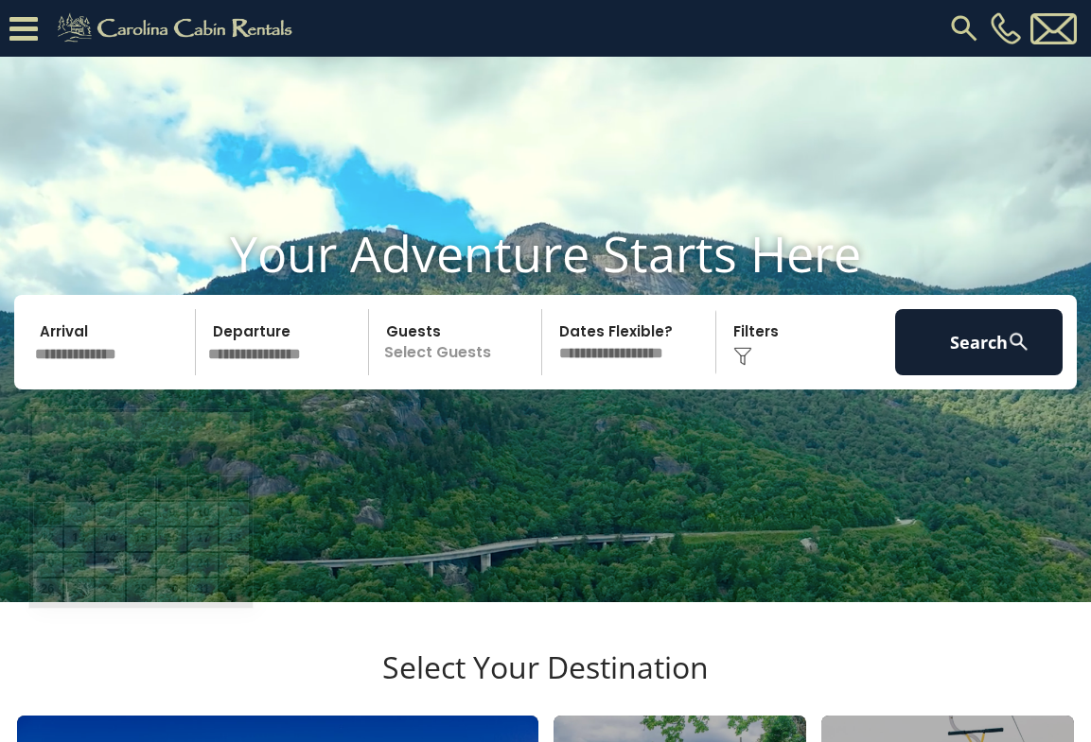
click at [92, 376] on input "text" at bounding box center [111, 342] width 167 height 66
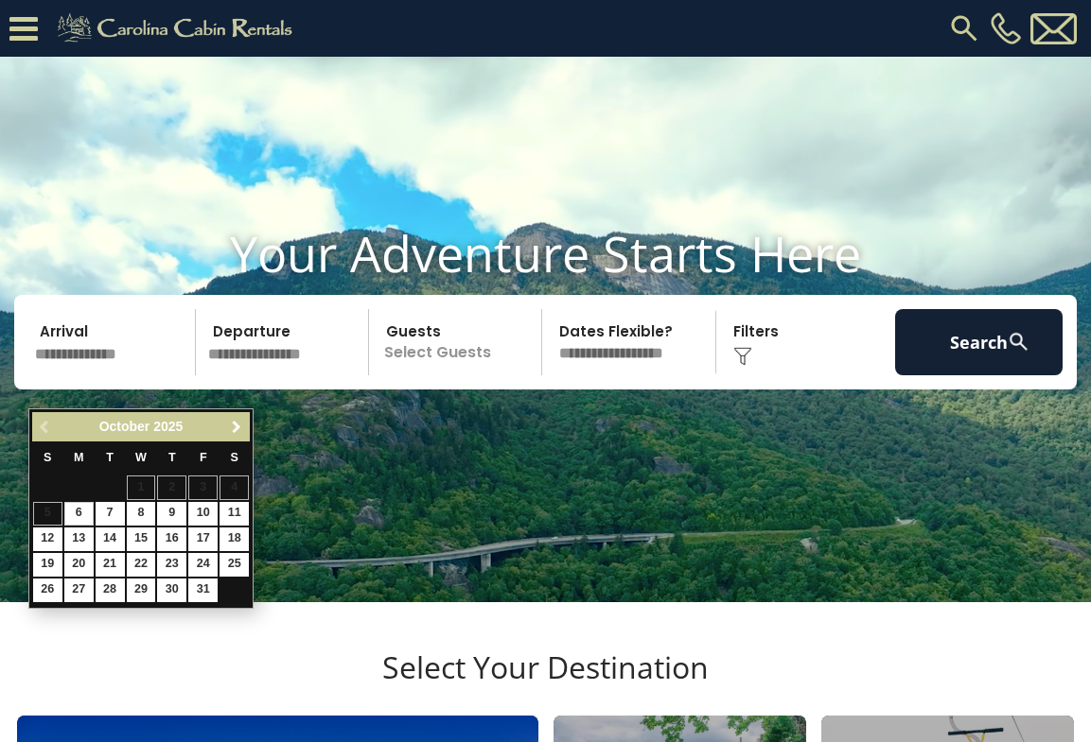
click at [239, 428] on span "Next" at bounding box center [236, 427] width 15 height 15
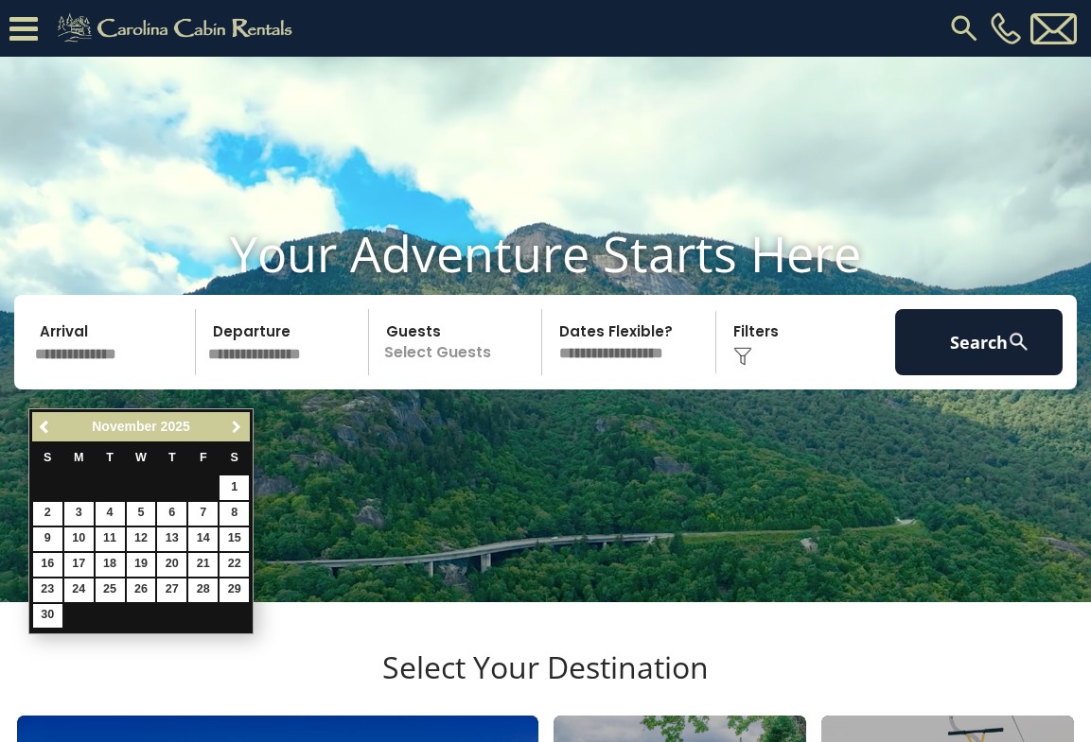
click at [239, 428] on span "Next" at bounding box center [236, 427] width 15 height 15
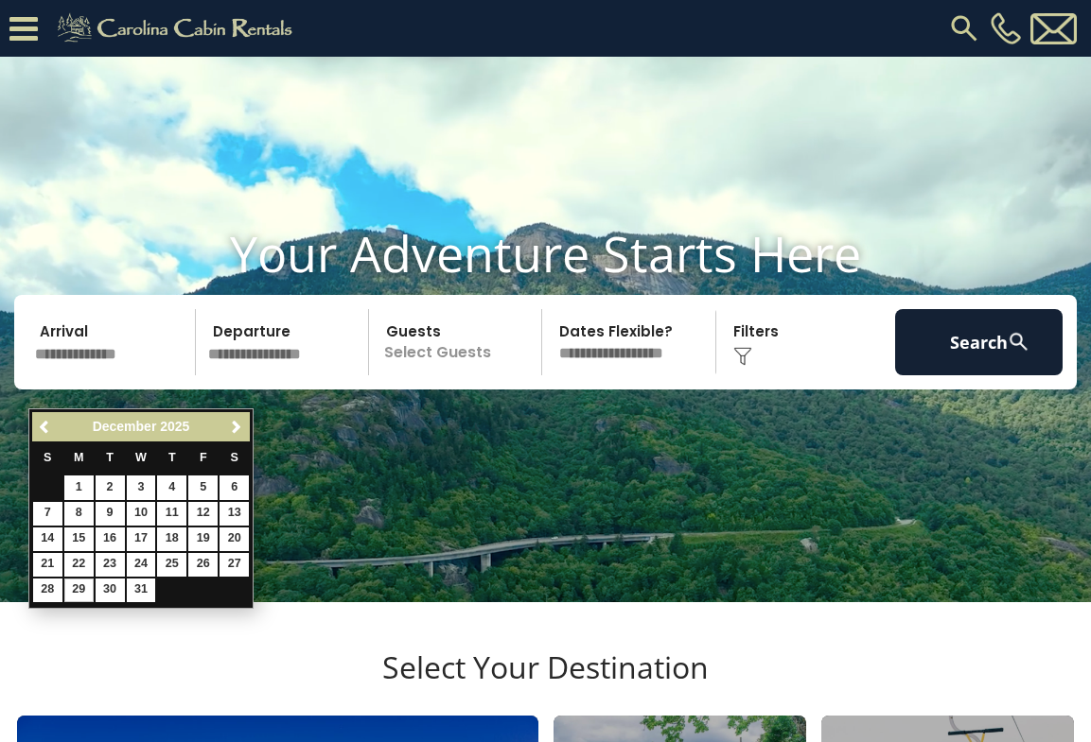
click at [76, 583] on link "29" at bounding box center [78, 591] width 29 height 24
type input "********"
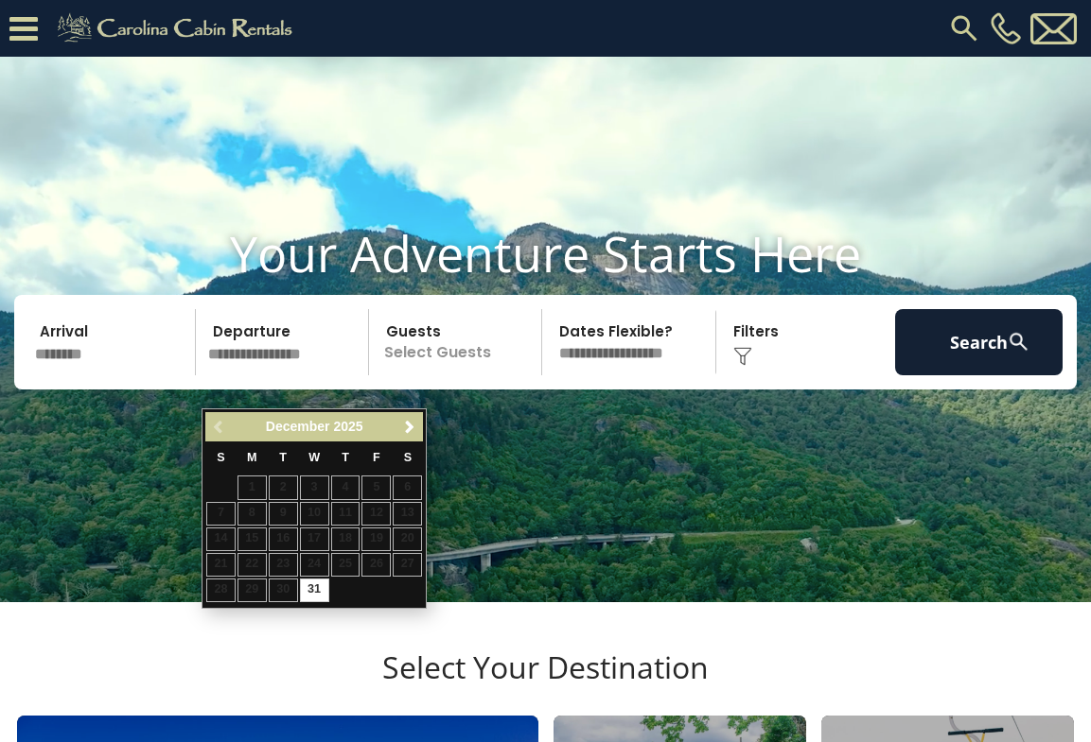
click at [406, 413] on div "Previous Next December 2025" at bounding box center [314, 426] width 218 height 29
click at [408, 420] on span "Next" at bounding box center [409, 427] width 15 height 15
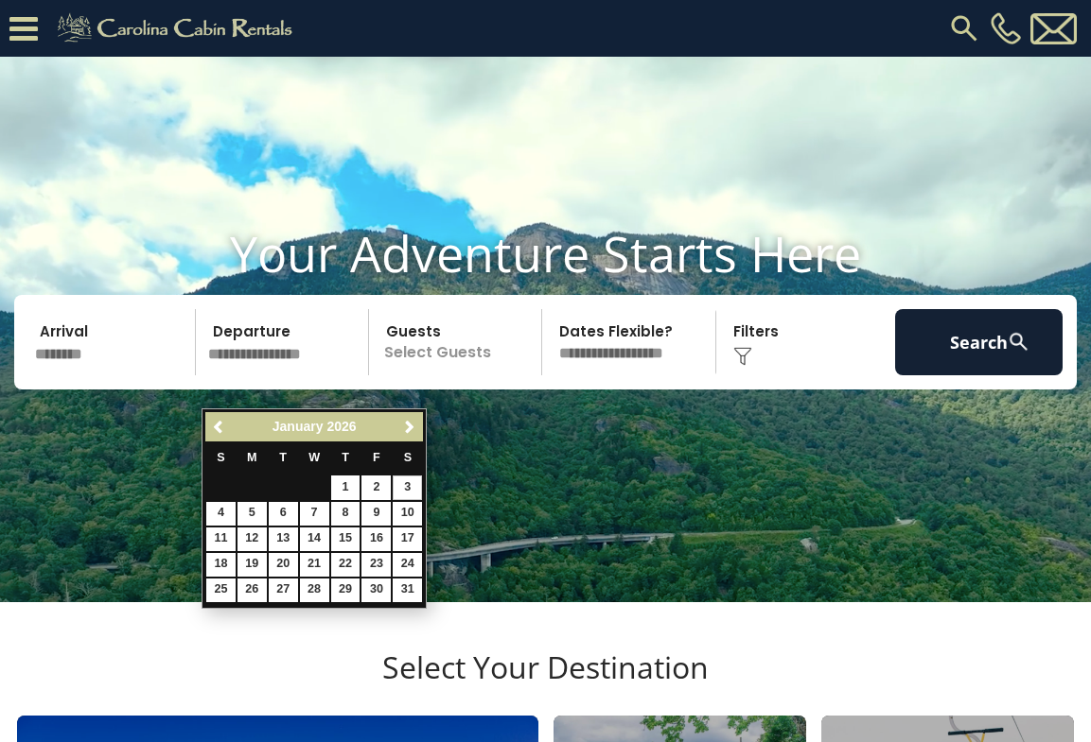
click at [410, 487] on link "3" at bounding box center [407, 488] width 29 height 24
type input "******"
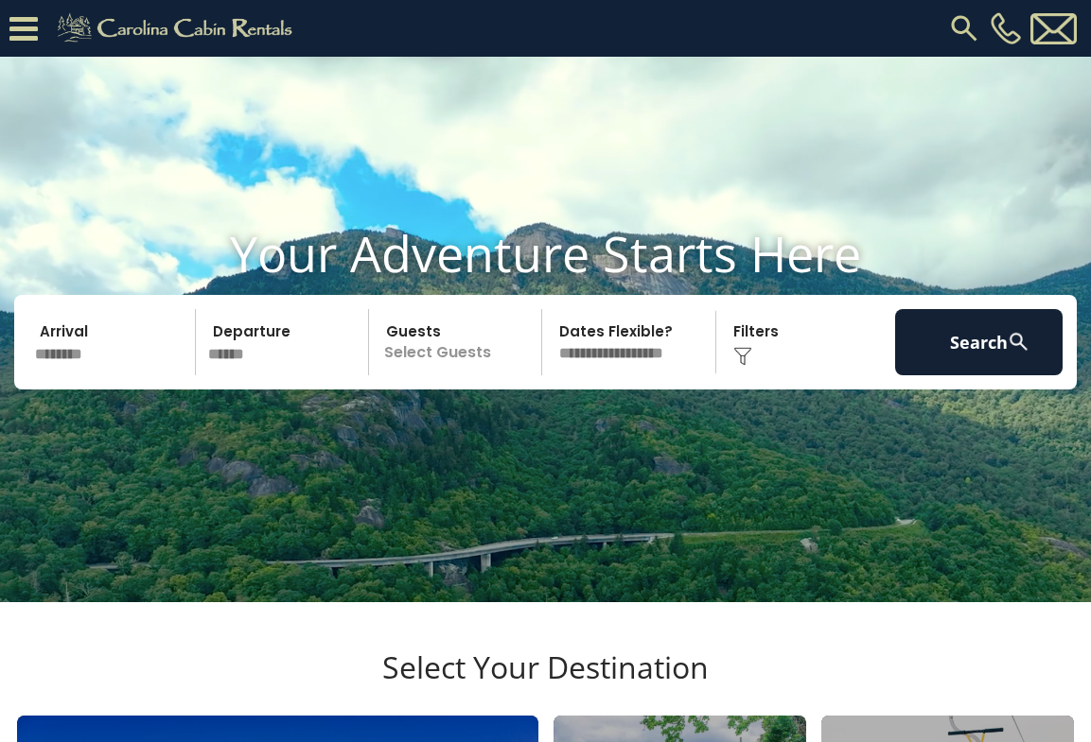
click at [454, 376] on p "Select Guests" at bounding box center [458, 342] width 166 height 66
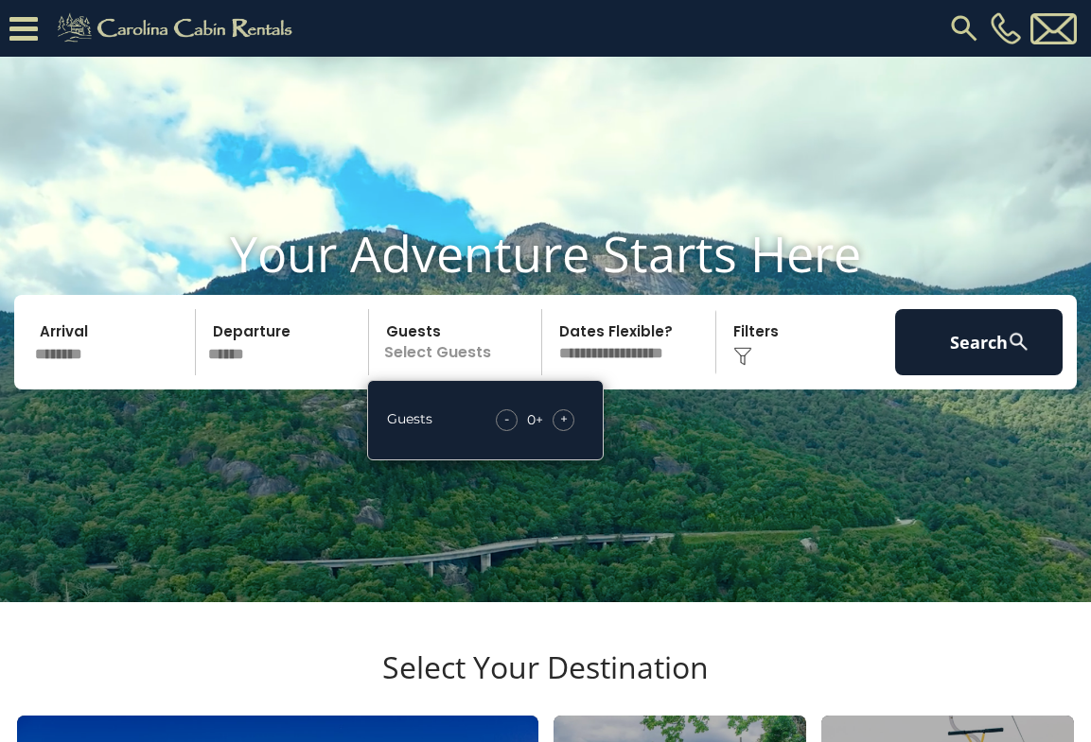
click at [567, 428] on span "+" at bounding box center [564, 419] width 8 height 19
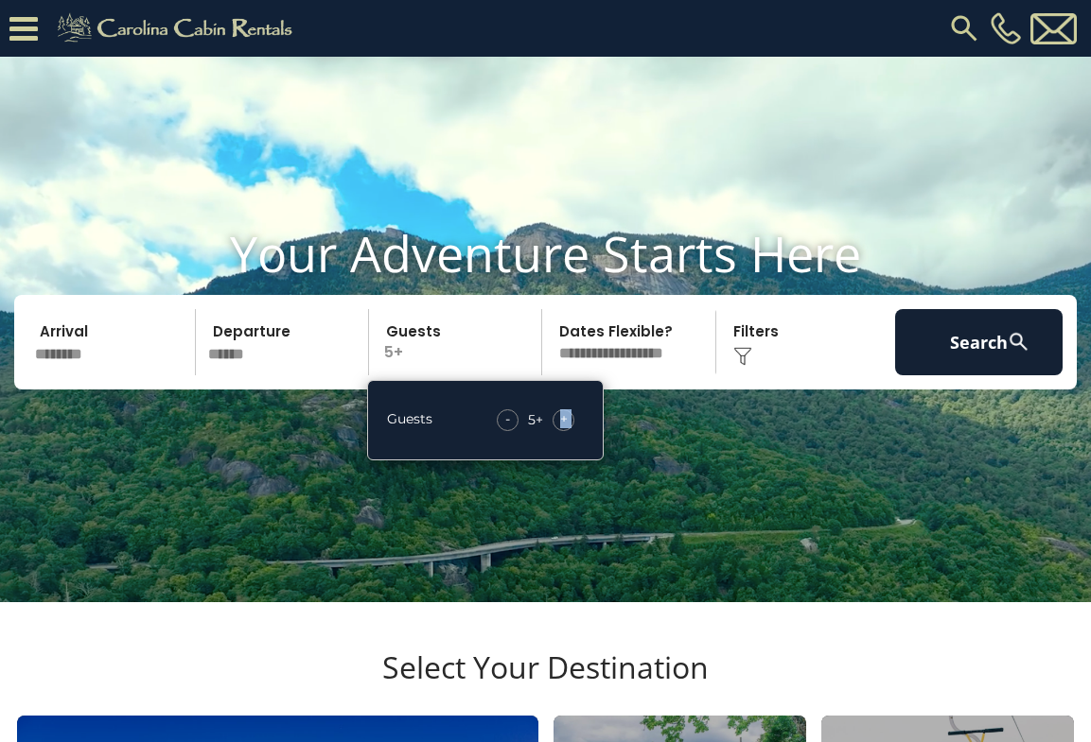
click at [567, 428] on span "+" at bounding box center [564, 419] width 8 height 19
click at [755, 376] on div "Click to Choose" at bounding box center [805, 342] width 167 height 66
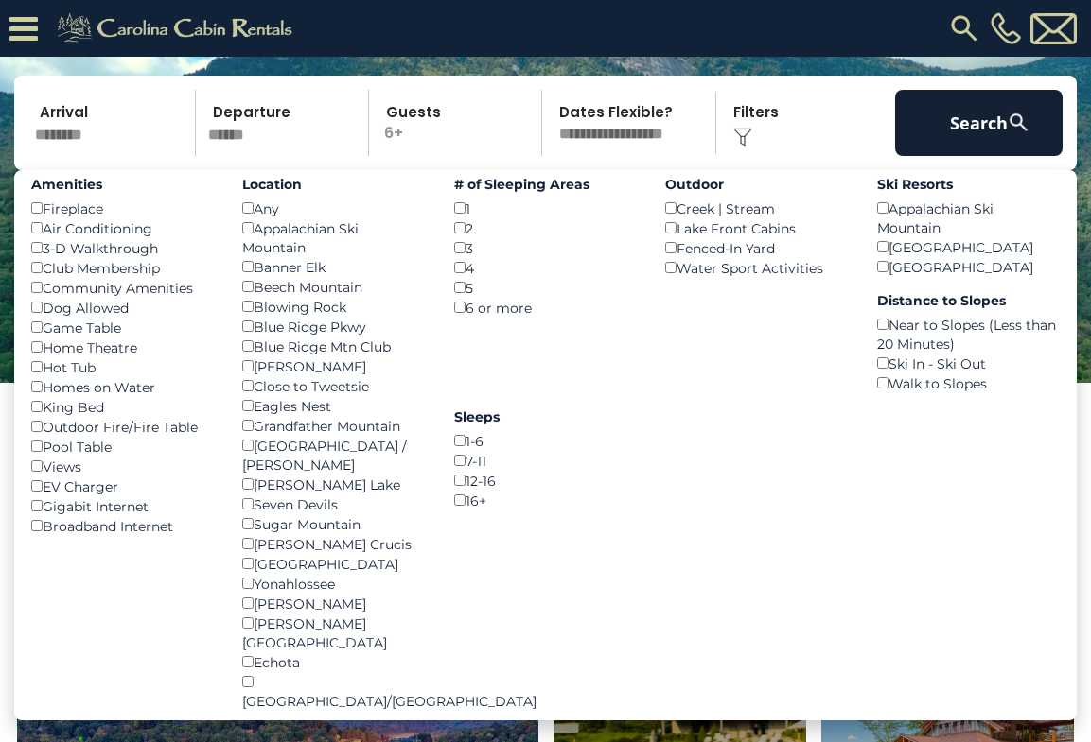
scroll to position [185, 0]
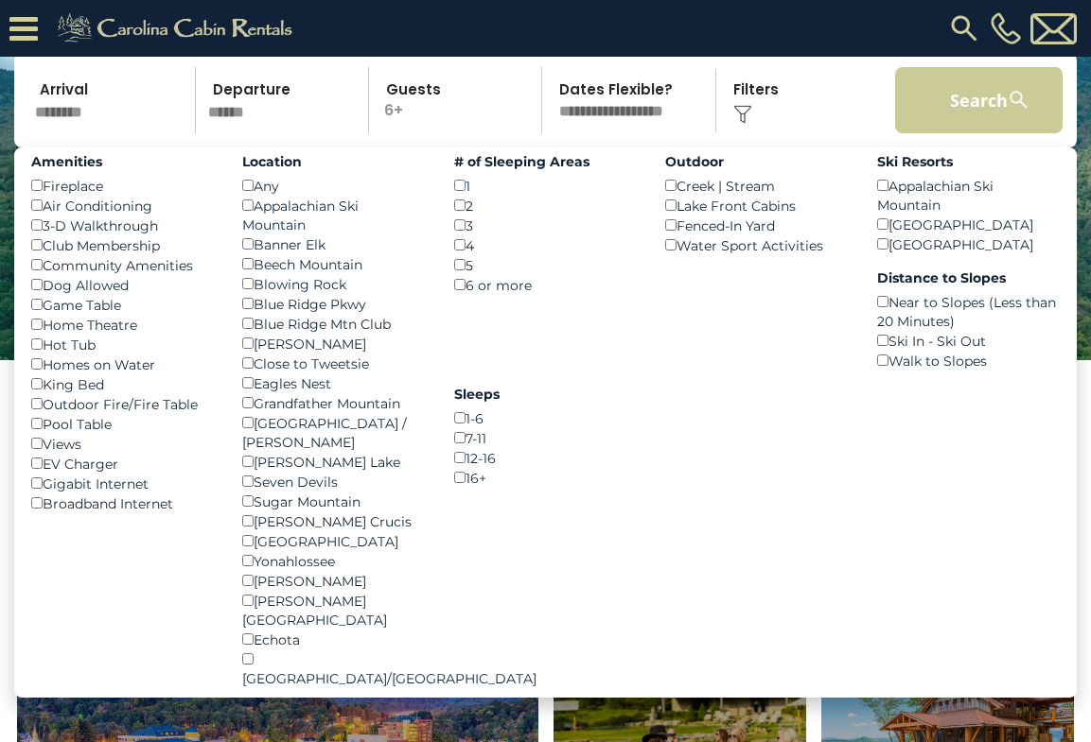
click at [986, 133] on button "Search" at bounding box center [978, 100] width 167 height 66
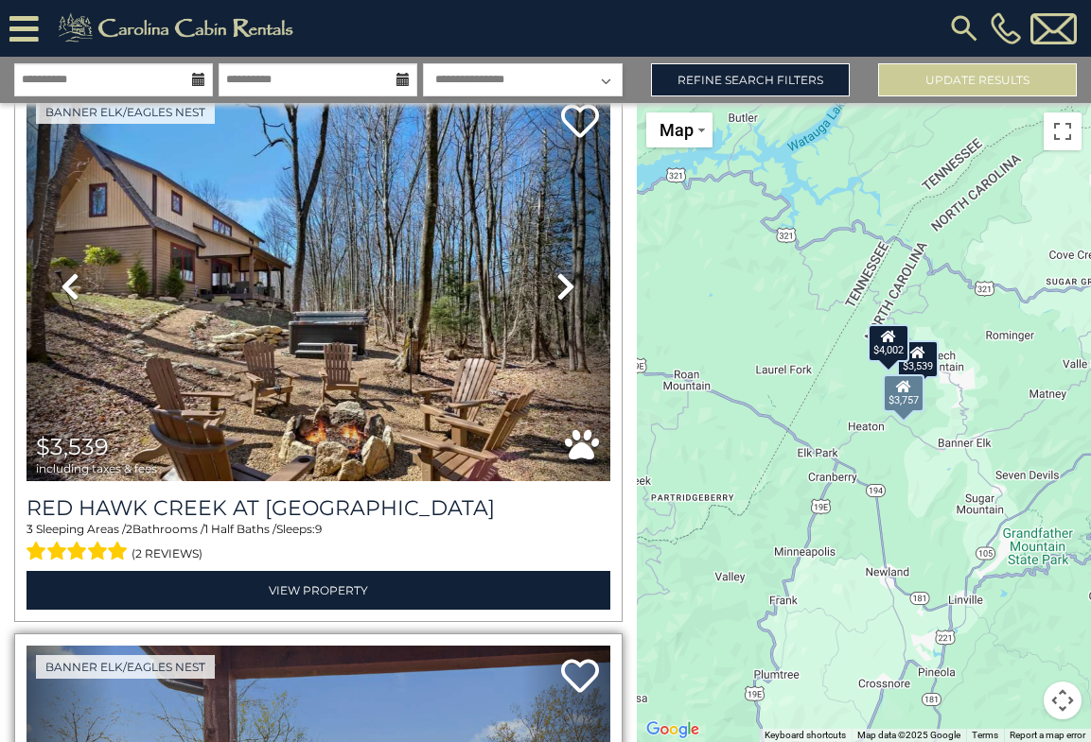
scroll to position [98, 0]
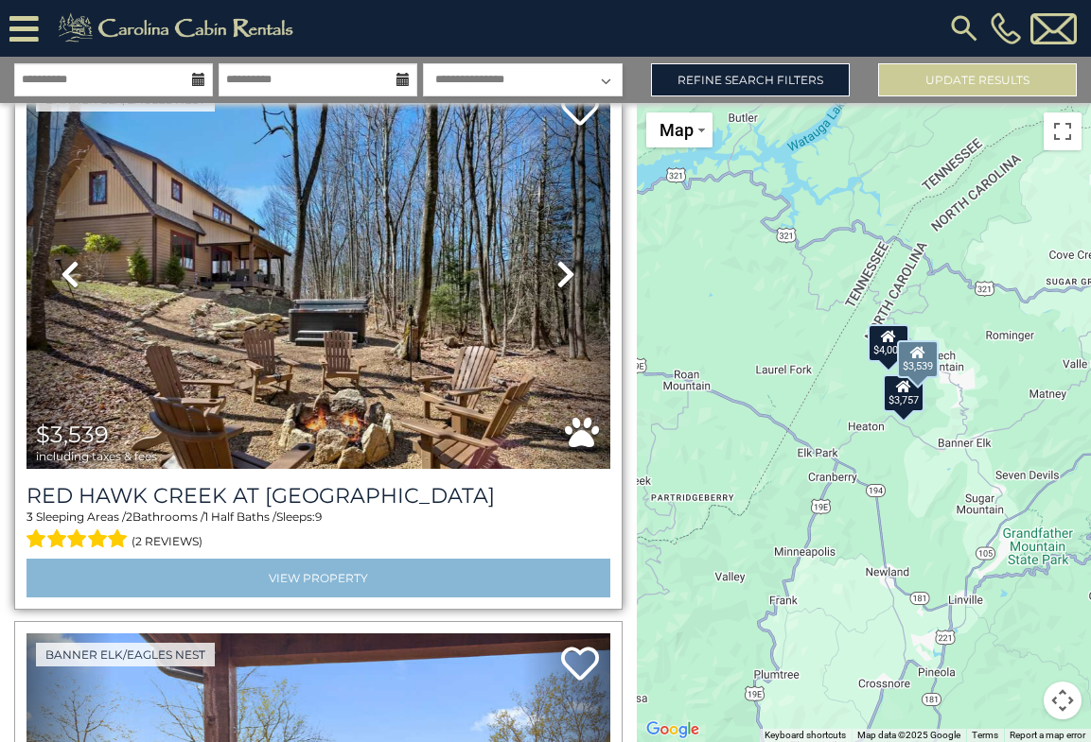
click at [425, 568] on link "View Property" at bounding box center [318, 578] width 584 height 39
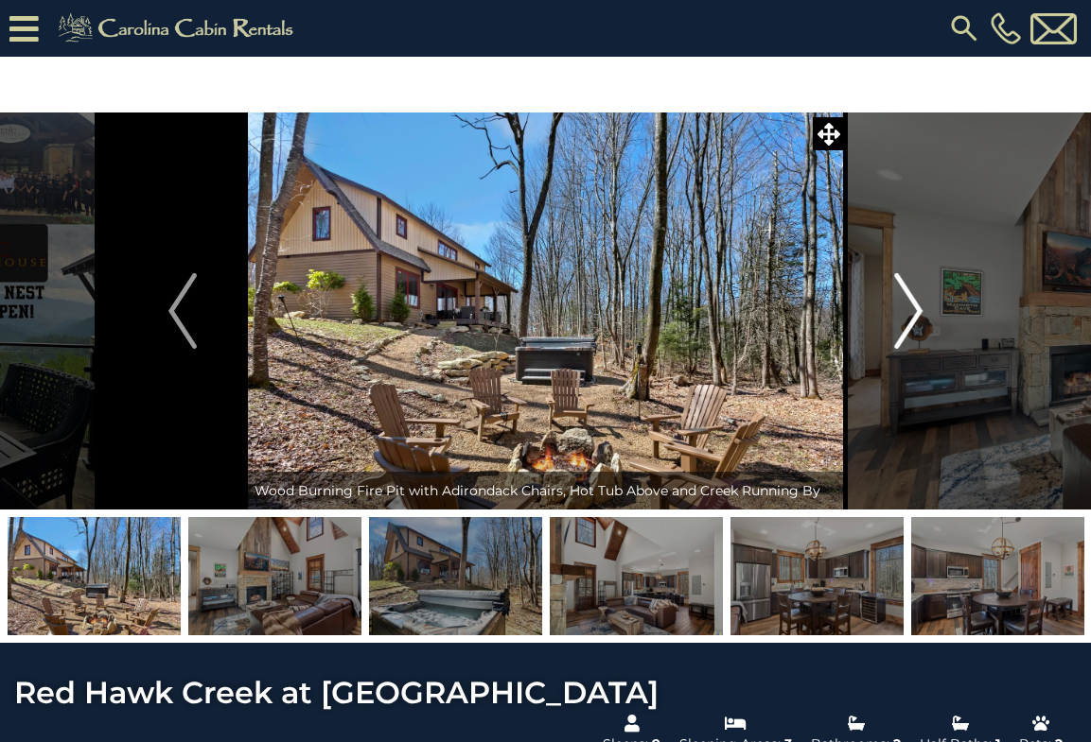
click at [898, 321] on img "Next" at bounding box center [908, 311] width 28 height 76
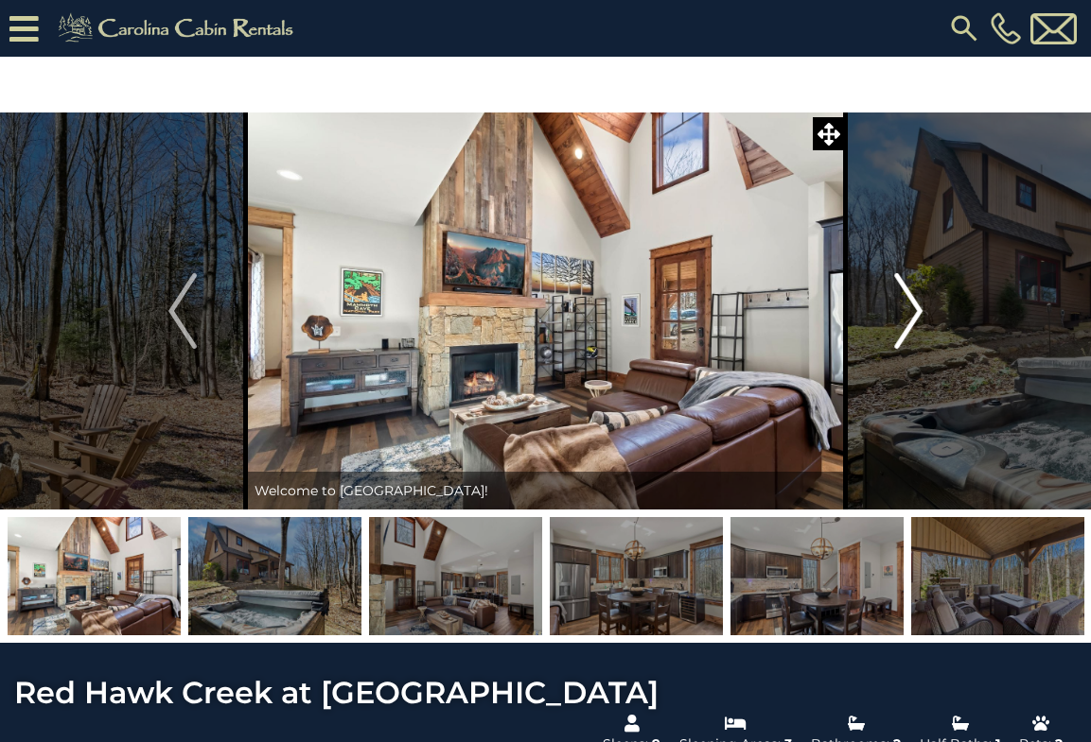
click at [897, 321] on img "Next" at bounding box center [908, 311] width 28 height 76
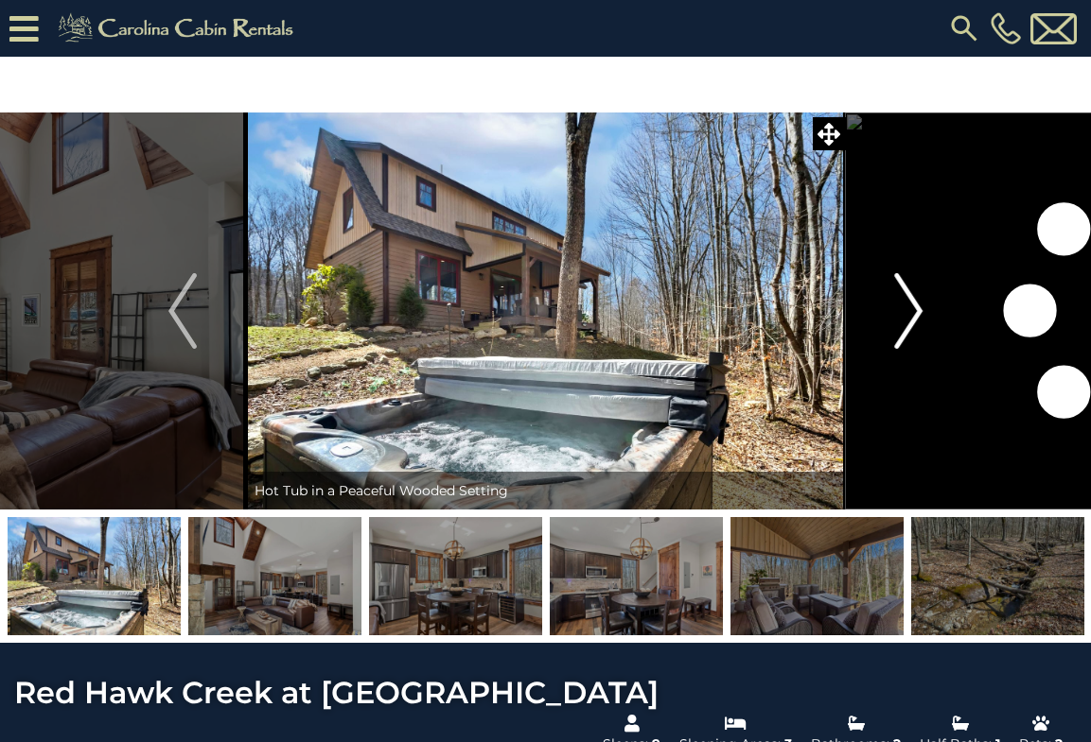
click at [897, 321] on img "Next" at bounding box center [908, 311] width 28 height 76
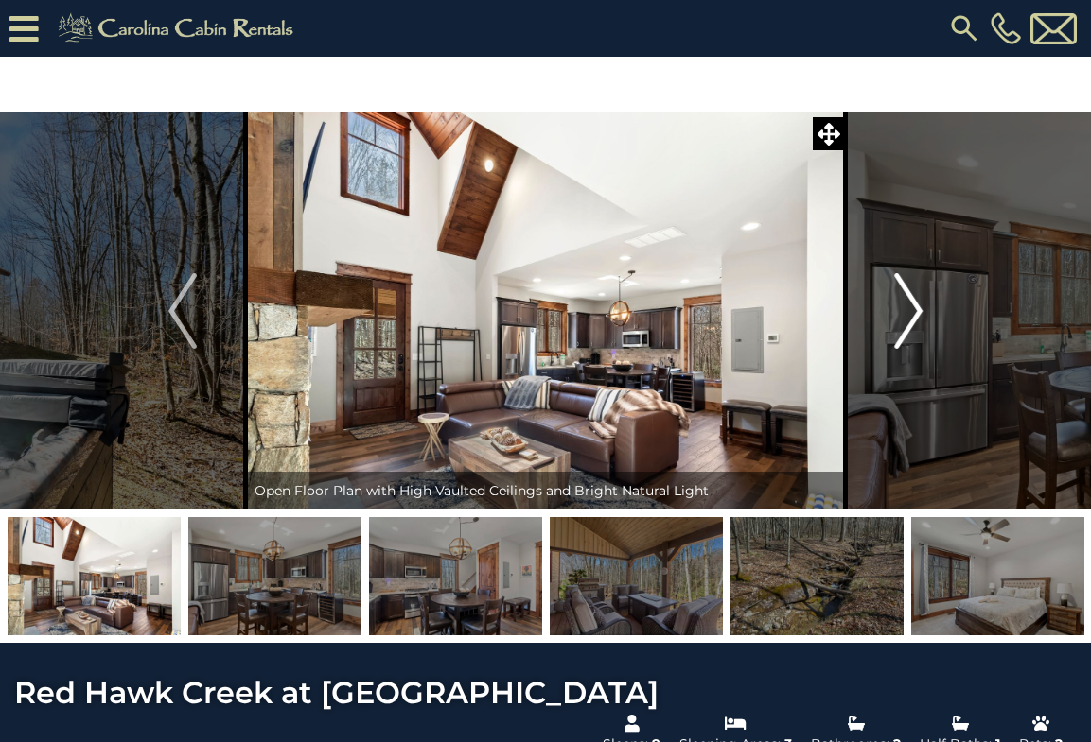
click at [897, 321] on img "Next" at bounding box center [908, 311] width 28 height 76
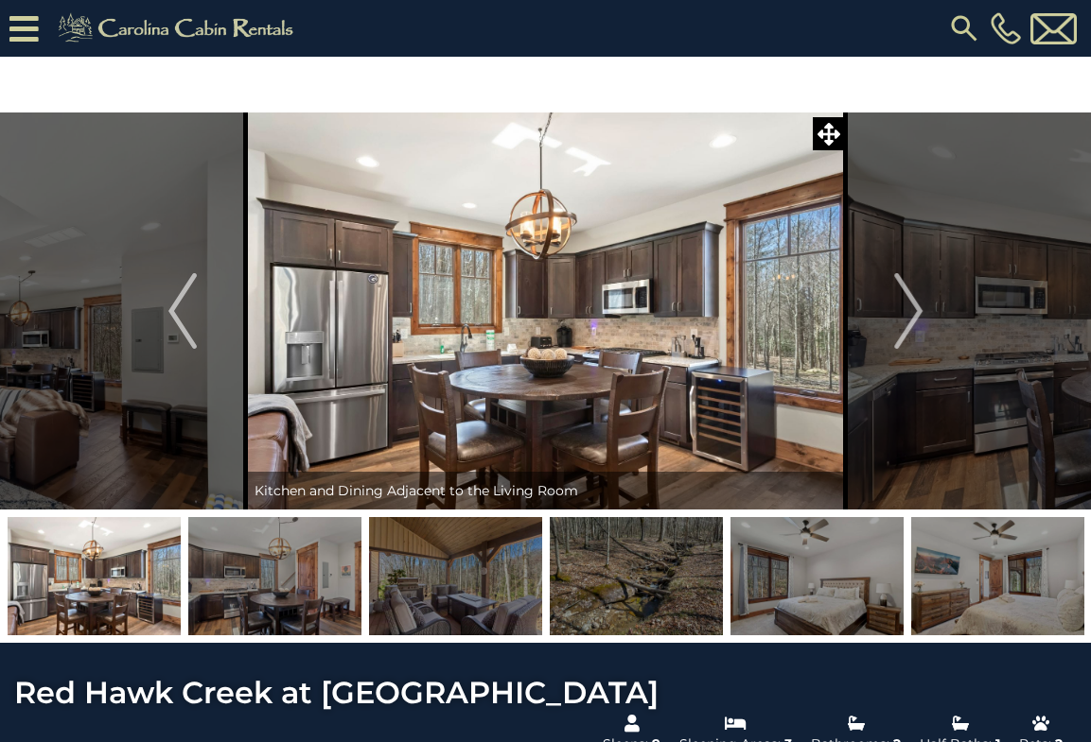
click at [310, 576] on img at bounding box center [274, 576] width 173 height 118
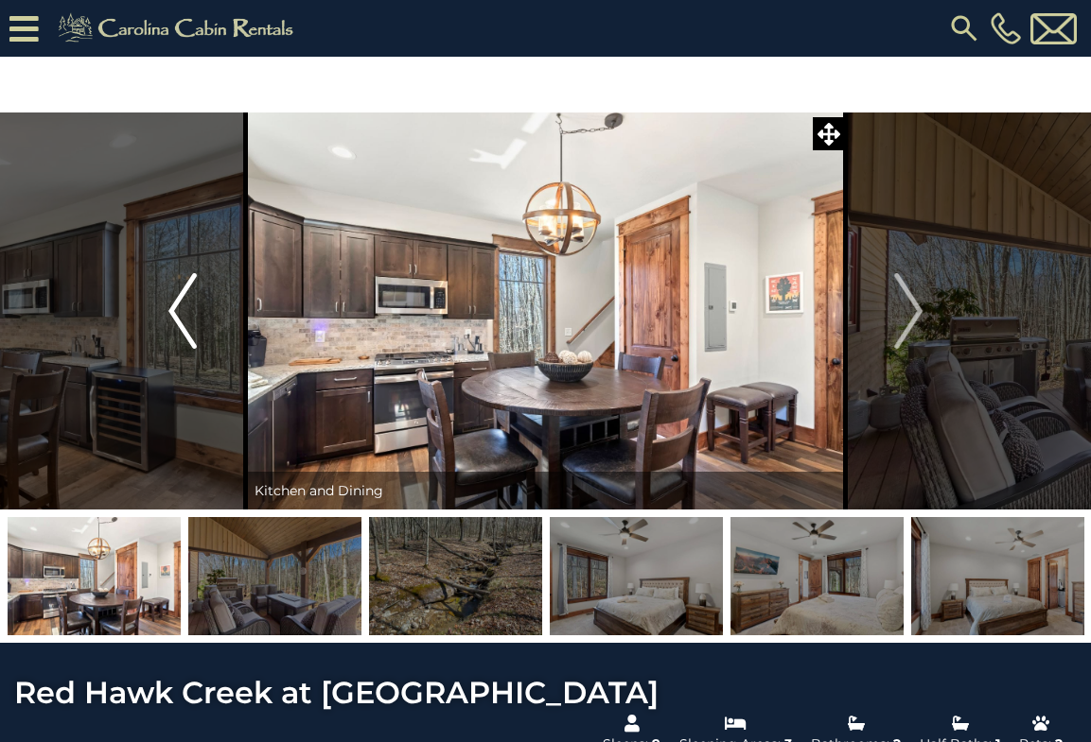
click at [173, 315] on img "Previous" at bounding box center [182, 311] width 28 height 76
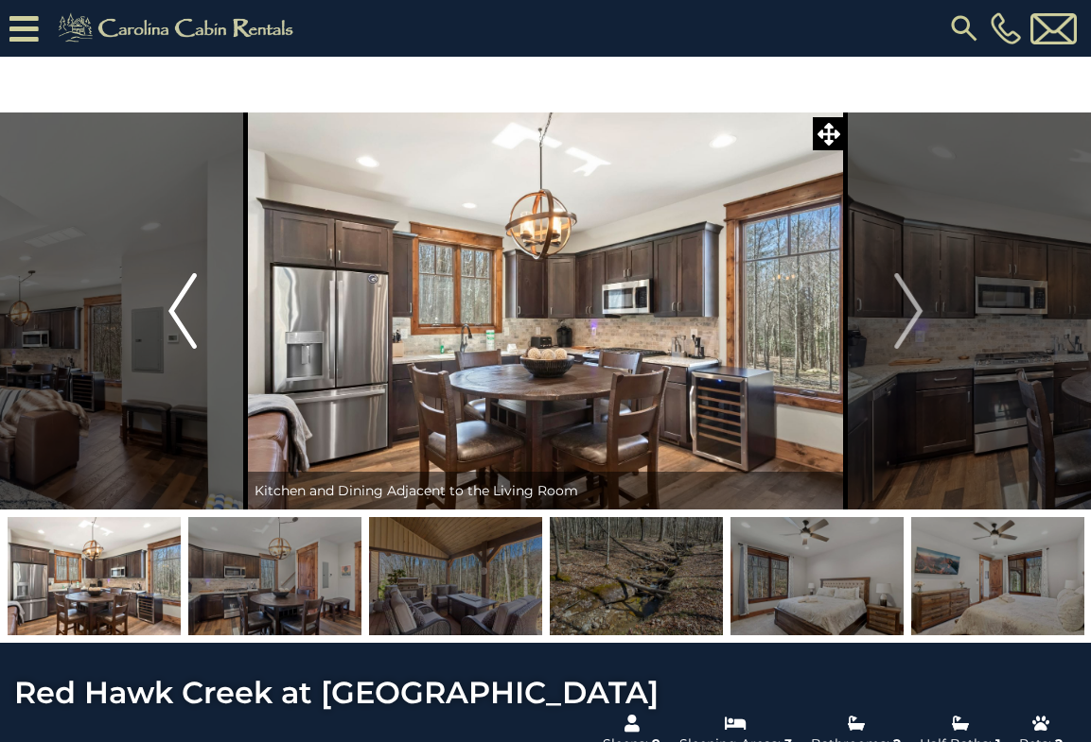
click at [173, 314] on img "Previous" at bounding box center [182, 311] width 28 height 76
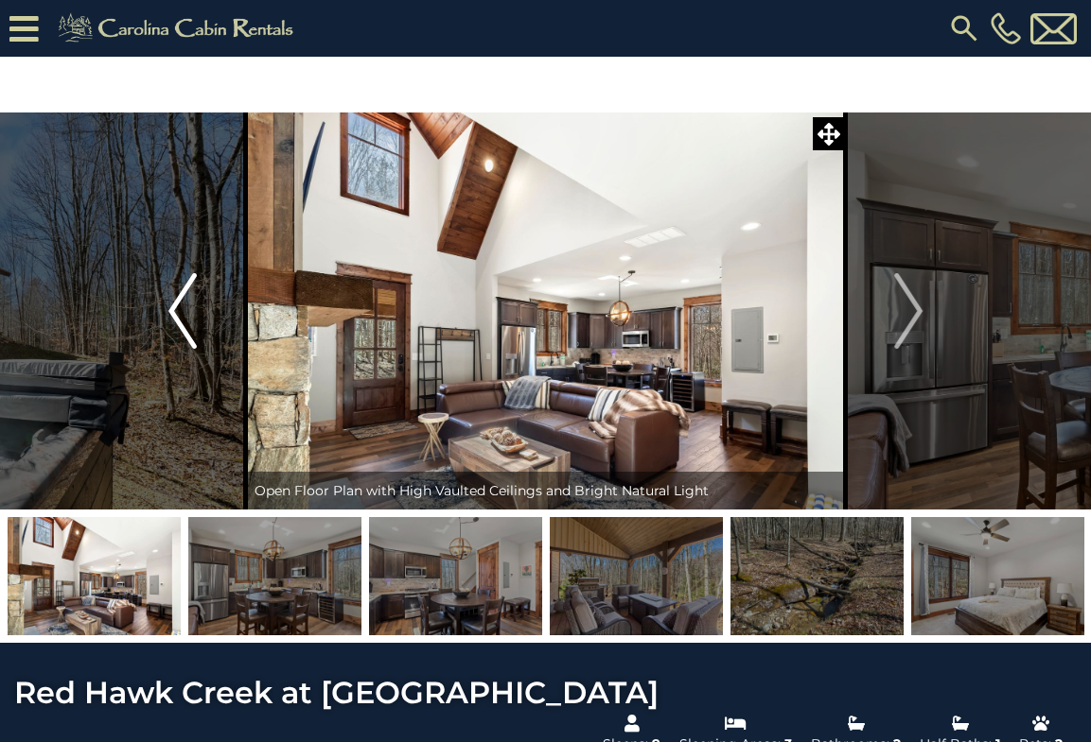
click at [173, 314] on img "Previous" at bounding box center [182, 311] width 28 height 76
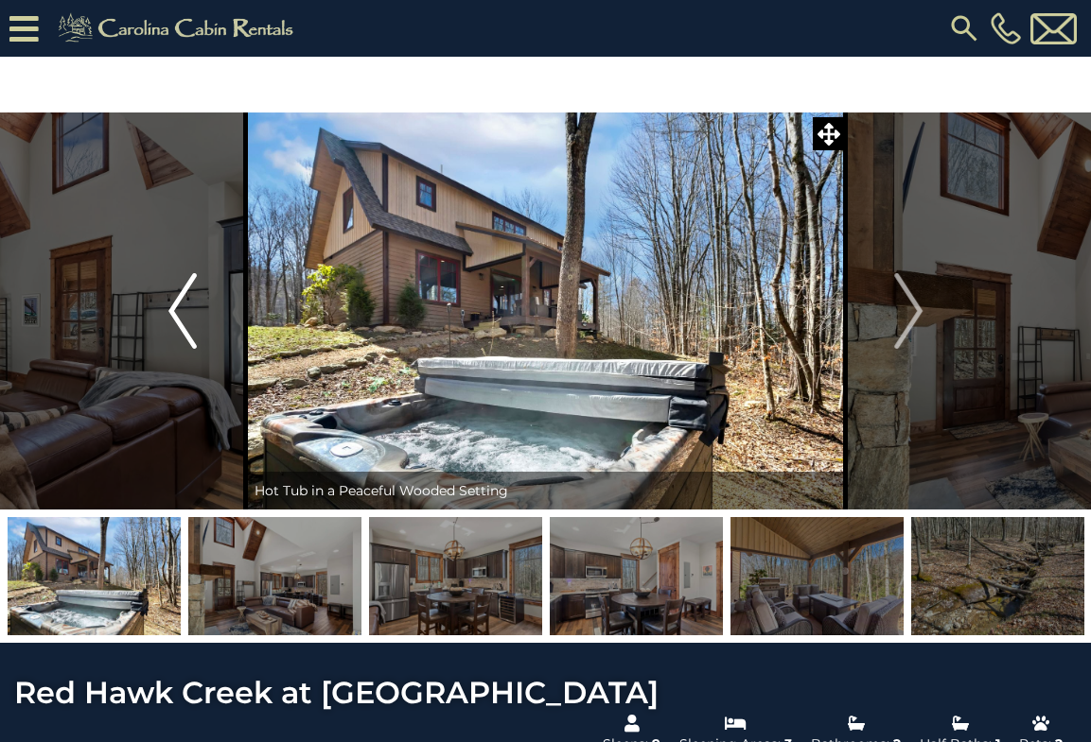
click at [173, 314] on img "Previous" at bounding box center [182, 311] width 28 height 76
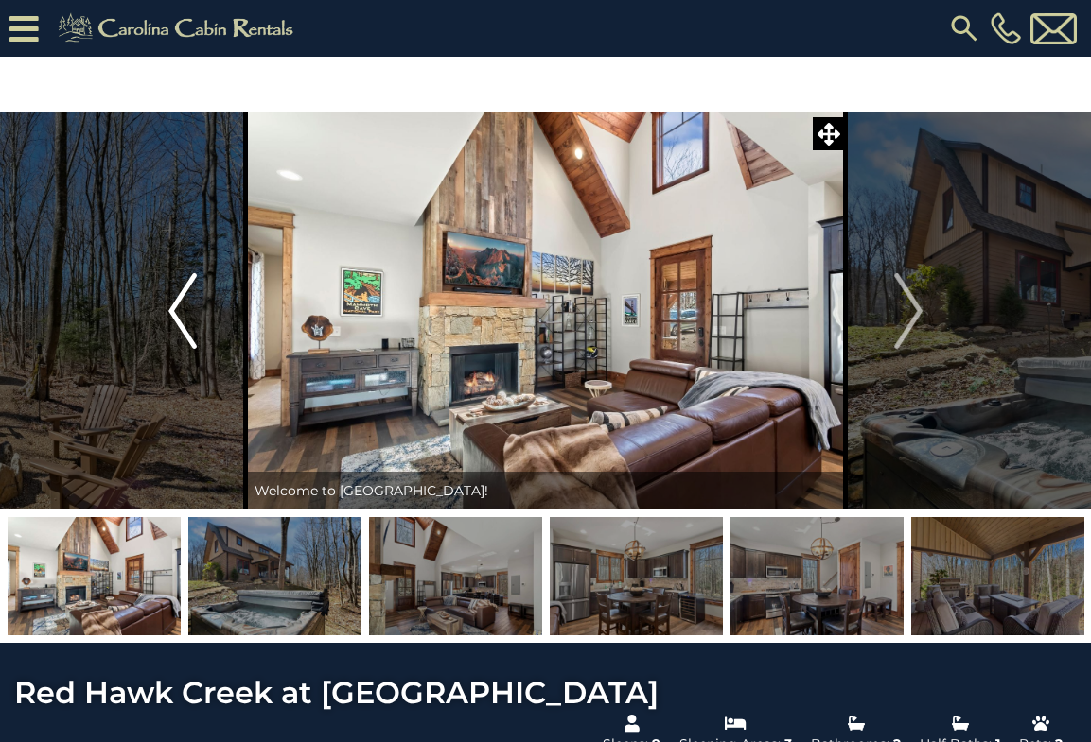
click at [173, 314] on img "Previous" at bounding box center [182, 311] width 28 height 76
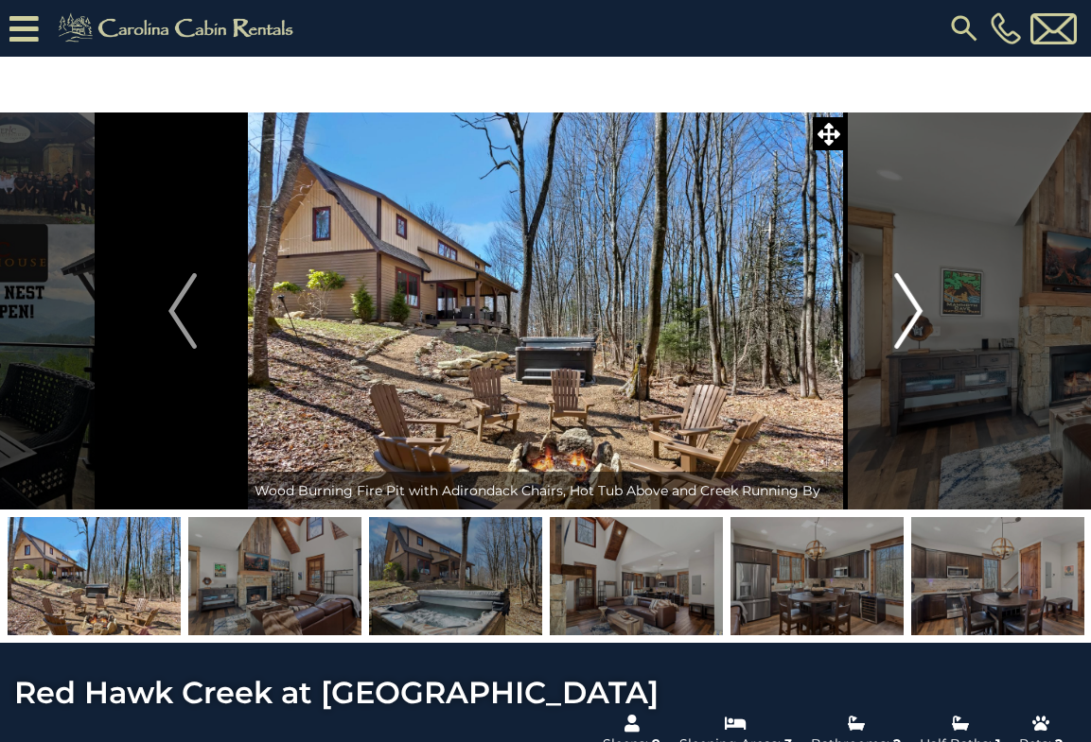
click at [926, 299] on button "Next" at bounding box center [908, 311] width 125 height 397
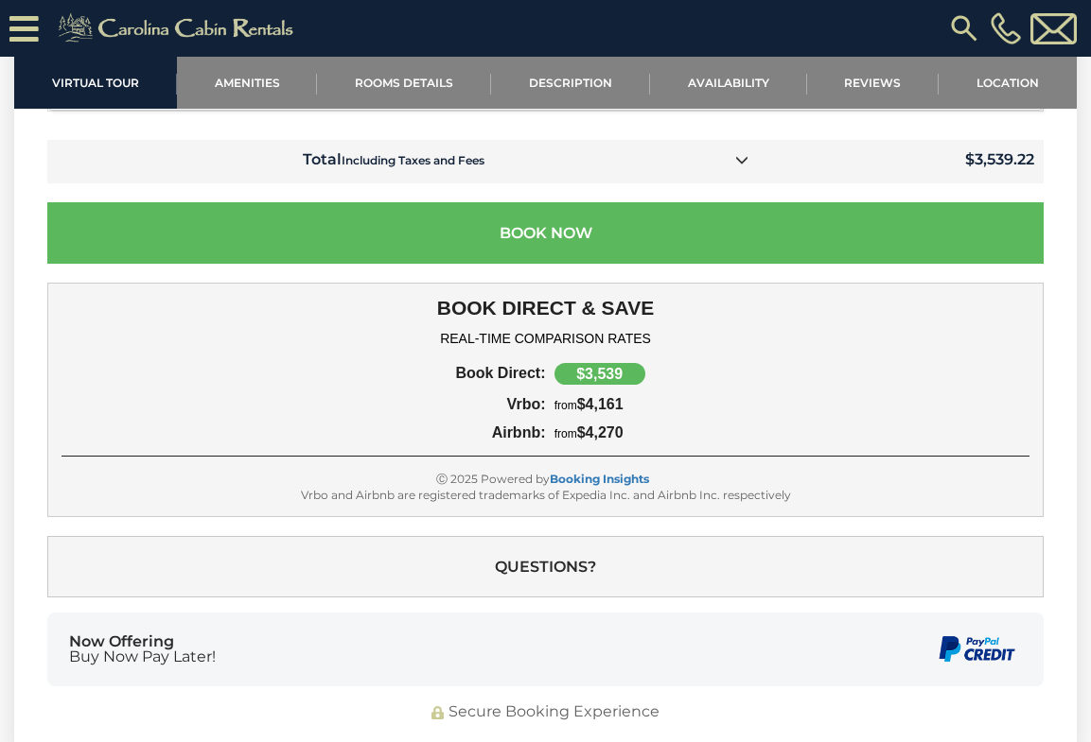
scroll to position [5927, 0]
